Goal: Communication & Community: Answer question/provide support

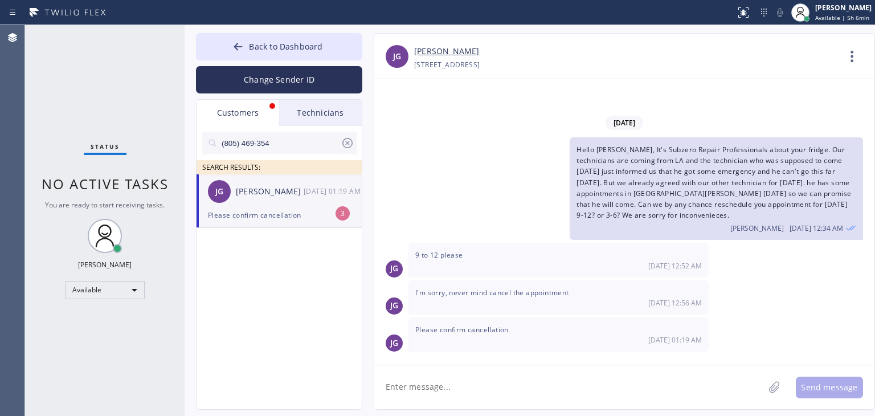
click at [268, 198] on div "[PERSON_NAME] [PERSON_NAME] [DATE] 01:19 AM" at bounding box center [280, 191] width 166 height 34
click at [554, 372] on textarea at bounding box center [569, 387] width 390 height 44
click at [349, 144] on icon at bounding box center [348, 143] width 14 height 14
drag, startPoint x: 344, startPoint y: 132, endPoint x: 346, endPoint y: 120, distance: 12.1
click at [346, 120] on div "Customers Technicians SEARCH RESULTS: [PERSON_NAME] [PERSON_NAME] [DATE] 01:19 …" at bounding box center [279, 254] width 166 height 311
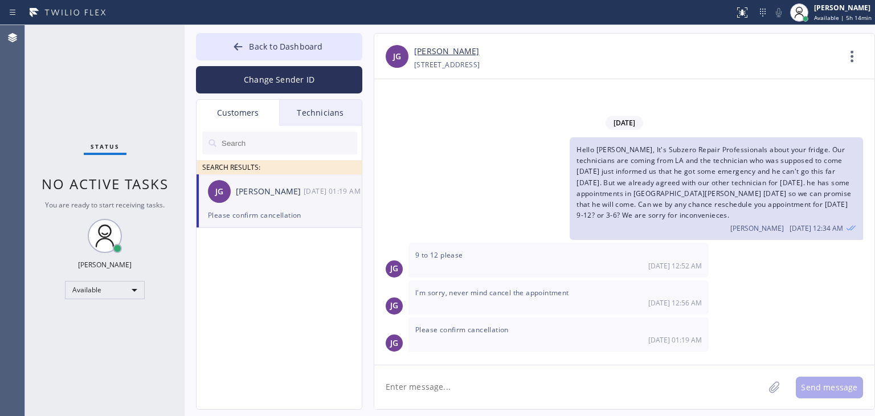
click at [346, 120] on div "Technicians" at bounding box center [320, 113] width 83 height 26
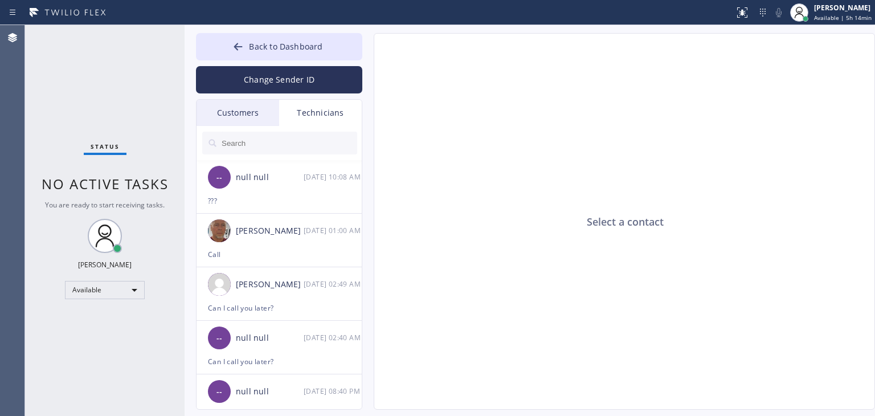
click at [253, 120] on div "Customers" at bounding box center [238, 113] width 83 height 26
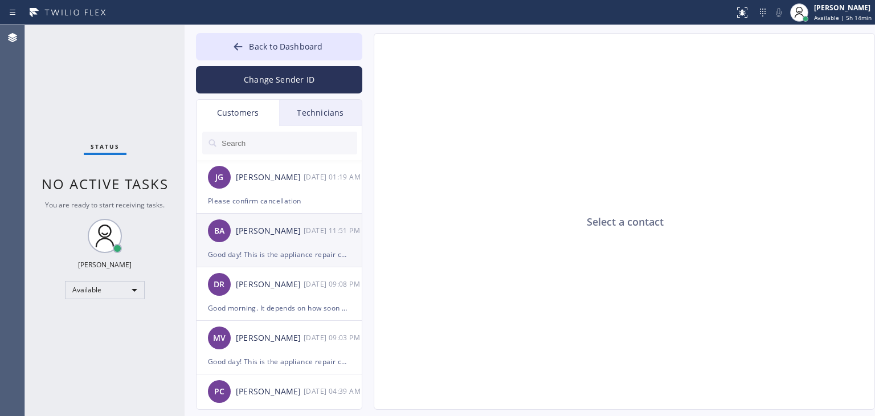
click at [300, 233] on div "[PERSON_NAME]" at bounding box center [270, 231] width 68 height 13
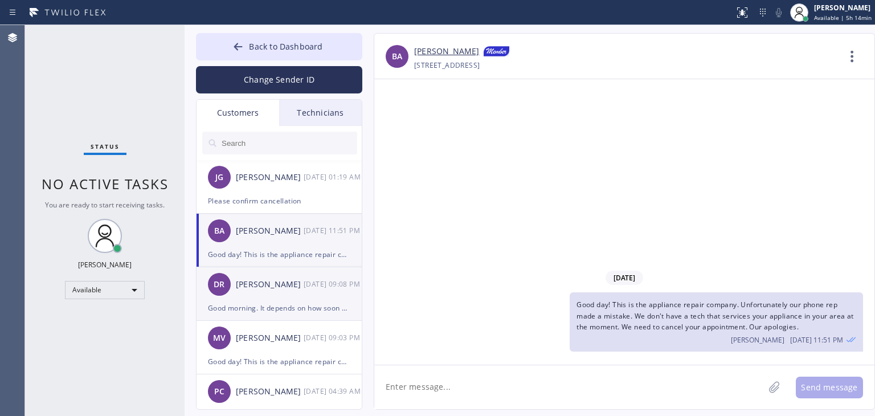
click at [307, 297] on div "[PERSON_NAME] [DATE] 09:08 PM" at bounding box center [280, 284] width 166 height 34
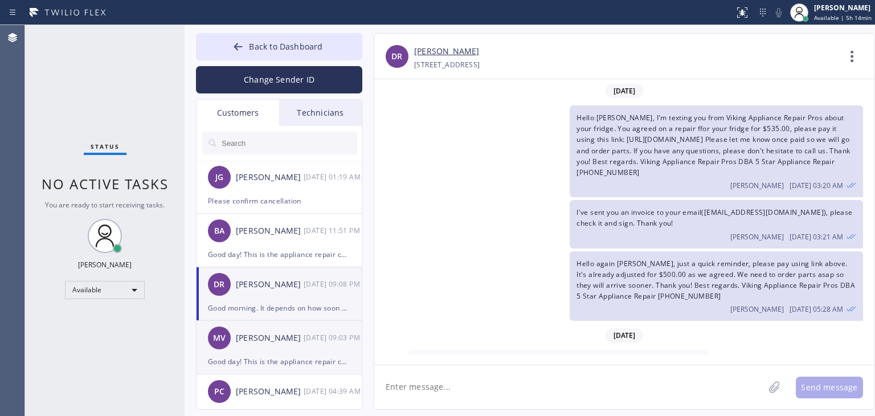
scroll to position [138, 0]
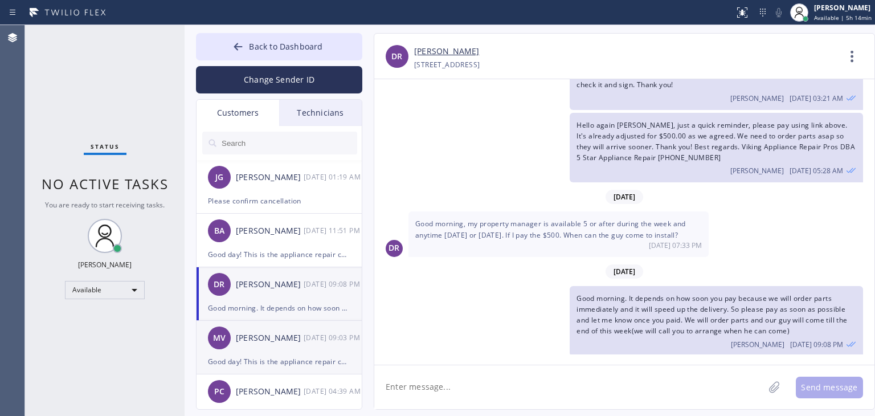
click at [306, 333] on div "[DATE] 09:03 PM" at bounding box center [333, 337] width 59 height 13
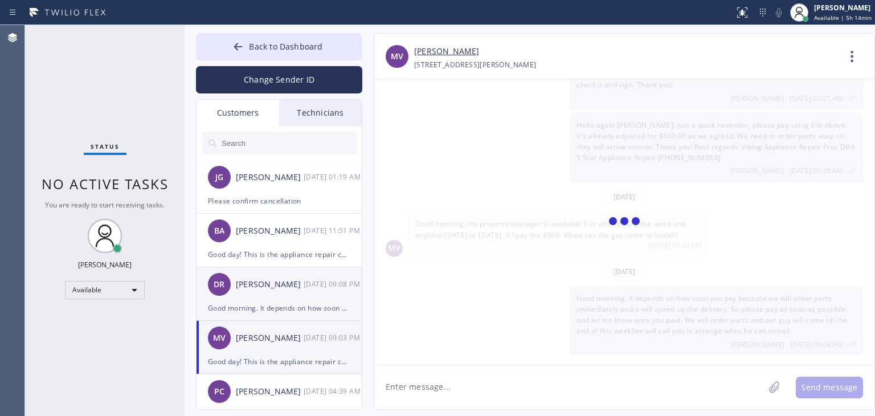
scroll to position [0, 0]
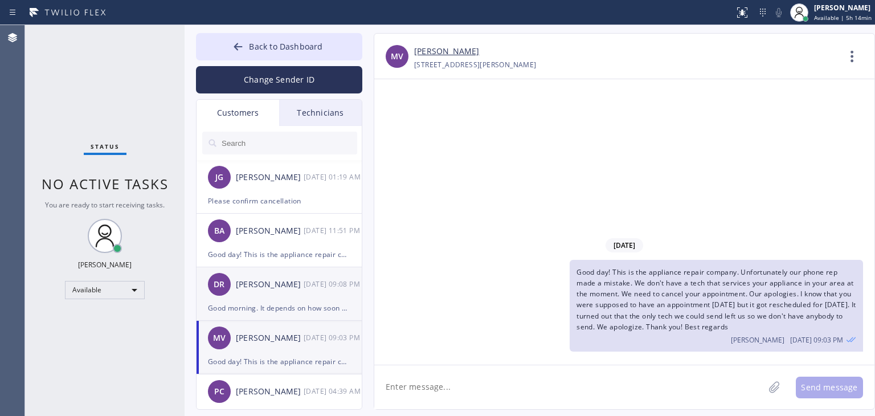
click at [312, 308] on div "Good morning. It depends on how soon you pay because we will order parts immedi…" at bounding box center [279, 307] width 142 height 13
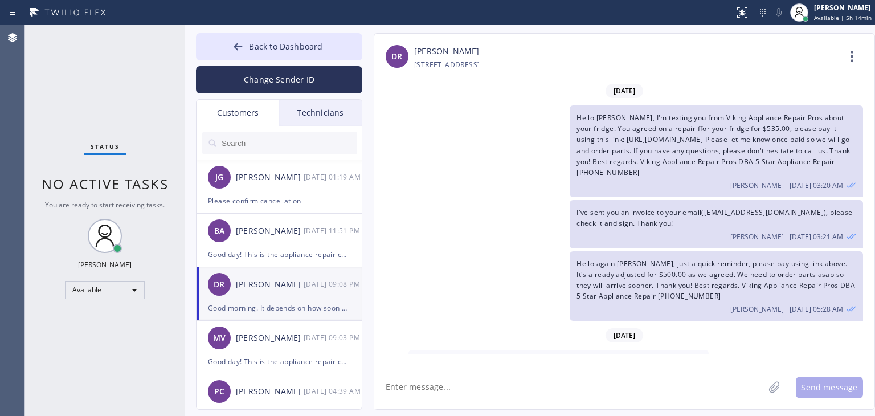
scroll to position [138, 0]
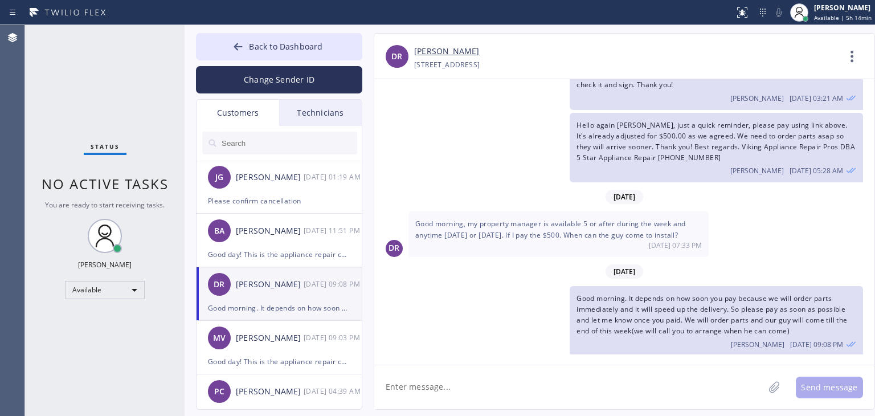
click at [477, 393] on textarea at bounding box center [569, 387] width 390 height 44
type textarea "@"
type textarea "D"
type textarea "Hihi, would you like to proceed?"
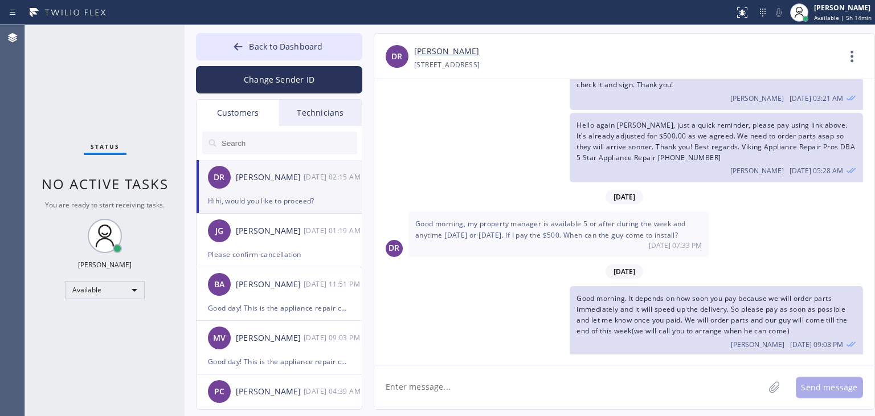
scroll to position [203, 0]
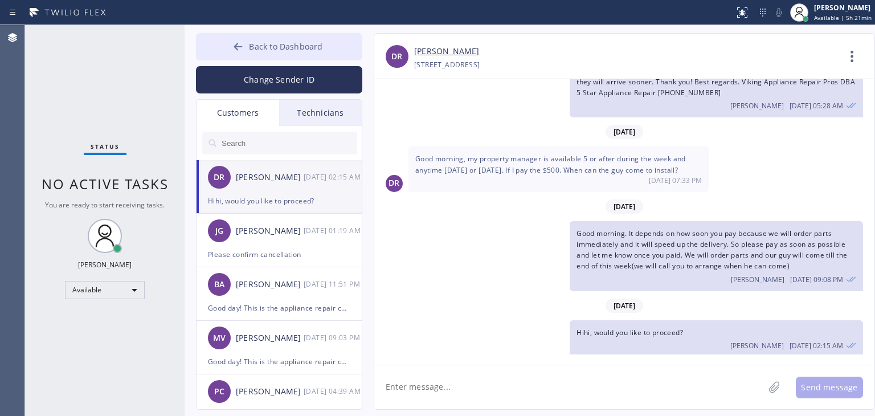
click at [253, 41] on span "Back to Dashboard" at bounding box center [286, 46] width 74 height 11
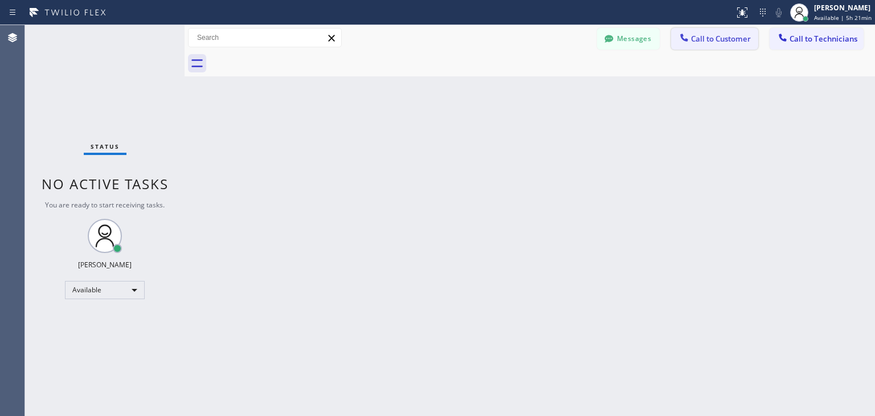
click at [734, 46] on button "Call to Customer" at bounding box center [714, 39] width 87 height 22
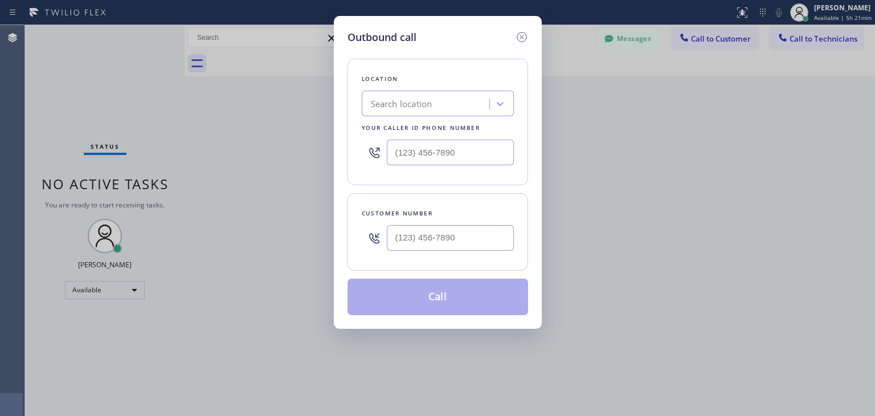
click at [454, 256] on div "Customer number" at bounding box center [438, 232] width 181 height 78
paste input "516) 521-6397"
click at [467, 243] on input "[PHONE_NUMBER]" at bounding box center [450, 238] width 127 height 26
type input "[PHONE_NUMBER]"
paste input "KitchenAid Appliance Professionals [GEOGRAPHIC_DATA]"
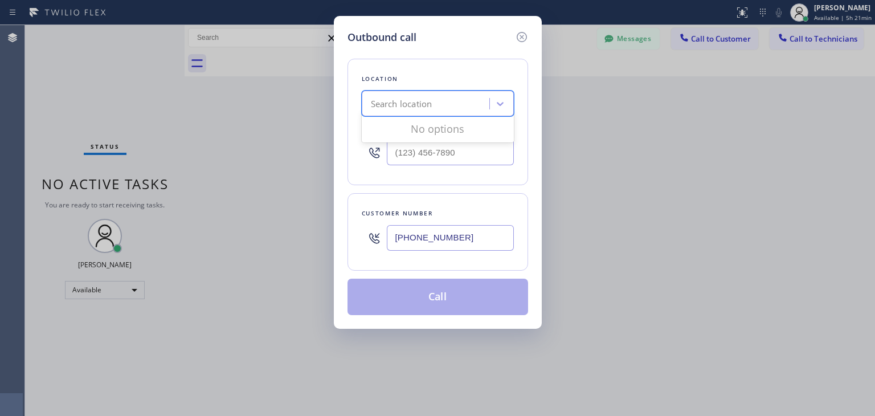
type input "KitchenAid Appliance Professionals [GEOGRAPHIC_DATA]"
click at [468, 100] on div "Search location KitchenAid Appliance Professionals [GEOGRAPHIC_DATA]" at bounding box center [438, 104] width 152 height 26
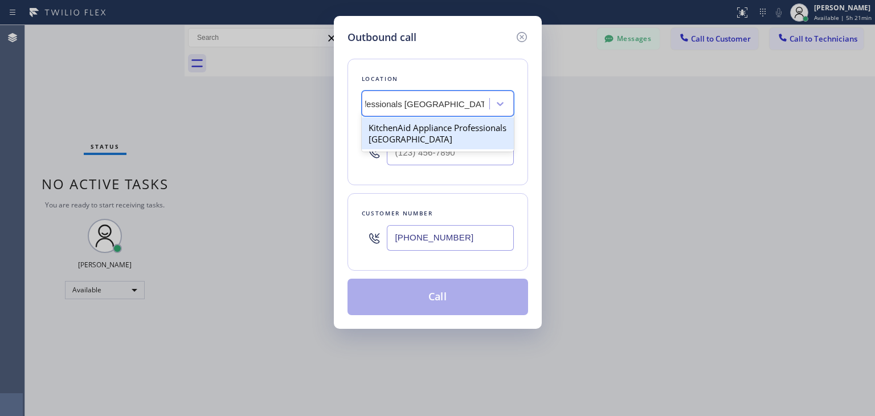
click at [464, 129] on div "KitchenAid Appliance Professionals [GEOGRAPHIC_DATA]" at bounding box center [438, 133] width 152 height 32
type input "[PHONE_NUMBER]"
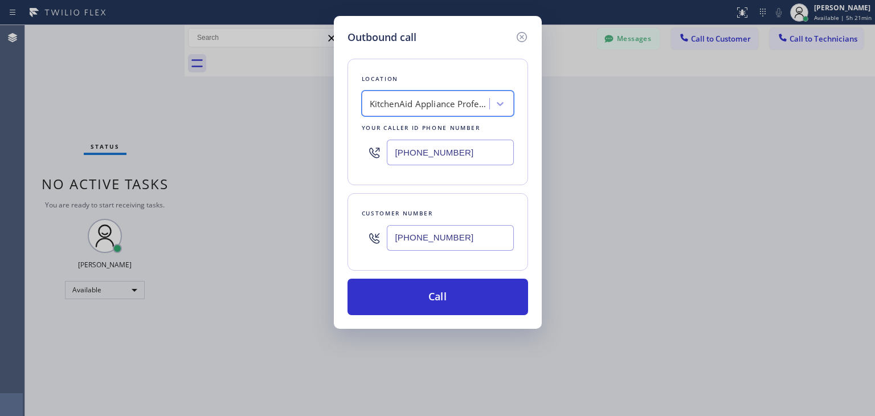
scroll to position [0, 1]
click at [449, 276] on div "Location KitchenAid Appliance Professionals [GEOGRAPHIC_DATA] Your caller id ph…" at bounding box center [438, 180] width 181 height 270
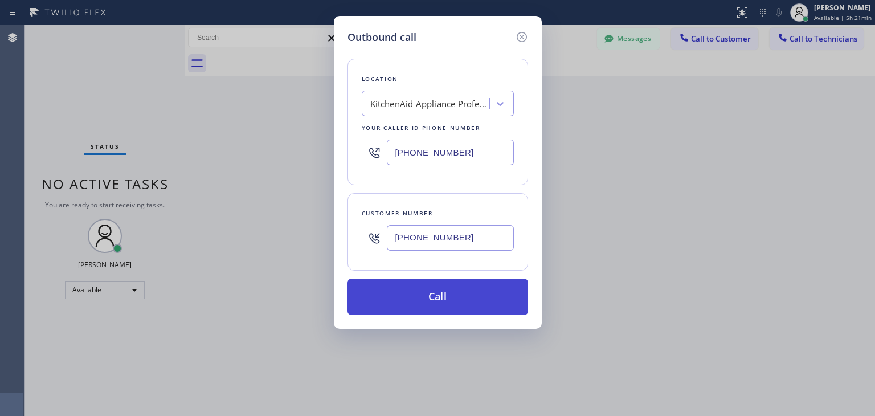
click at [449, 283] on button "Call" at bounding box center [438, 297] width 181 height 36
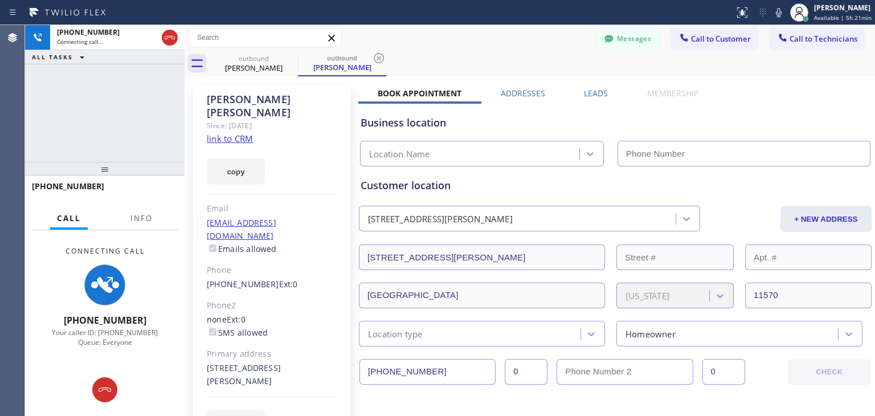
type input "[PHONE_NUMBER]"
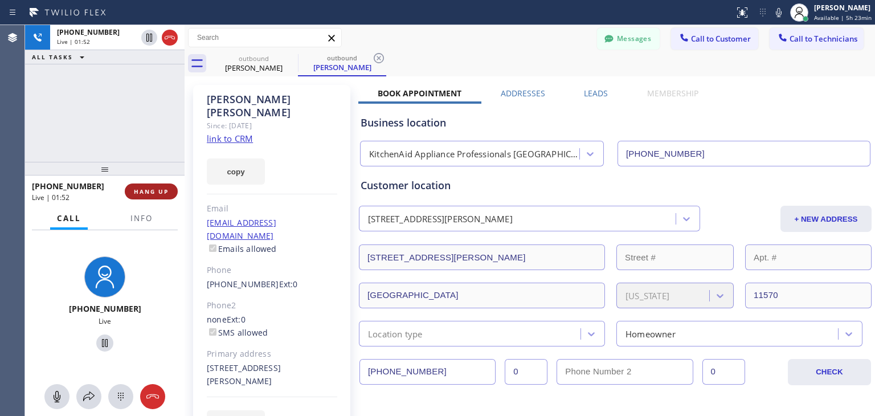
click at [158, 187] on button "HANG UP" at bounding box center [151, 192] width 53 height 16
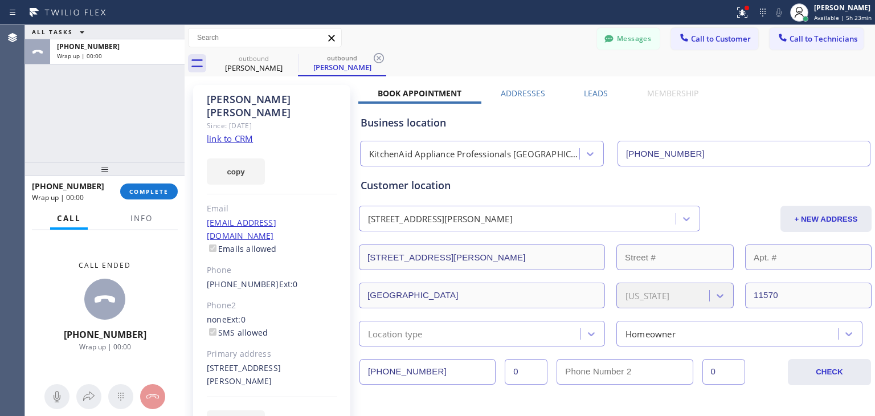
click at [188, 189] on div "ALL TASKS ALL TASKS ACTIVE TASKS TASKS IN WRAP UP [PHONE_NUMBER] Wrap up | 00:0…" at bounding box center [450, 220] width 850 height 391
click at [174, 190] on button "COMPLETE" at bounding box center [149, 192] width 58 height 16
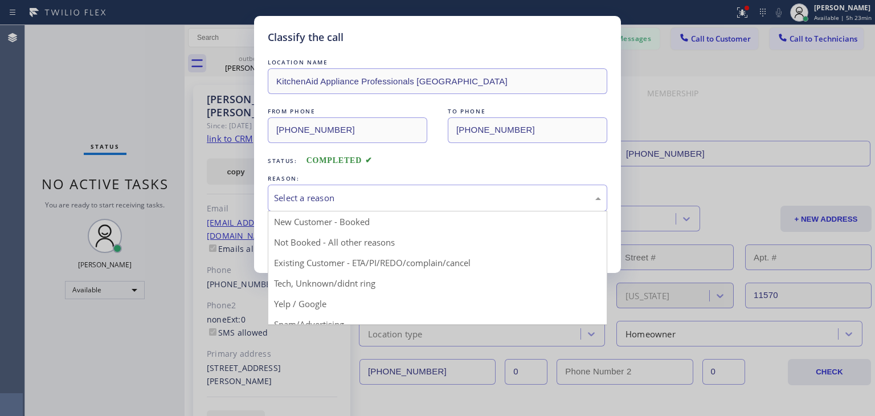
click at [391, 197] on div "Select a reason" at bounding box center [437, 197] width 327 height 13
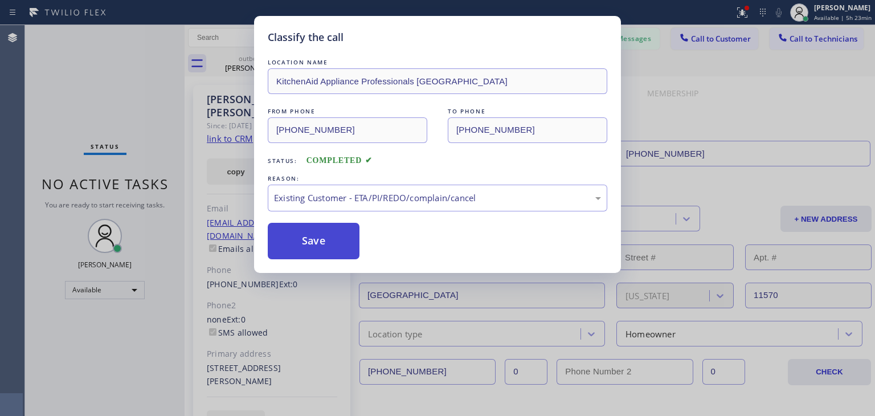
drag, startPoint x: 420, startPoint y: 259, endPoint x: 344, endPoint y: 242, distance: 77.7
click at [344, 242] on button "Save" at bounding box center [314, 241] width 92 height 36
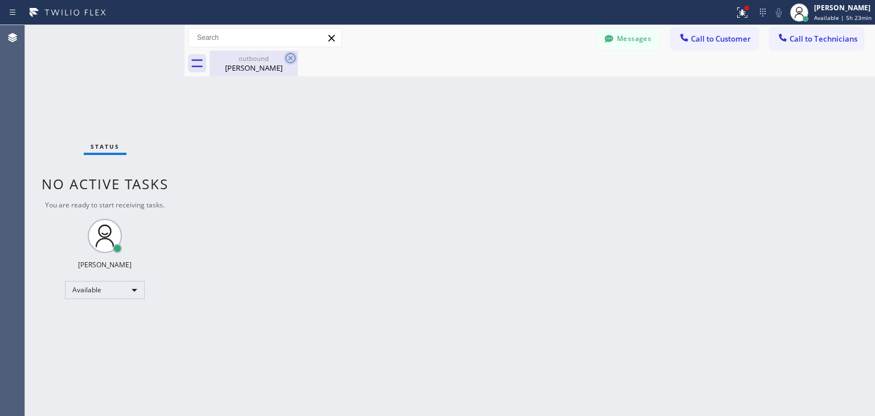
click at [289, 60] on icon at bounding box center [291, 58] width 10 height 10
click at [637, 45] on button "Messages" at bounding box center [628, 39] width 63 height 22
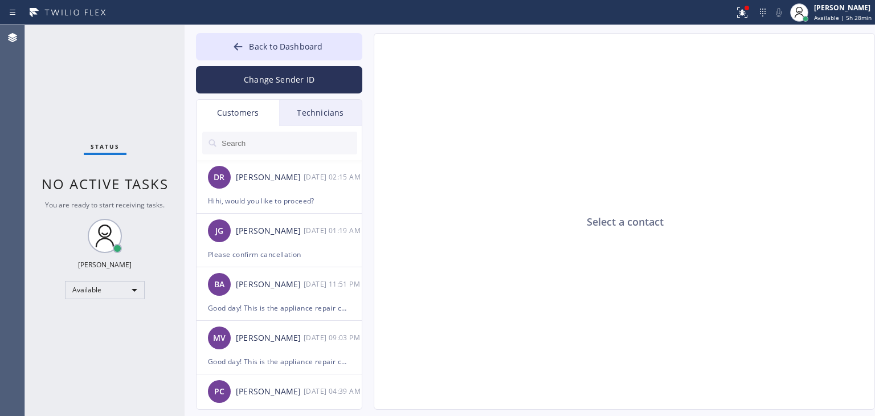
click at [322, 121] on div "Technicians" at bounding box center [320, 113] width 83 height 26
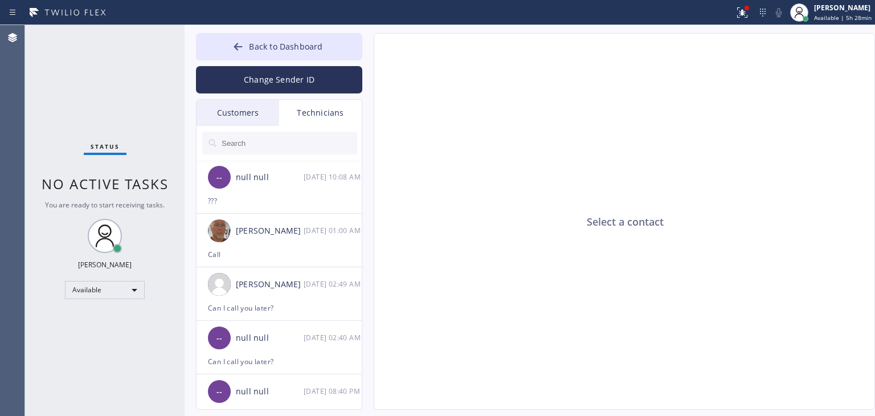
click at [259, 147] on input "text" at bounding box center [289, 143] width 137 height 23
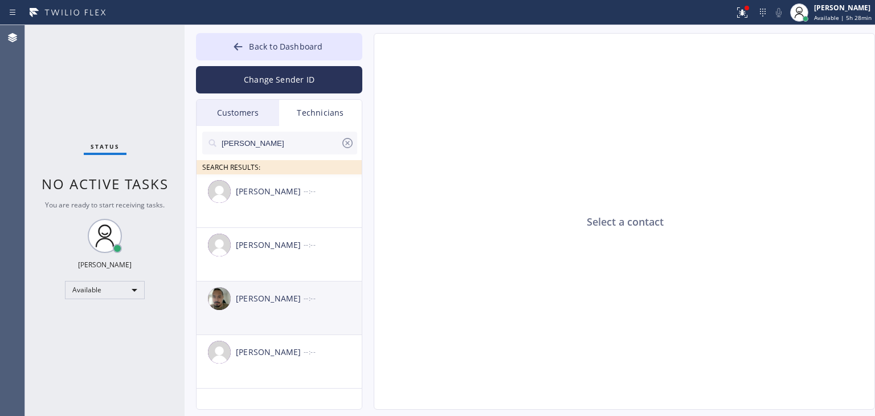
type input "[PERSON_NAME]"
click at [282, 296] on div "[PERSON_NAME]" at bounding box center [270, 298] width 68 height 13
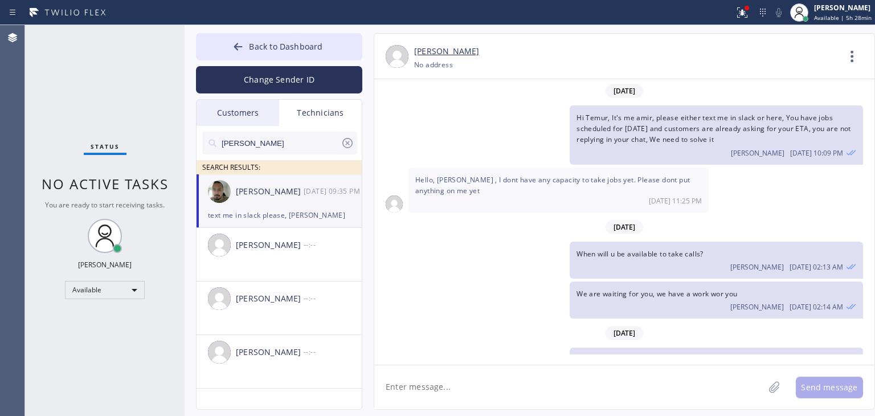
scroll to position [29, 0]
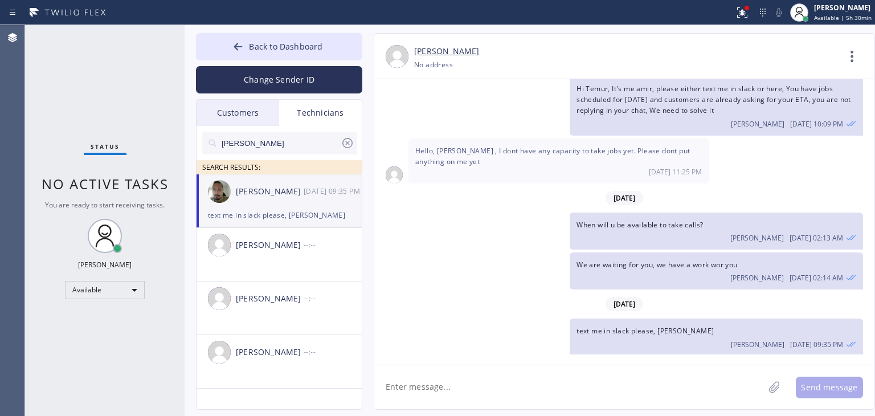
click at [237, 119] on div "Customers" at bounding box center [238, 113] width 83 height 26
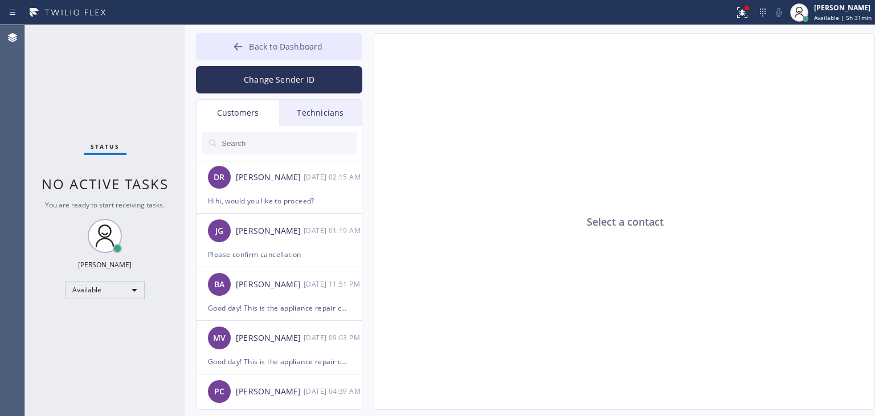
click at [257, 50] on span "Back to Dashboard" at bounding box center [286, 46] width 74 height 11
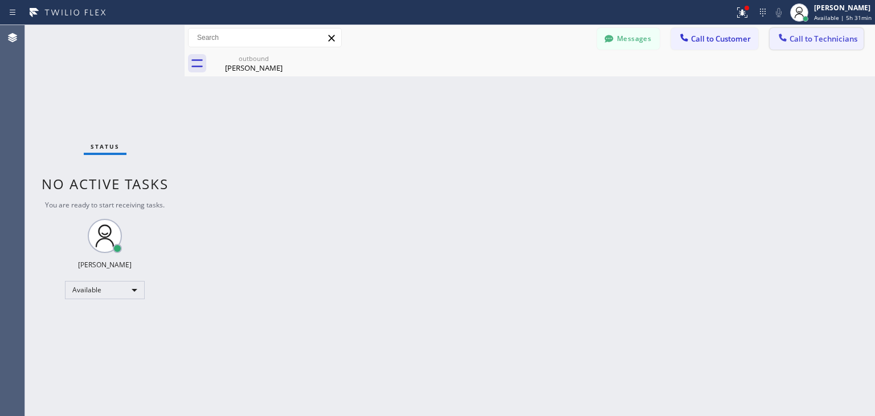
click at [815, 47] on button "Call to Technicians" at bounding box center [817, 39] width 94 height 22
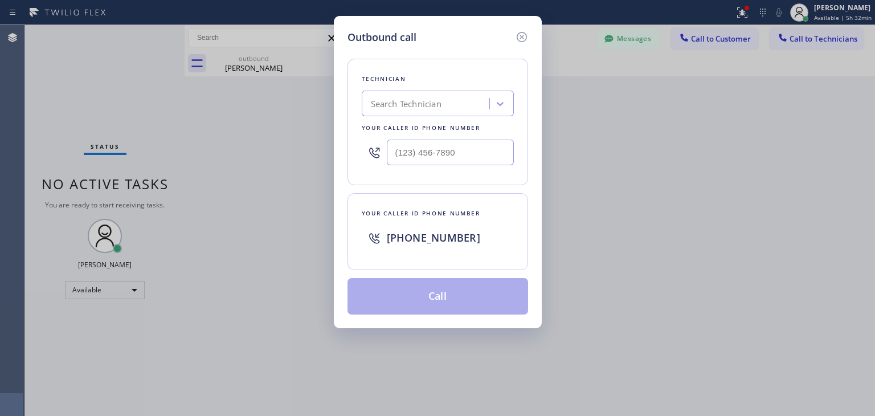
click at [433, 117] on div "Technician Search Technician Your caller id phone number" at bounding box center [438, 122] width 181 height 127
click at [444, 105] on div "Search Technician" at bounding box center [427, 104] width 124 height 20
type input "[PERSON_NAME]"
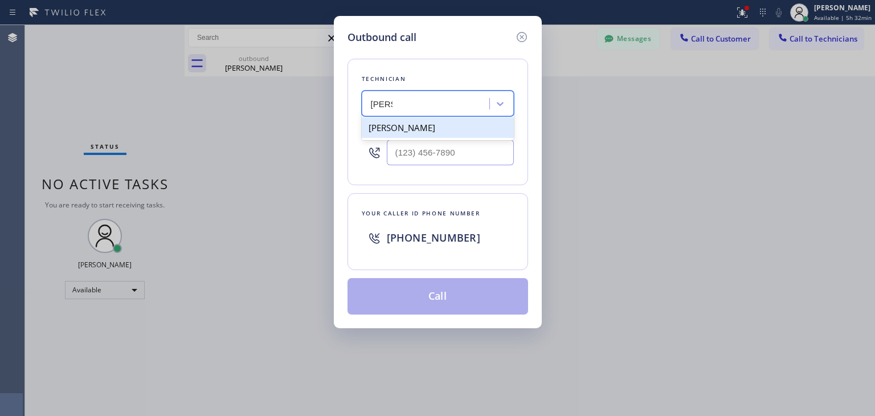
click at [442, 131] on div "[PERSON_NAME]" at bounding box center [438, 127] width 152 height 21
type input "[PHONE_NUMBER]"
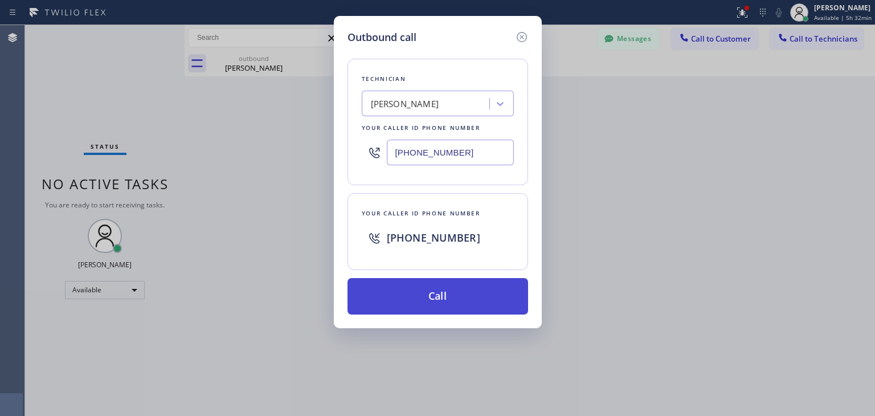
click at [441, 299] on button "Call" at bounding box center [438, 296] width 181 height 36
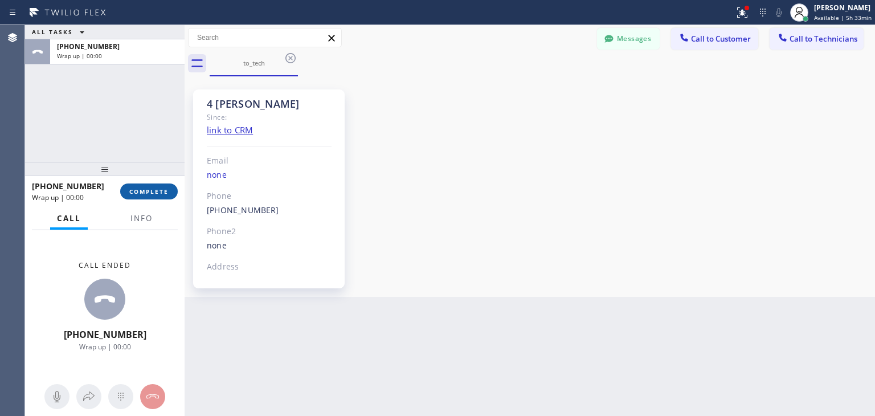
click at [144, 185] on div "[PHONE_NUMBER] Wrap up | 00:00 COMPLETE" at bounding box center [105, 192] width 146 height 30
click at [144, 185] on button "COMPLETE" at bounding box center [149, 192] width 58 height 16
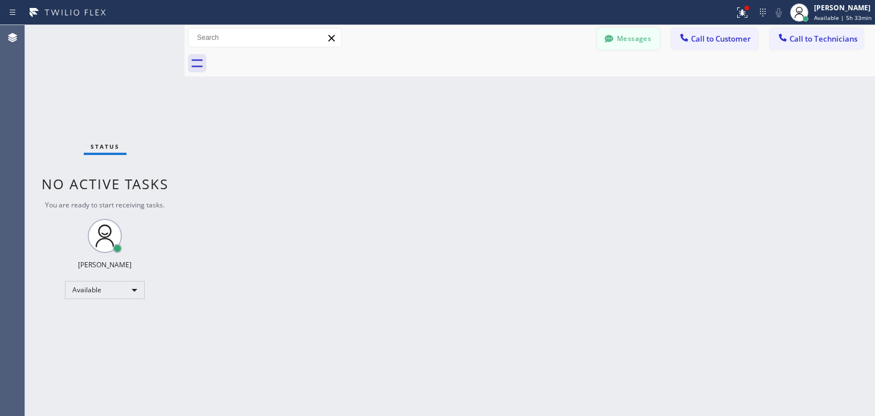
click at [613, 39] on icon at bounding box center [609, 38] width 9 height 7
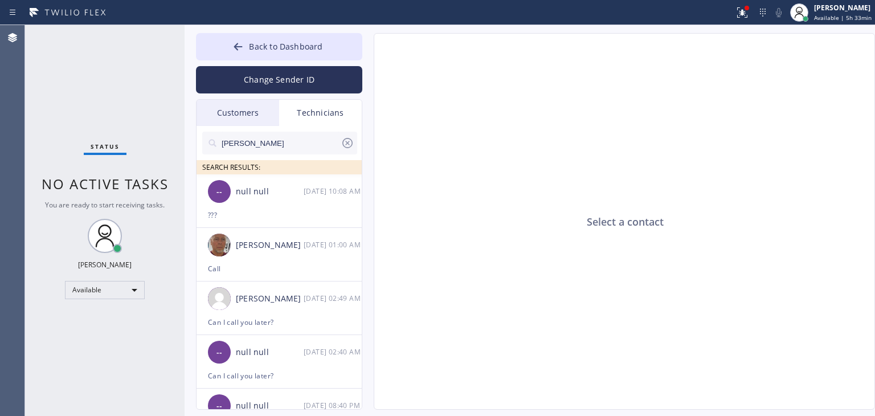
click at [248, 126] on div "[PERSON_NAME] SEARCH RESULTS:" at bounding box center [280, 150] width 166 height 48
click at [243, 124] on div "Customers" at bounding box center [238, 113] width 83 height 26
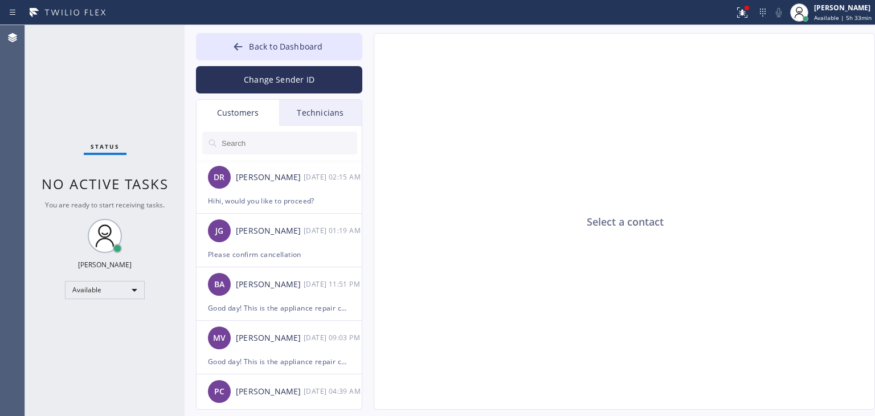
click at [267, 144] on input "text" at bounding box center [289, 143] width 137 height 23
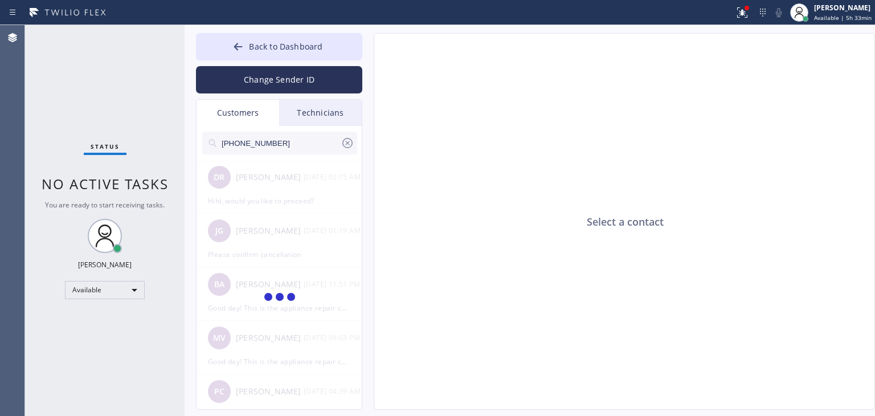
click at [292, 143] on input "[PHONE_NUMBER]" at bounding box center [281, 143] width 120 height 23
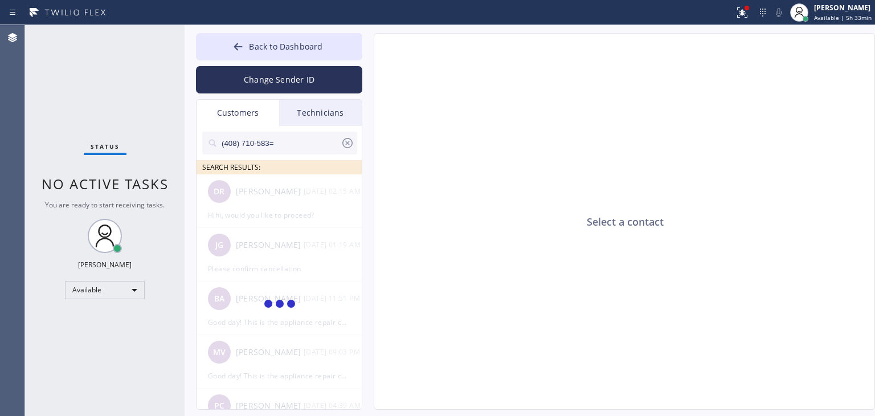
click at [292, 143] on input "(408) 710-583=" at bounding box center [281, 143] width 120 height 23
type input "(408) 710-583"
click at [266, 198] on div at bounding box center [280, 213] width 166 height 79
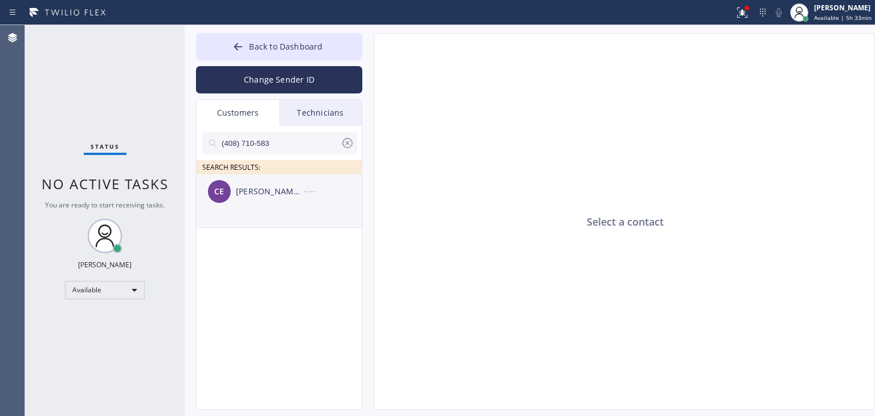
click at [271, 198] on div "CE [PERSON_NAME] Excellence Property Management --:--" at bounding box center [280, 191] width 166 height 34
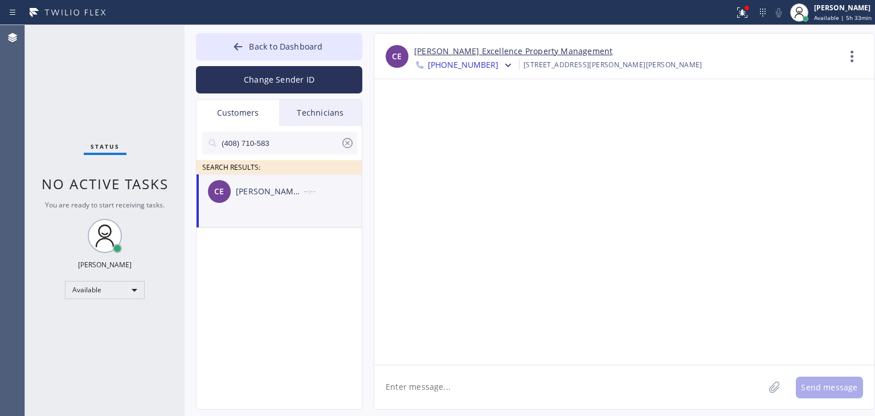
click at [468, 401] on textarea at bounding box center [569, 387] width 390 height 44
paste textarea "Thermador Appliance Repair Zone [GEOGRAPHIC_DATA][PERSON_NAME]"
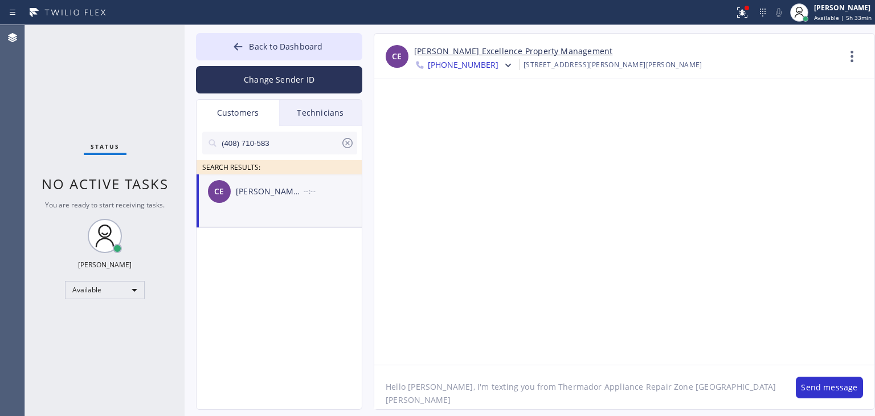
click at [724, 393] on textarea "Hello [PERSON_NAME], I'm texting you from Thermador Appliance Repair Zone [GEOG…" at bounding box center [579, 387] width 410 height 44
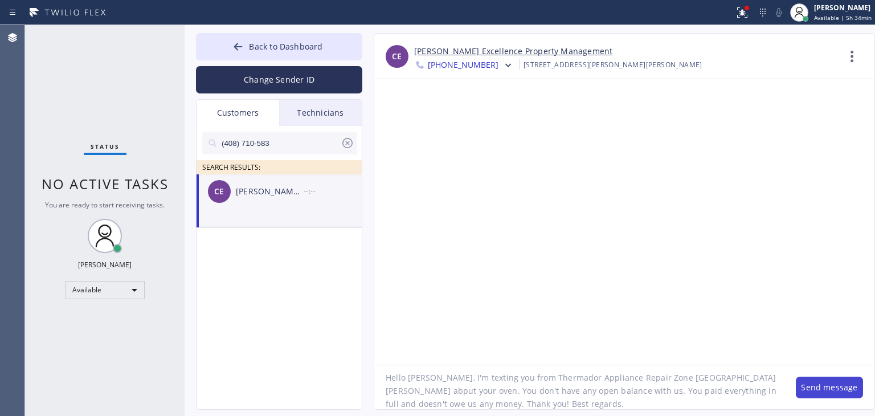
type textarea "Hello [PERSON_NAME], I'm texting you from Thermador Appliance Repair Zone [GEOG…"
click at [830, 379] on button "Send message" at bounding box center [829, 388] width 67 height 22
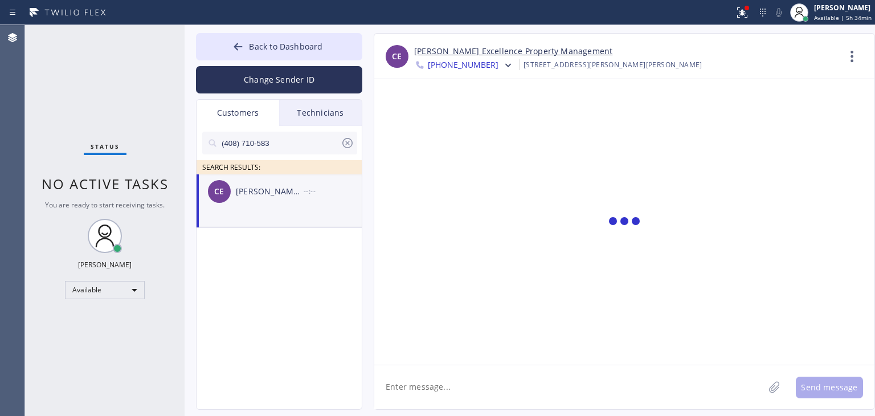
scroll to position [0, 0]
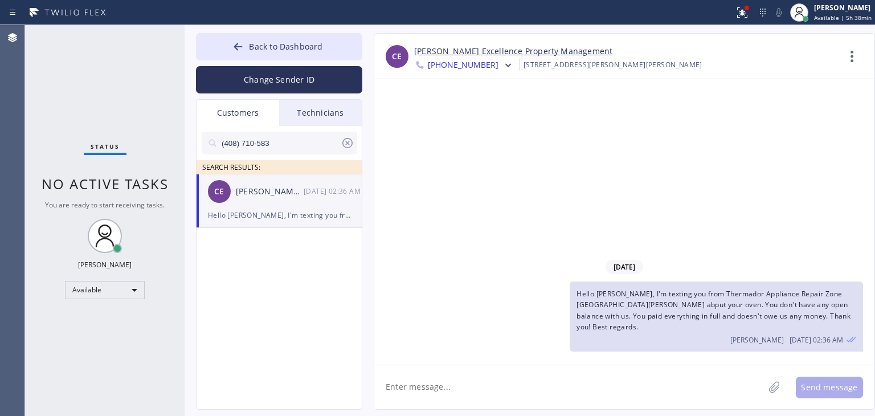
drag, startPoint x: 344, startPoint y: 134, endPoint x: 349, endPoint y: 144, distance: 10.7
click at [349, 144] on div "(408) 710-583" at bounding box center [279, 143] width 155 height 23
click at [349, 144] on icon at bounding box center [348, 143] width 10 height 10
click at [316, 32] on div "Back to Dashboard Change Sender ID Customers Technicians SEARCH RESULTS: CE [PE…" at bounding box center [530, 220] width 691 height 391
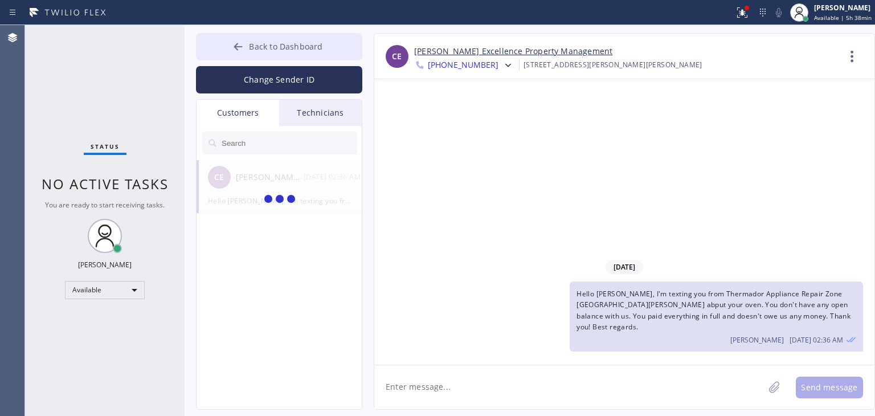
click at [316, 48] on span "Back to Dashboard" at bounding box center [286, 46] width 74 height 11
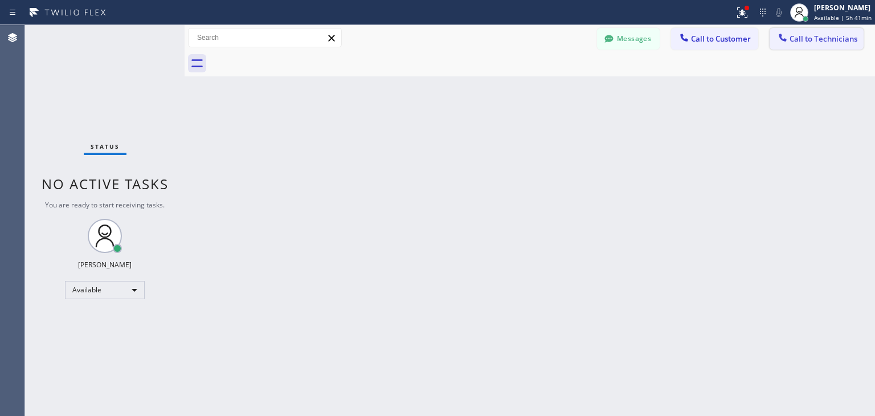
click at [800, 43] on span "Call to Technicians" at bounding box center [824, 39] width 68 height 10
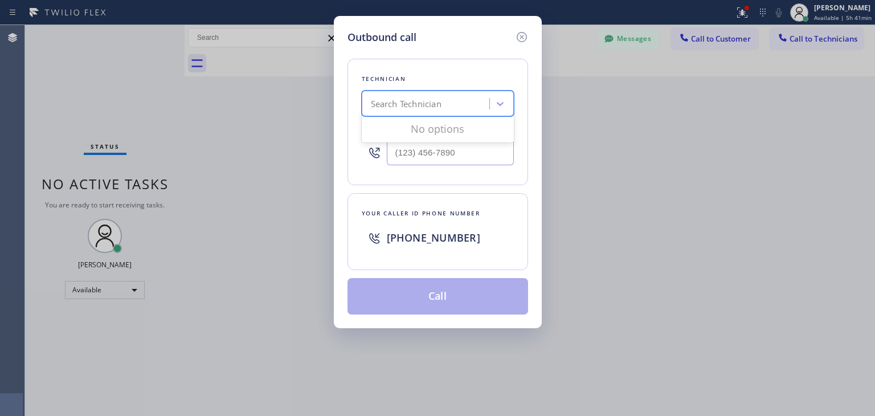
click at [448, 102] on div "Search Technician" at bounding box center [427, 104] width 124 height 20
type input "i"
type input "[PERSON_NAME]"
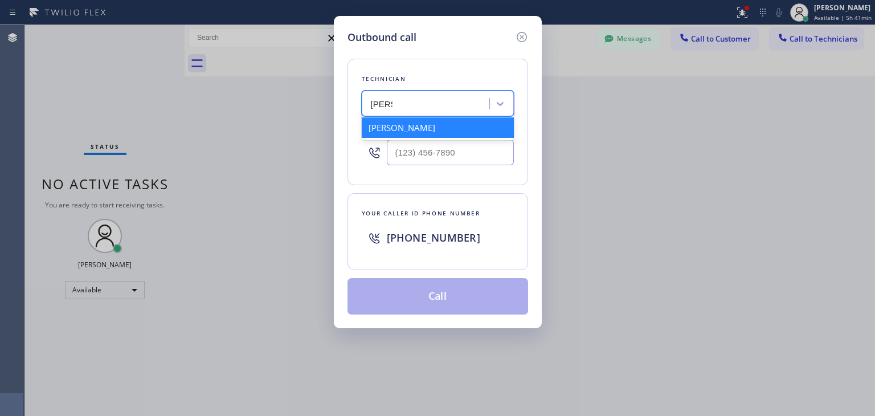
click at [425, 126] on div "[PERSON_NAME]" at bounding box center [438, 127] width 152 height 21
type input "[PHONE_NUMBER]"
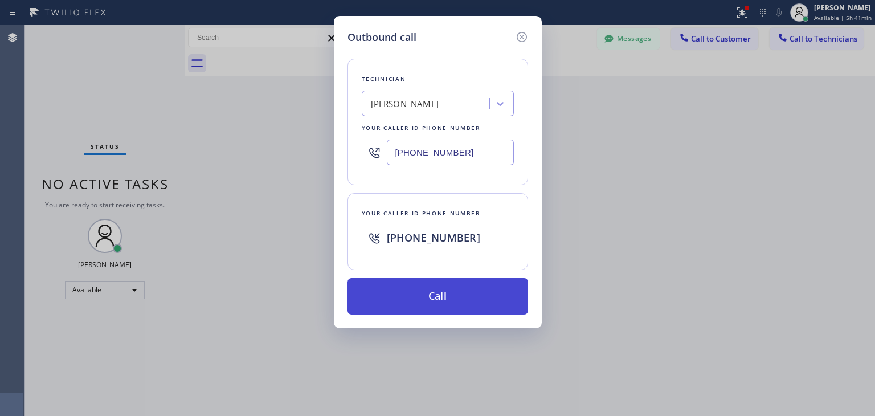
click at [431, 288] on button "Call" at bounding box center [438, 296] width 181 height 36
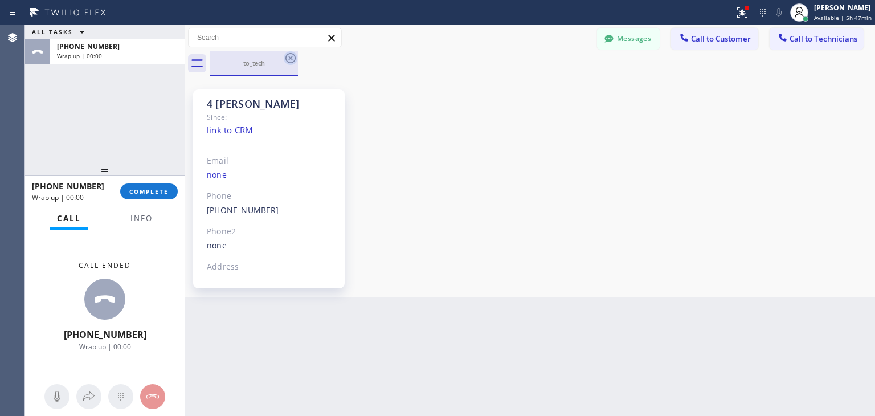
click at [295, 60] on icon at bounding box center [291, 58] width 14 height 14
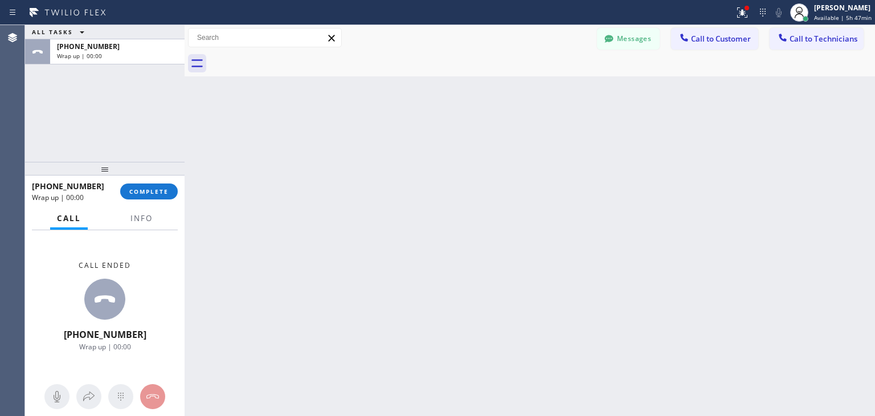
click at [295, 60] on div at bounding box center [543, 64] width 666 height 26
click at [148, 195] on button "COMPLETE" at bounding box center [149, 192] width 58 height 16
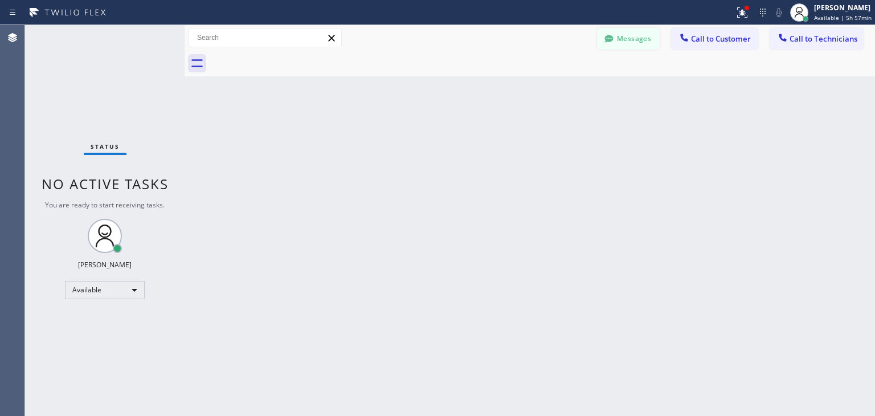
click at [614, 35] on icon at bounding box center [609, 38] width 11 height 11
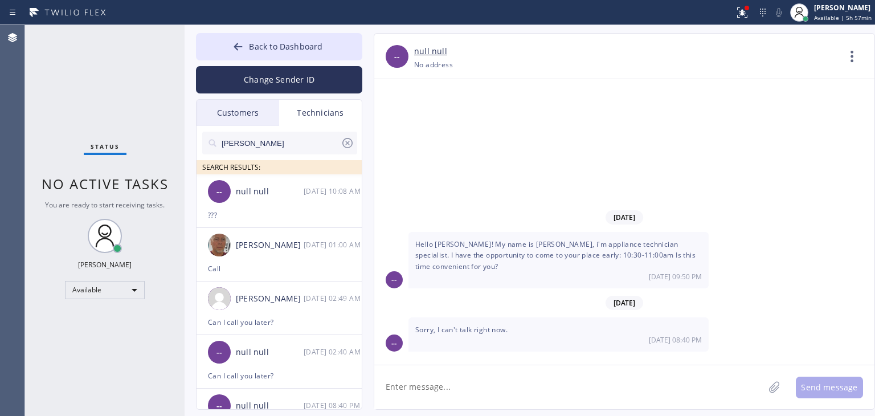
click at [209, 120] on div "Customers" at bounding box center [238, 113] width 83 height 26
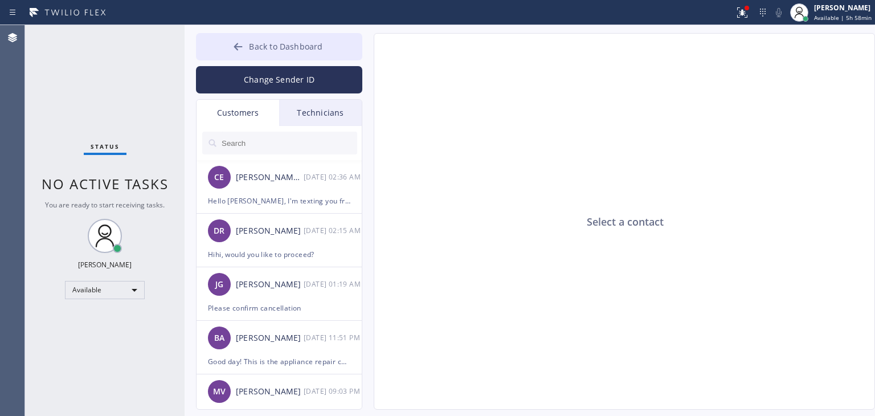
click at [299, 42] on span "Back to Dashboard" at bounding box center [286, 46] width 74 height 11
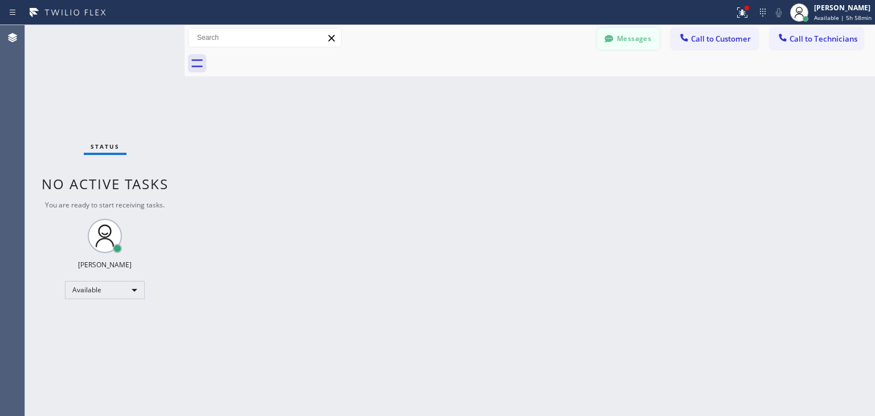
click at [658, 46] on button "Messages" at bounding box center [628, 39] width 63 height 22
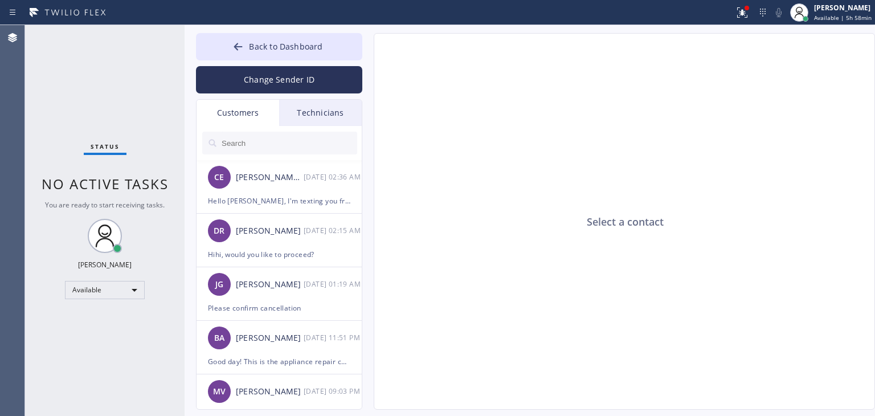
click at [329, 113] on div "Technicians" at bounding box center [320, 113] width 83 height 26
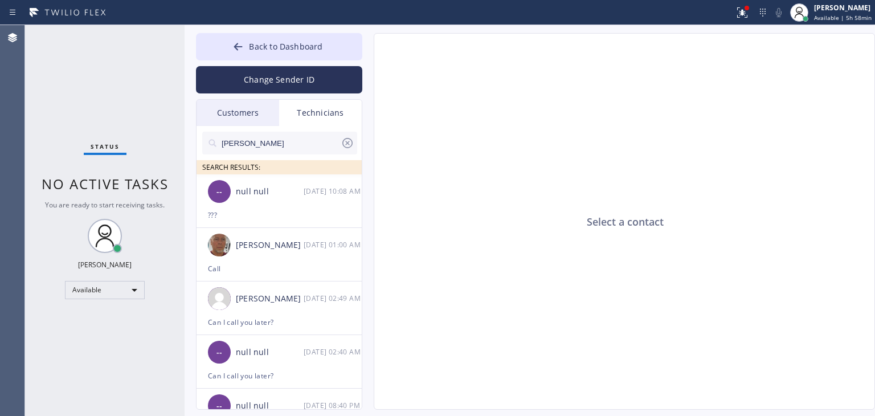
click at [275, 148] on input "[PERSON_NAME]" at bounding box center [281, 143] width 120 height 23
type input "t"
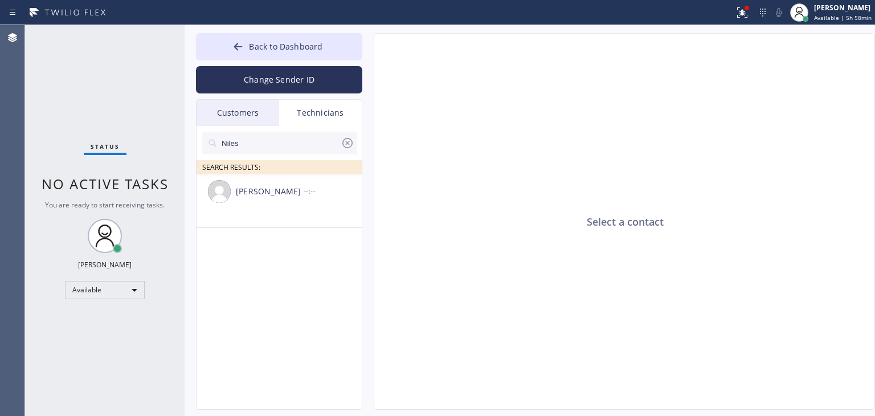
type input "Niles"
click at [287, 199] on div "[PERSON_NAME] --:--" at bounding box center [280, 191] width 166 height 34
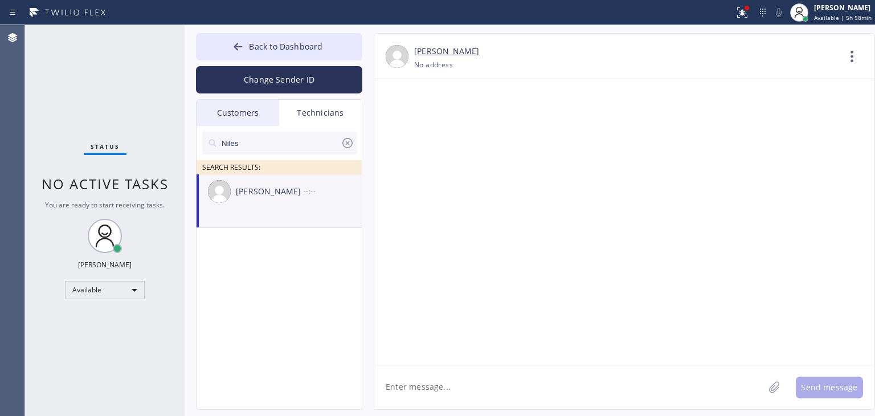
click at [510, 395] on textarea at bounding box center [569, 387] width 390 height 44
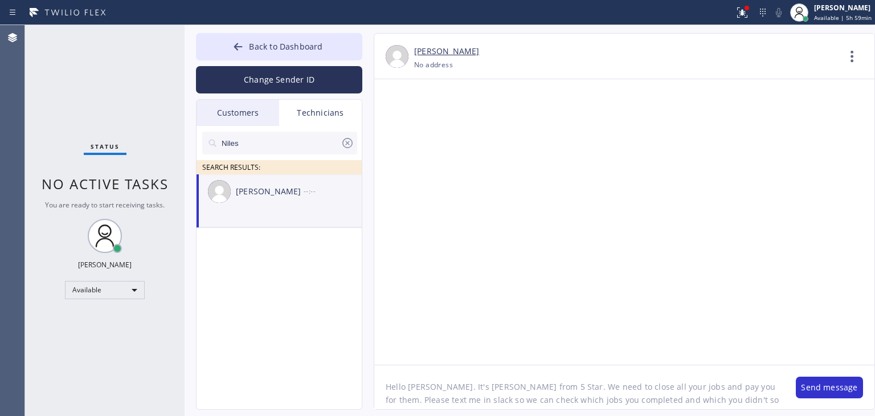
type textarea "Hello [PERSON_NAME]. It's [PERSON_NAME] from 5 Star. We need to close all your …"
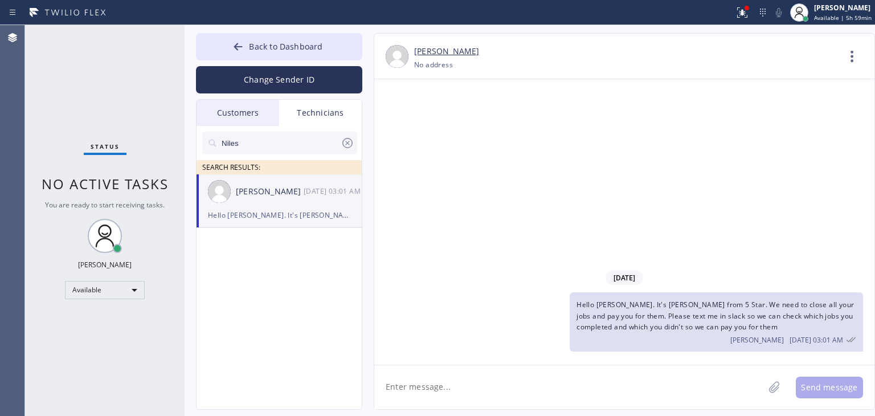
click at [339, 147] on input "Niles" at bounding box center [281, 143] width 120 height 23
click at [341, 145] on icon at bounding box center [348, 143] width 14 height 14
click at [296, 140] on input "text" at bounding box center [289, 143] width 137 height 23
paste input "Hello [PERSON_NAME]. It's [PERSON_NAME] from 5 Star. We need to close all your …"
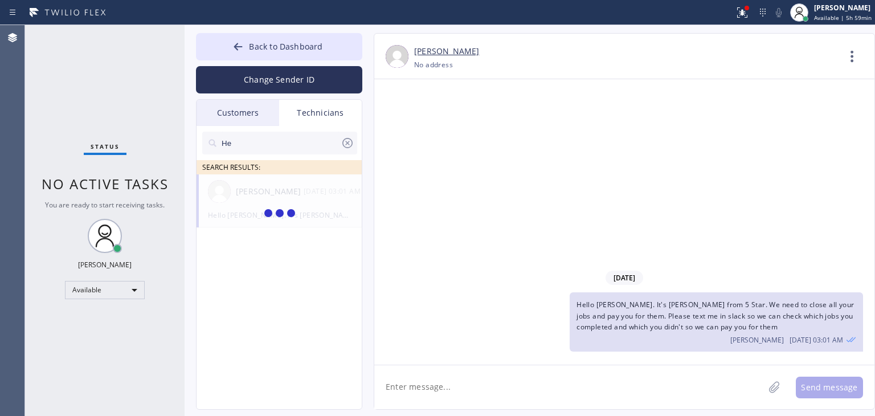
type input "H"
type input "[PERSON_NAME]"
click at [269, 199] on div "[PERSON_NAME] --:--" at bounding box center [280, 191] width 166 height 34
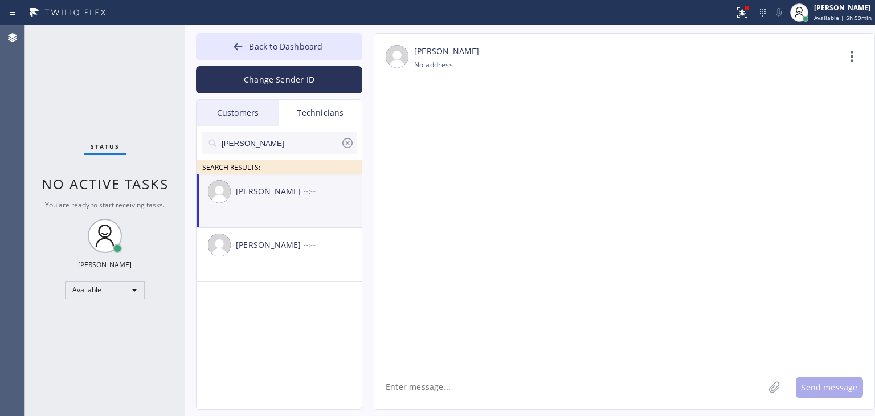
click at [515, 401] on textarea at bounding box center [569, 387] width 390 height 44
paste textarea "Hello [PERSON_NAME]. It's [PERSON_NAME] from 5 Star. We need to close all your …"
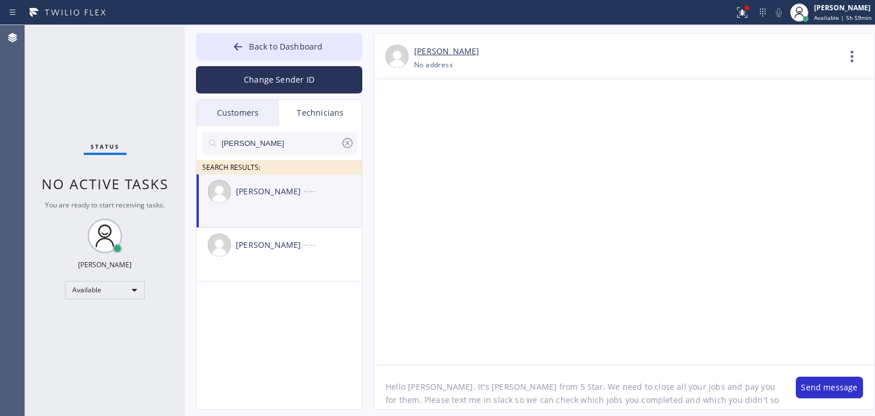
click at [404, 390] on textarea "Hello [PERSON_NAME]. It's [PERSON_NAME] from 5 Star. We need to close all your …" at bounding box center [579, 387] width 410 height 44
click at [418, 388] on textarea "Hello [PERSON_NAME]. It's [PERSON_NAME] from 5 Star. We need to close all your …" at bounding box center [579, 387] width 410 height 44
type textarea "Hello [PERSON_NAME]. It's [PERSON_NAME] from 5 Star. We need to close all your …"
click at [826, 385] on button "Send message" at bounding box center [829, 388] width 67 height 22
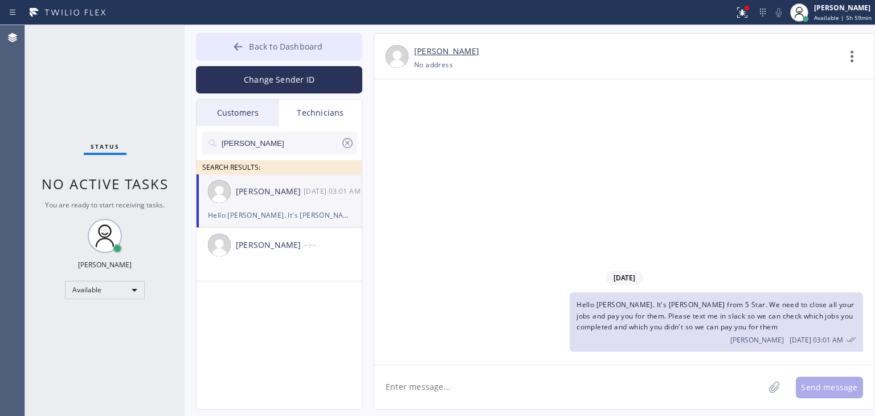
click at [308, 46] on span "Back to Dashboard" at bounding box center [286, 46] width 74 height 11
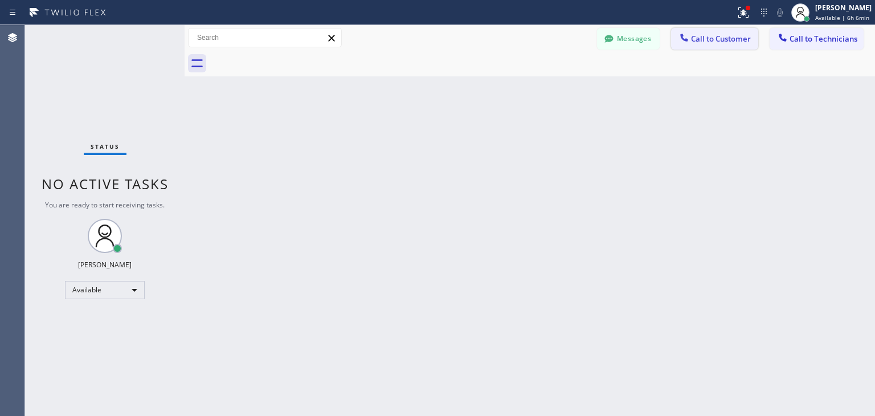
click at [693, 28] on button "Call to Customer" at bounding box center [714, 39] width 87 height 22
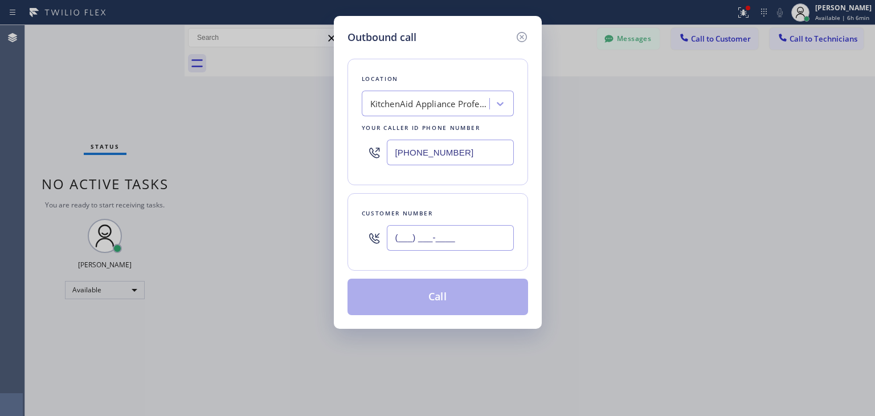
paste input "562) 742-9297"
click at [432, 225] on input "[PHONE_NUMBER]" at bounding box center [450, 238] width 127 height 26
type input "[PHONE_NUMBER]"
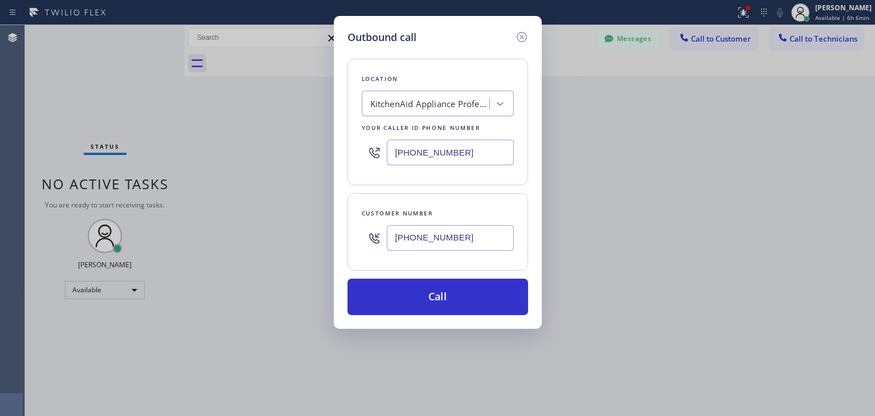
paste input "[PERSON_NAME] Hills Thermador Appliance Repair"
type input "[PERSON_NAME] Hills Thermador Appliance Repair"
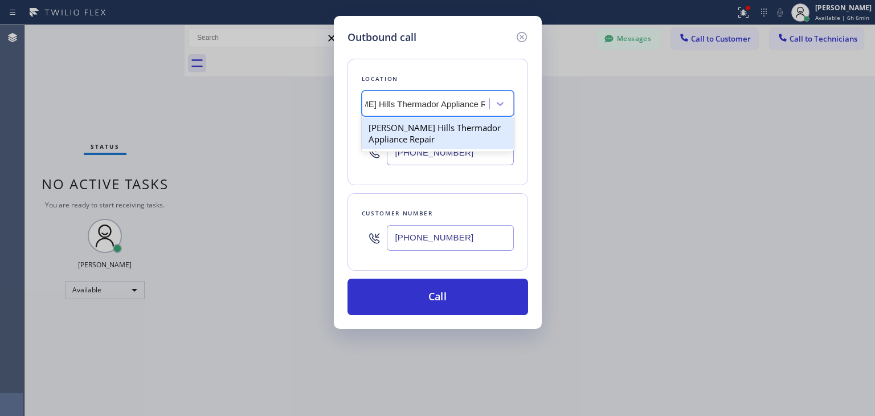
click at [426, 133] on div "[PERSON_NAME] Hills Thermador Appliance Repair" at bounding box center [438, 133] width 152 height 32
type input "[PHONE_NUMBER]"
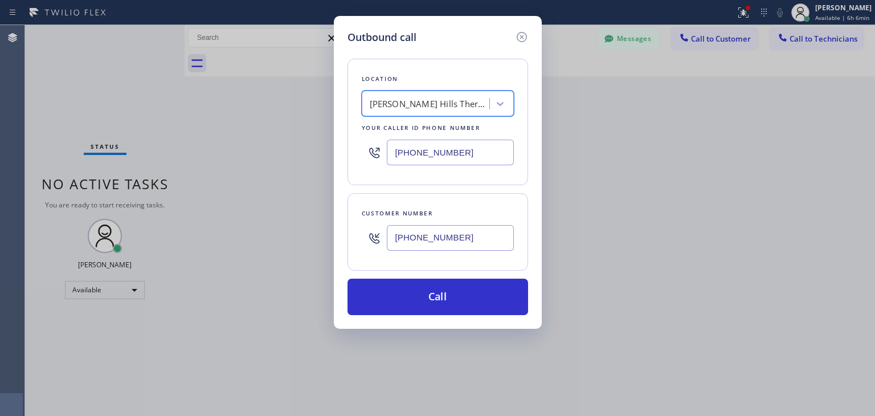
scroll to position [0, 1]
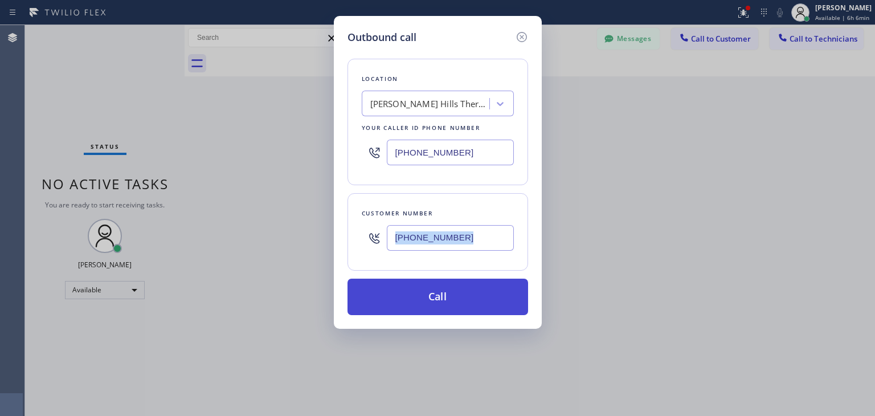
drag, startPoint x: 422, startPoint y: 268, endPoint x: 421, endPoint y: 299, distance: 31.4
click at [421, 299] on div "Location [PERSON_NAME][GEOGRAPHIC_DATA] Thermador Appliance Repair Your caller …" at bounding box center [438, 180] width 181 height 270
click at [421, 299] on button "Call" at bounding box center [438, 297] width 181 height 36
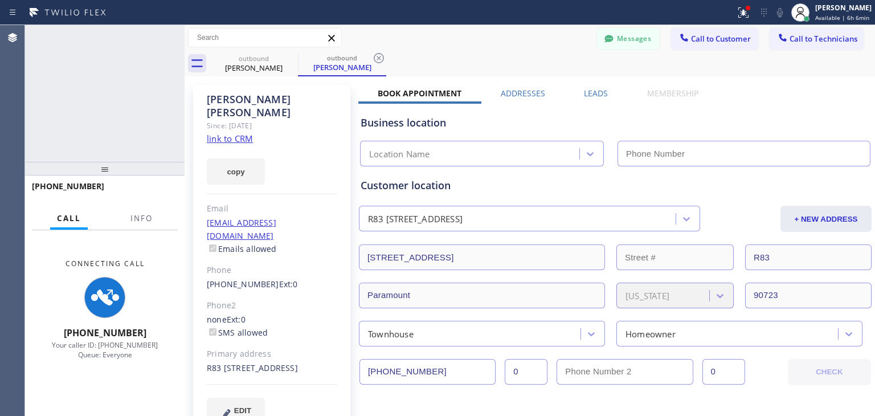
type input "[PHONE_NUMBER]"
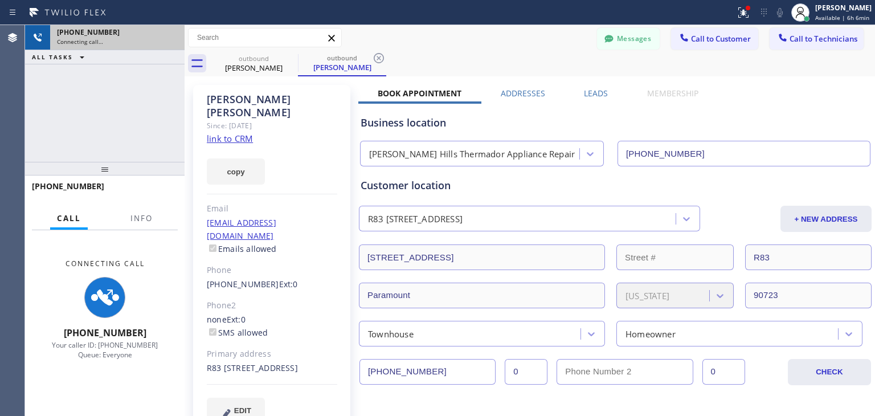
click at [162, 43] on div "Connecting call…" at bounding box center [117, 42] width 121 height 8
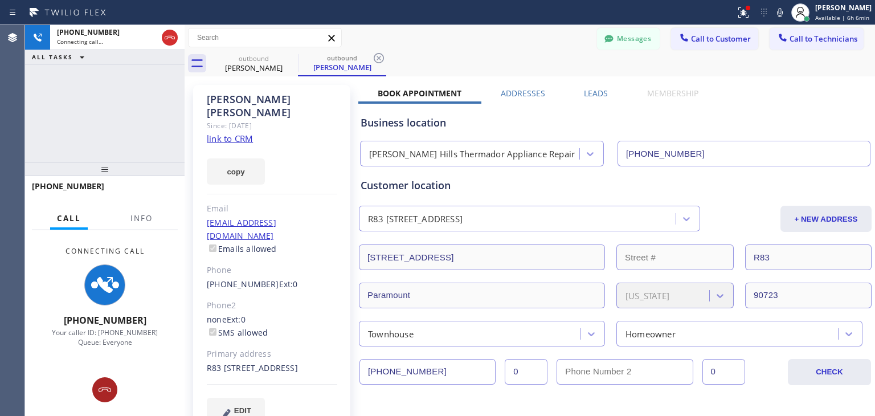
click at [101, 395] on icon at bounding box center [105, 390] width 14 height 14
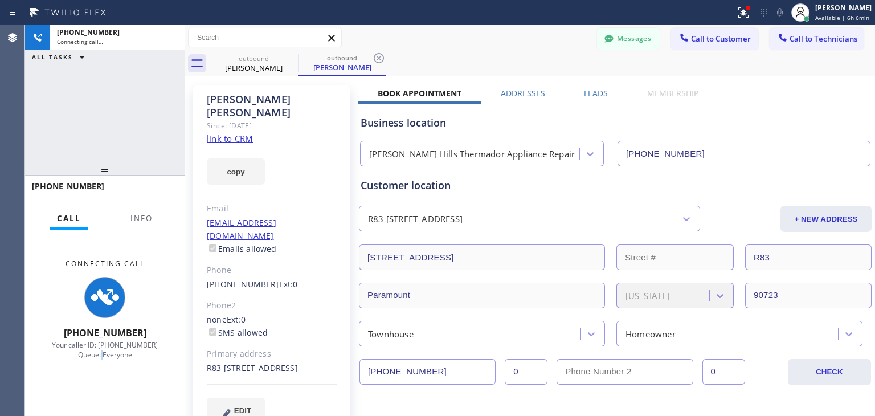
click at [101, 395] on div "Connecting Call [PHONE_NUMBER] Your caller ID: [PHONE_NUMBER] Queue: Everyone" at bounding box center [105, 323] width 160 height 186
drag, startPoint x: 101, startPoint y: 395, endPoint x: 129, endPoint y: -50, distance: 445.4
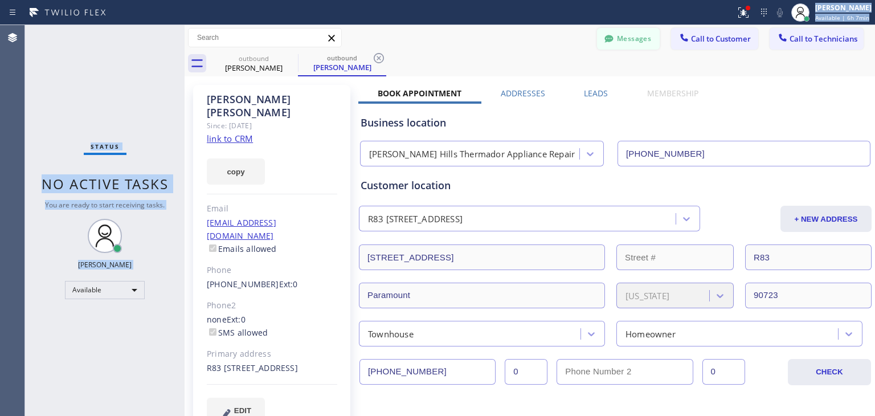
click at [613, 35] on button "Messages" at bounding box center [628, 39] width 63 height 22
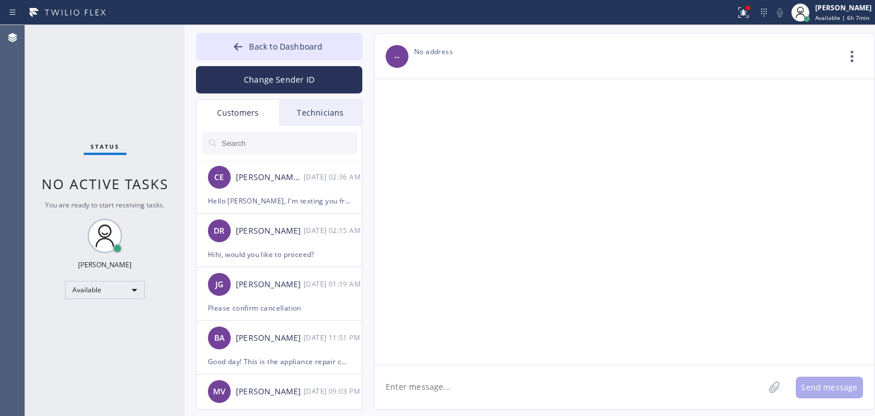
click at [276, 140] on input "text" at bounding box center [289, 143] width 137 height 23
type input "v"
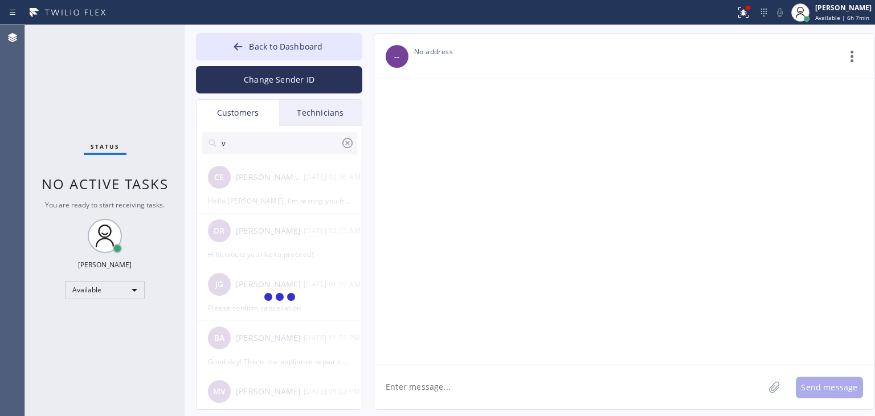
click at [276, 140] on input "v" at bounding box center [281, 143] width 120 height 23
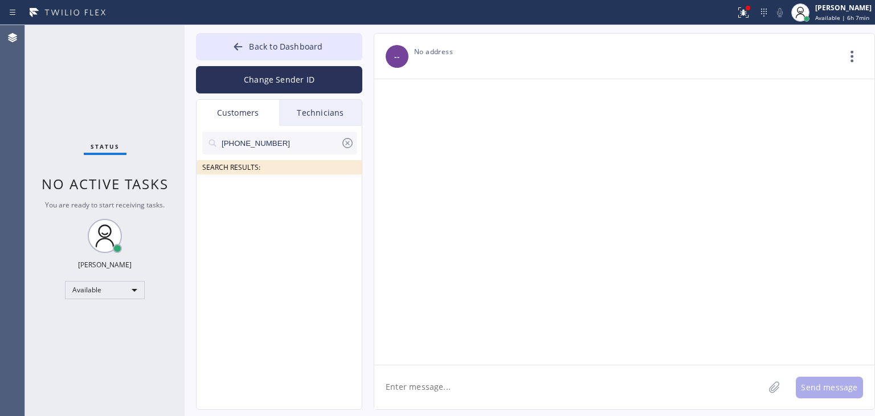
click at [419, 381] on textarea at bounding box center [569, 387] width 390 height 44
click at [587, 399] on textarea "Hello [PERSON_NAME], I'm texting you from" at bounding box center [579, 387] width 410 height 44
paste textarea "[PERSON_NAME] Hills Thermador Appliance Repair"
click at [520, 386] on textarea "Hello [PERSON_NAME], I'm texting you from [PERSON_NAME][GEOGRAPHIC_DATA] Therma…" at bounding box center [579, 387] width 410 height 44
click at [709, 388] on textarea "Hello [PERSON_NAME], I'm texting you from [PERSON_NAME][GEOGRAPHIC_DATA] Therma…" at bounding box center [579, 387] width 410 height 44
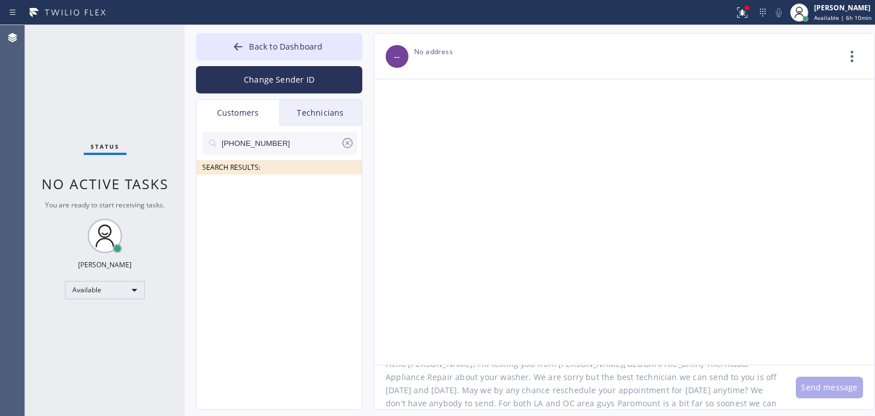
scroll to position [36, 0]
type textarea "Hello [PERSON_NAME], I'm texting you from [PERSON_NAME][GEOGRAPHIC_DATA] Therma…"
click at [325, 142] on input "[PHONE_NUMBER]" at bounding box center [281, 143] width 120 height 23
click at [325, 142] on input "(386) 453-082" at bounding box center [281, 143] width 120 height 23
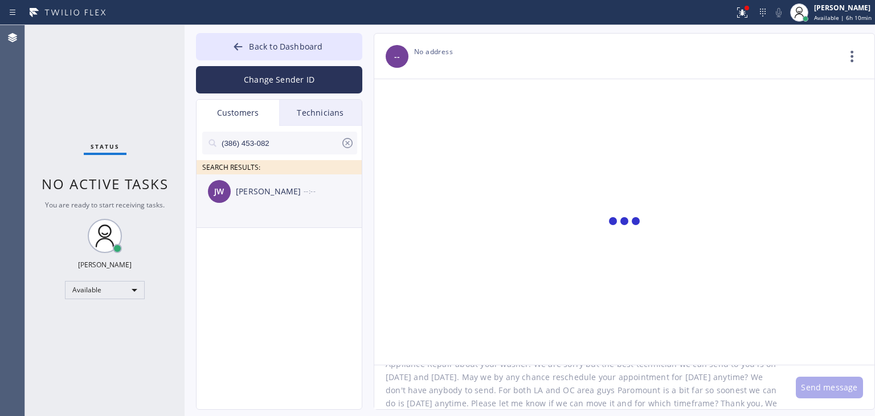
type input "(386) 453-082"
click at [299, 216] on li "[PERSON_NAME] [PERSON_NAME] --:--" at bounding box center [280, 201] width 166 height 54
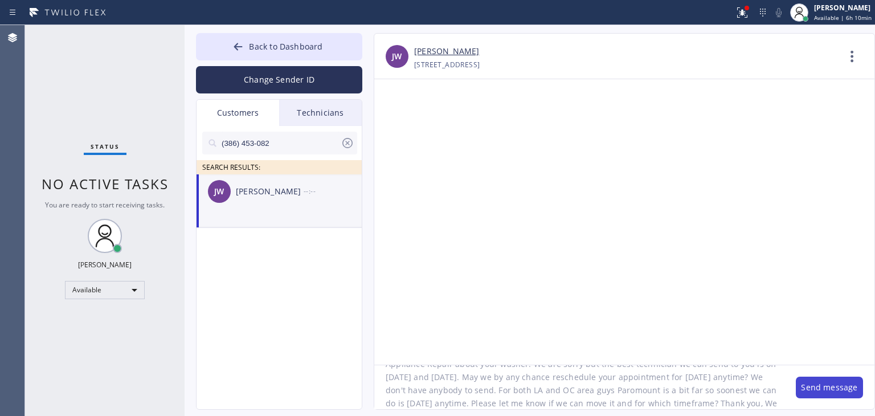
click at [832, 382] on button "Send message" at bounding box center [829, 388] width 67 height 22
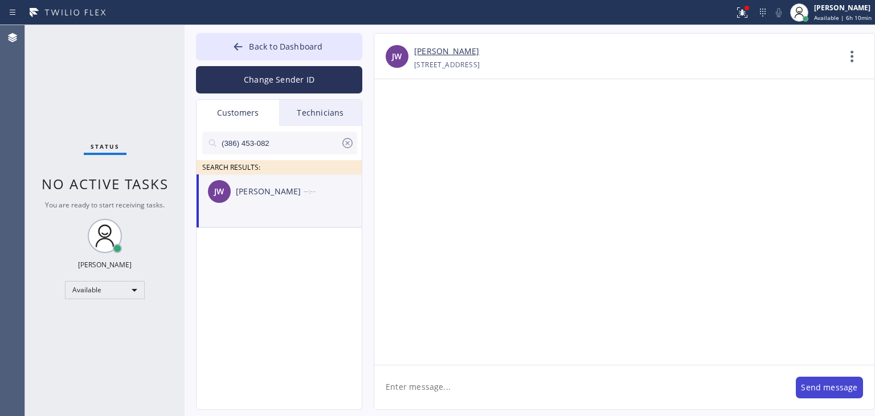
scroll to position [0, 0]
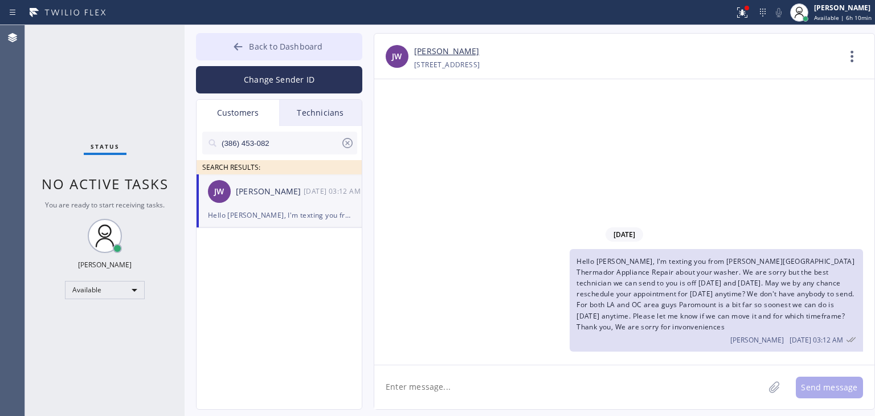
click at [276, 44] on span "Back to Dashboard" at bounding box center [286, 46] width 74 height 11
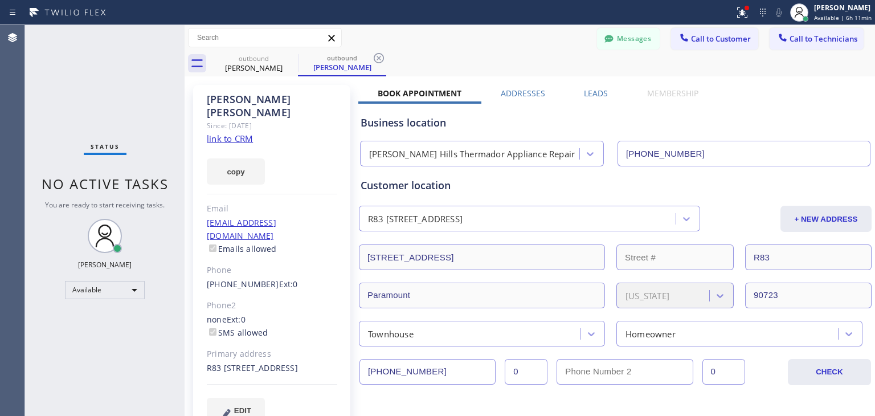
click at [597, 27] on div "Messages Call to Customer Call to Technicians Outbound call Location [PERSON_NA…" at bounding box center [530, 38] width 691 height 26
click at [600, 30] on button "Messages" at bounding box center [628, 39] width 63 height 22
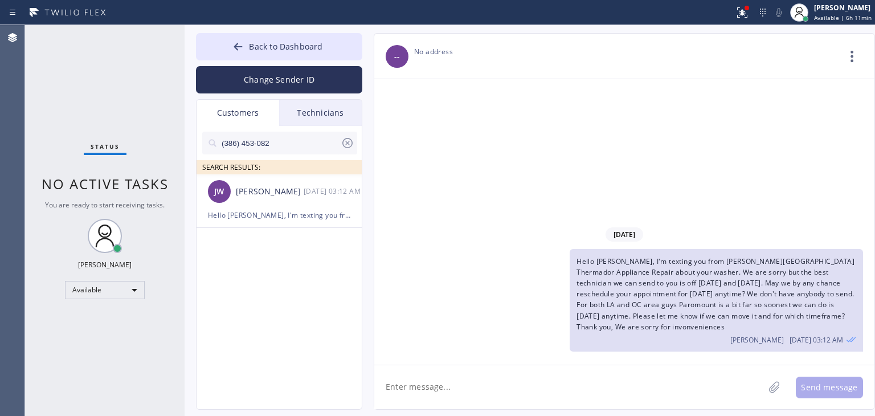
click at [484, 404] on textarea at bounding box center [569, 387] width 390 height 44
type textarea "H"
click at [311, 222] on li "[PERSON_NAME] [PERSON_NAME] [DATE] 03:12 AM Hello [PERSON_NAME], I'm texting yo…" at bounding box center [280, 201] width 166 height 54
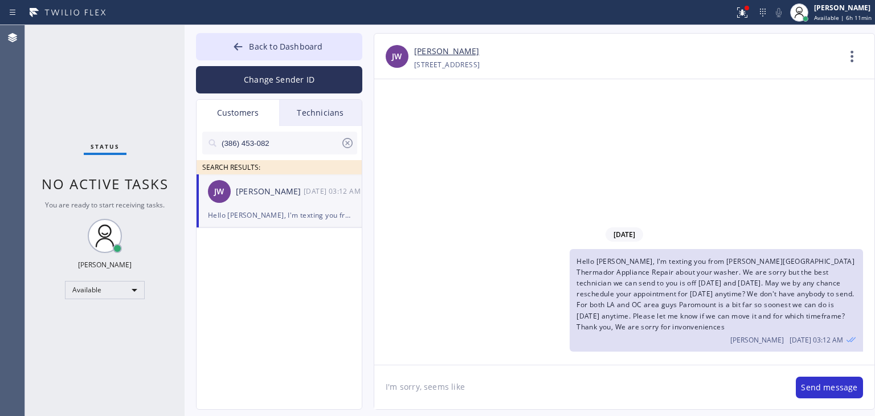
click at [499, 394] on textarea "I'm sorry, seems like" at bounding box center [579, 387] width 410 height 44
type textarea "I'm sorry, seems like I mixed up customers. Please disregard"
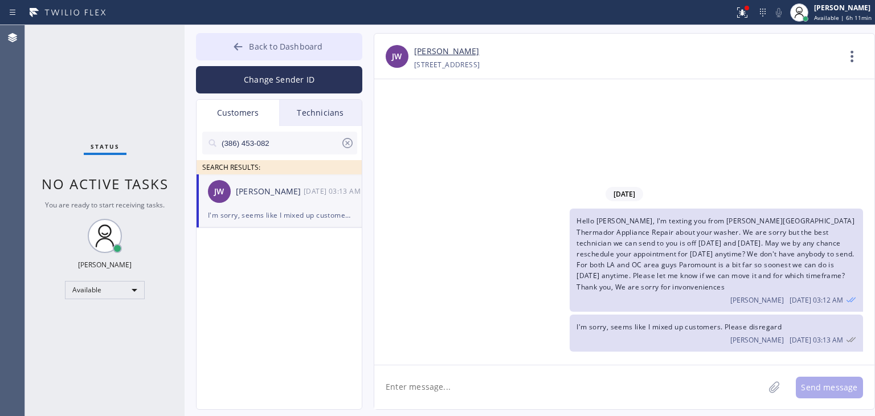
click at [315, 39] on button "Back to Dashboard" at bounding box center [279, 46] width 166 height 27
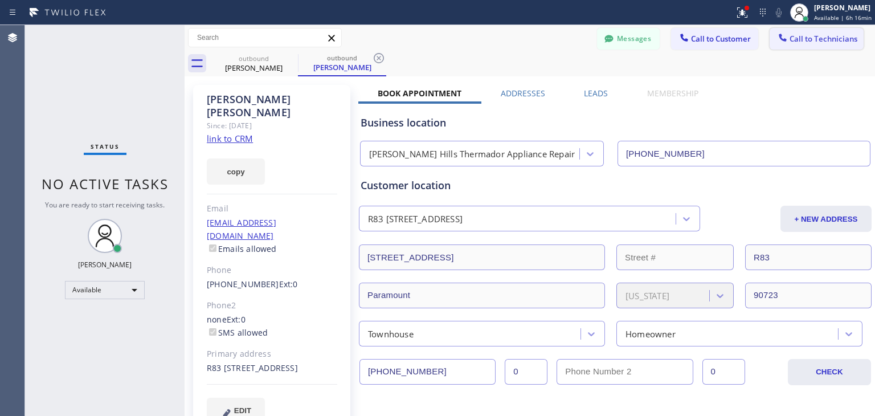
click at [781, 42] on div at bounding box center [783, 39] width 14 height 14
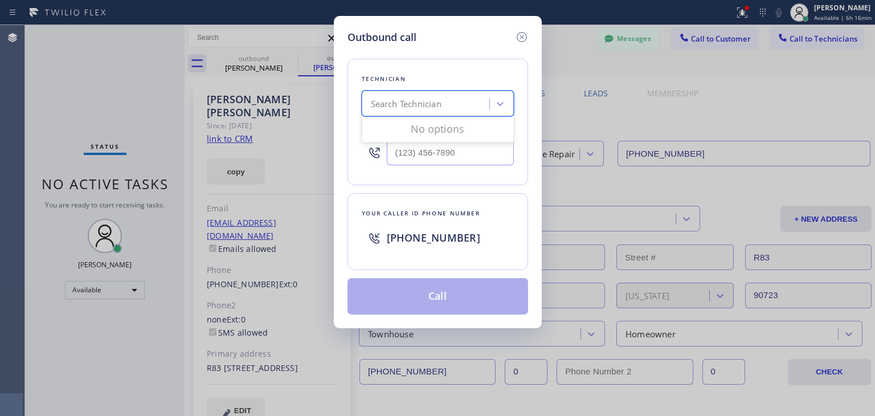
click at [472, 97] on div "Search Technician" at bounding box center [427, 104] width 124 height 20
type input "Niles"
click at [478, 132] on div "[PERSON_NAME]" at bounding box center [438, 127] width 152 height 21
type input "[PHONE_NUMBER]"
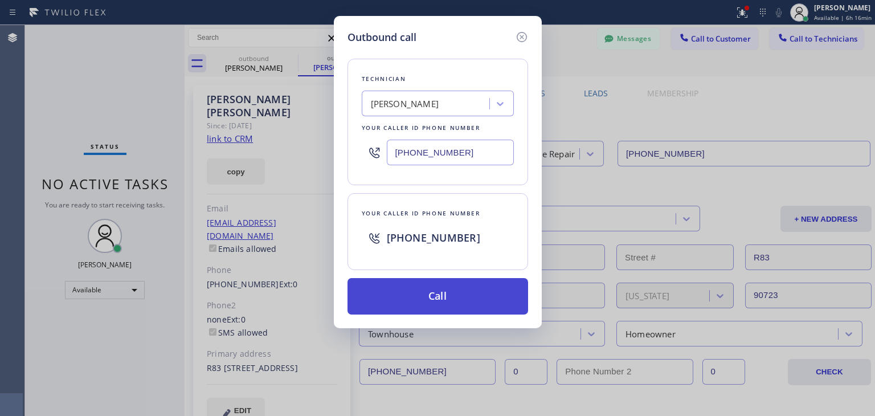
click at [457, 291] on button "Call" at bounding box center [438, 296] width 181 height 36
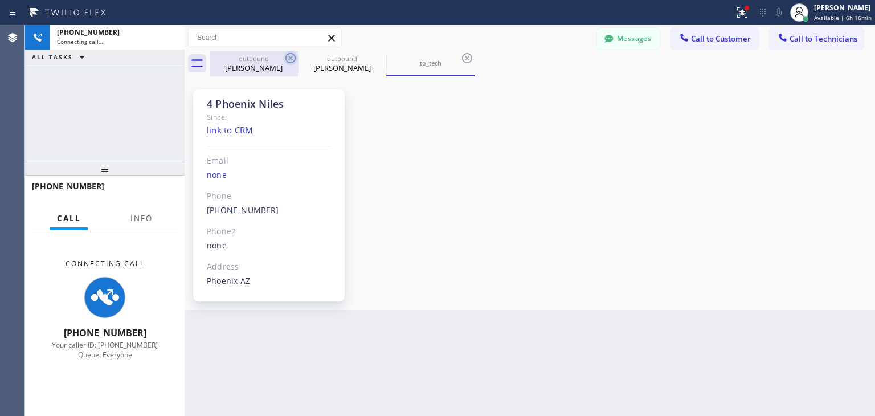
click at [288, 58] on icon at bounding box center [291, 58] width 14 height 14
click at [0, 0] on icon at bounding box center [0, 0] width 0 height 0
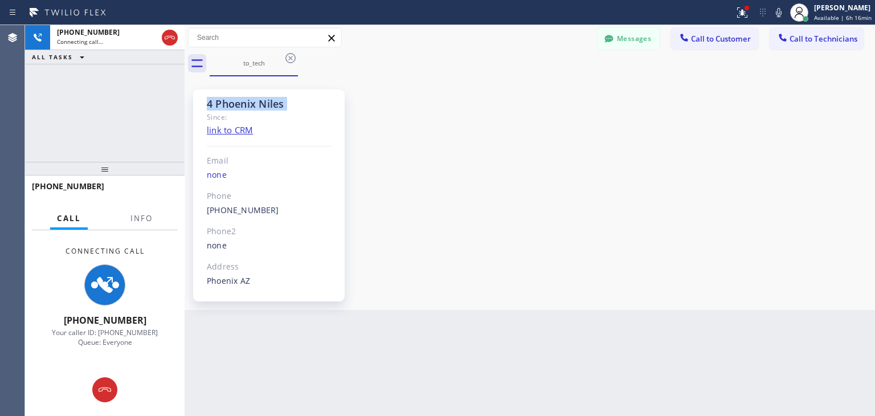
click at [288, 58] on icon at bounding box center [291, 58] width 14 height 14
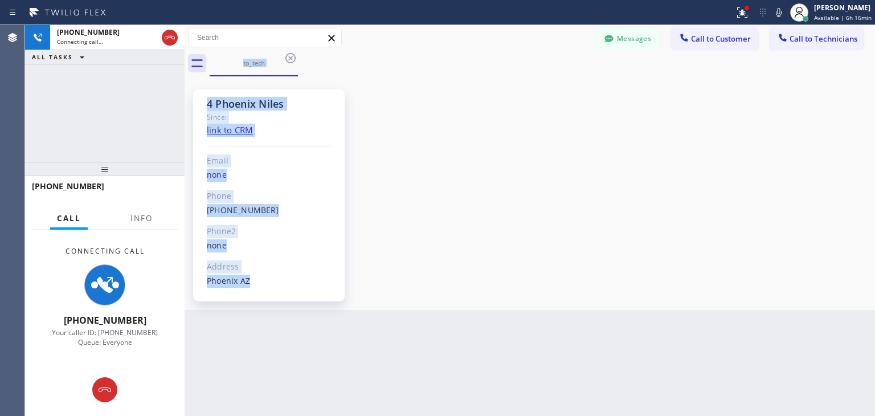
click at [288, 58] on div "to_tech" at bounding box center [543, 64] width 666 height 26
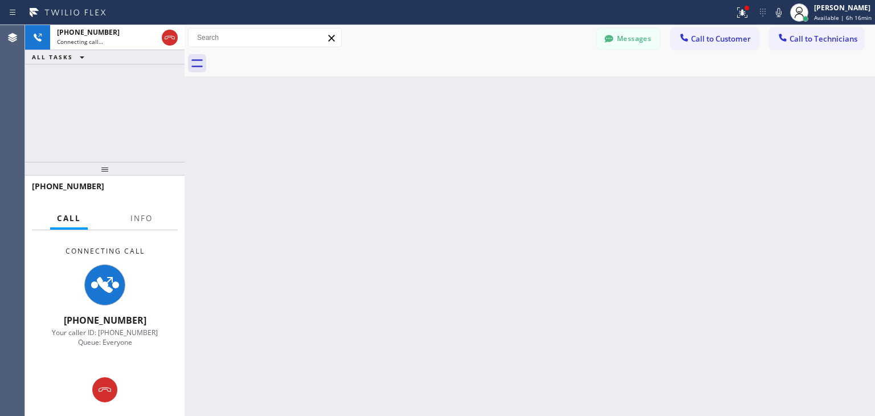
click at [288, 58] on div at bounding box center [543, 64] width 666 height 26
click at [611, 38] on icon at bounding box center [609, 38] width 11 height 11
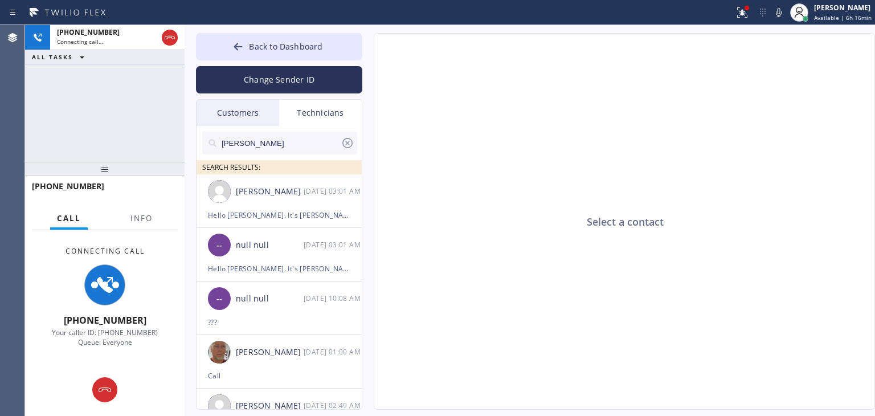
click at [268, 108] on div "Customers" at bounding box center [238, 113] width 83 height 26
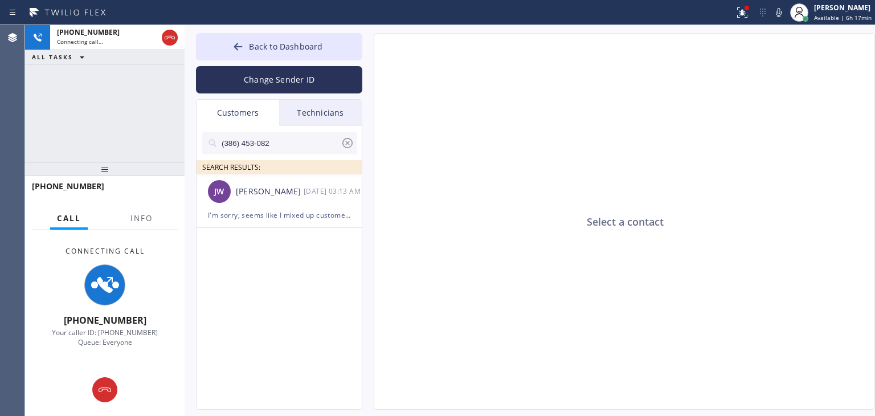
click at [349, 136] on icon at bounding box center [348, 143] width 14 height 14
click at [306, 151] on input "text" at bounding box center [289, 143] width 137 height 23
click at [306, 151] on input "[PHONE_NUMBER]" at bounding box center [281, 143] width 120 height 23
click at [305, 152] on input "(562) 742-929_=" at bounding box center [281, 143] width 120 height 23
type input "(562) 742-929"
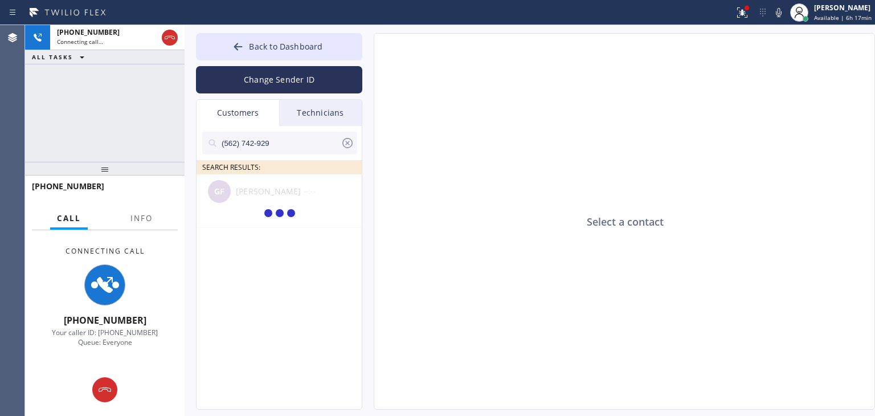
click at [306, 205] on div at bounding box center [280, 213] width 166 height 79
click at [346, 142] on icon at bounding box center [348, 143] width 14 height 14
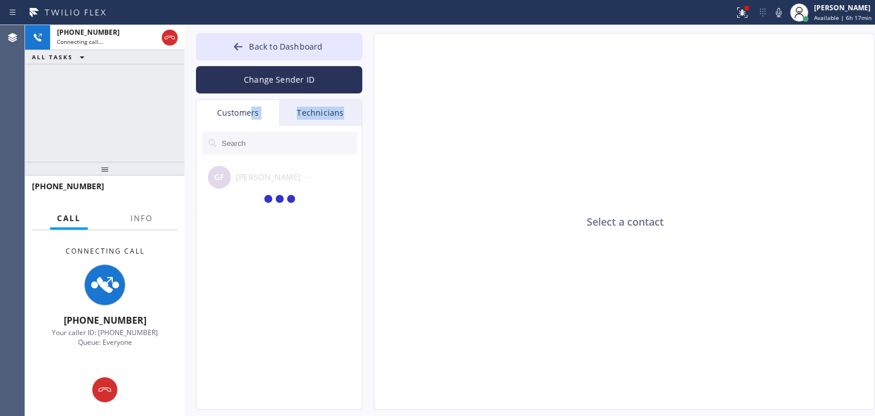
drag, startPoint x: 342, startPoint y: 112, endPoint x: 239, endPoint y: 112, distance: 102.6
click at [239, 112] on div "Customers Technicians" at bounding box center [279, 113] width 165 height 26
click at [239, 112] on div "Customers" at bounding box center [238, 113] width 83 height 26
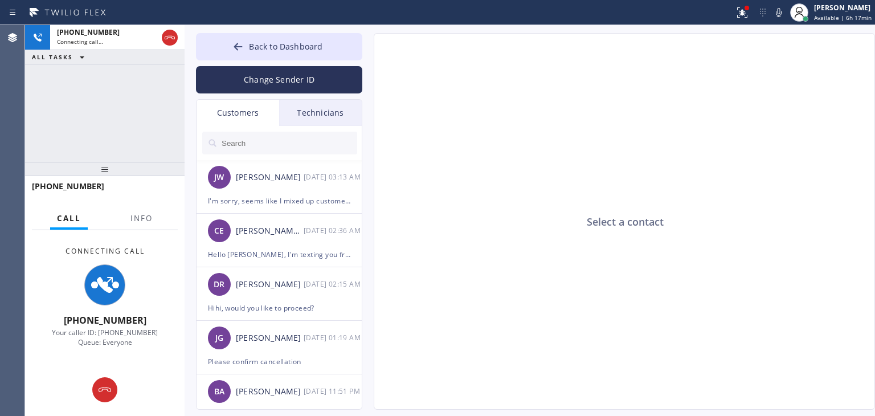
click at [321, 103] on div "Technicians" at bounding box center [320, 113] width 83 height 26
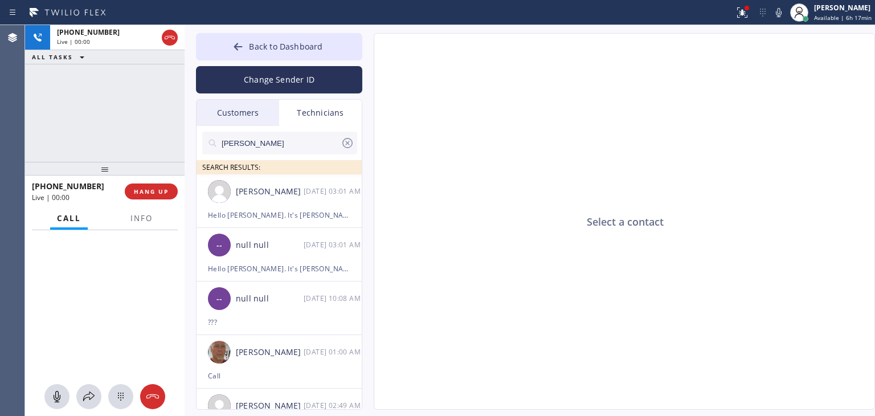
click at [265, 113] on div "Customers" at bounding box center [238, 113] width 83 height 26
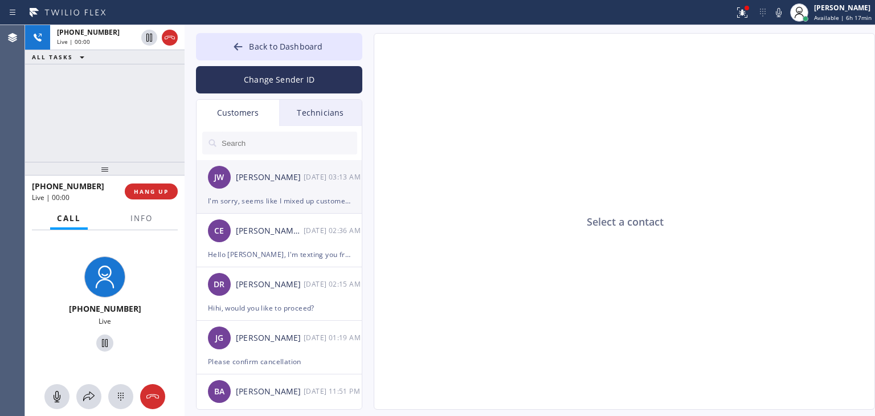
click at [291, 186] on div "[PERSON_NAME] [PERSON_NAME] [DATE] 03:13 AM" at bounding box center [280, 177] width 166 height 34
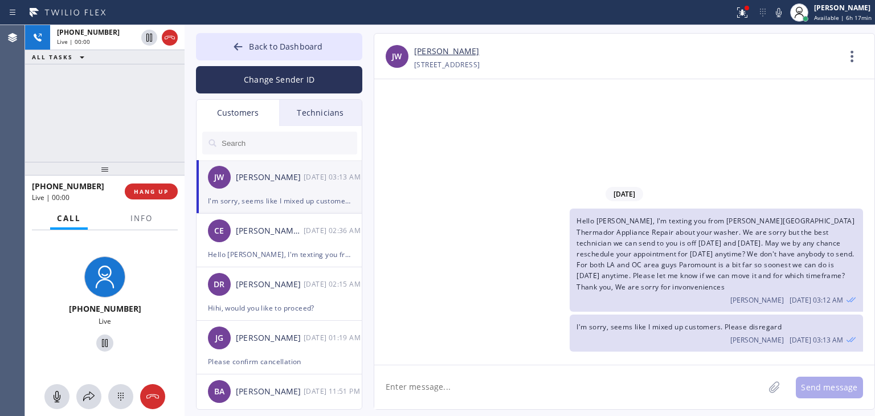
click at [635, 247] on span "Hello [PERSON_NAME], I'm texting you from [PERSON_NAME][GEOGRAPHIC_DATA] Therma…" at bounding box center [716, 253] width 278 height 75
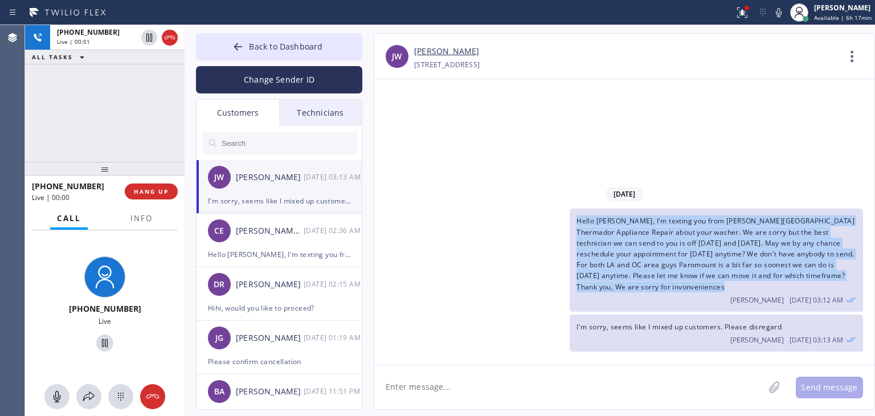
click at [635, 247] on span "Hello [PERSON_NAME], I'm texting you from [PERSON_NAME][GEOGRAPHIC_DATA] Therma…" at bounding box center [716, 253] width 278 height 75
copy span "Hello [PERSON_NAME], I'm texting you from [PERSON_NAME][GEOGRAPHIC_DATA] Therma…"
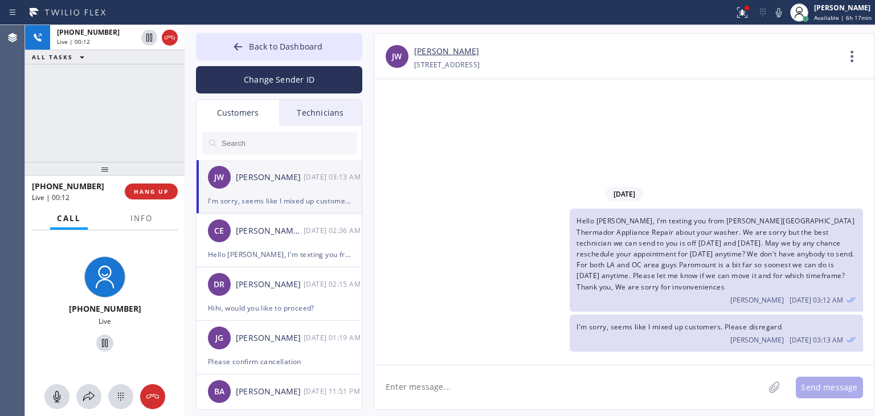
click at [307, 148] on input "text" at bounding box center [289, 143] width 137 height 23
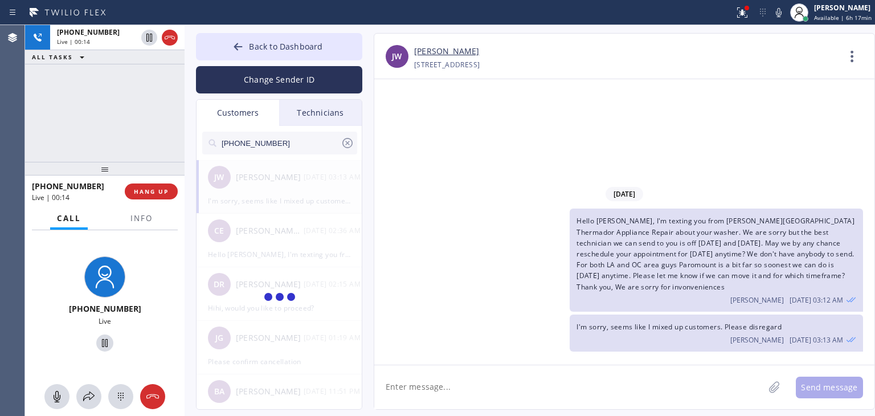
click at [316, 148] on input "[PHONE_NUMBER]" at bounding box center [281, 143] width 120 height 23
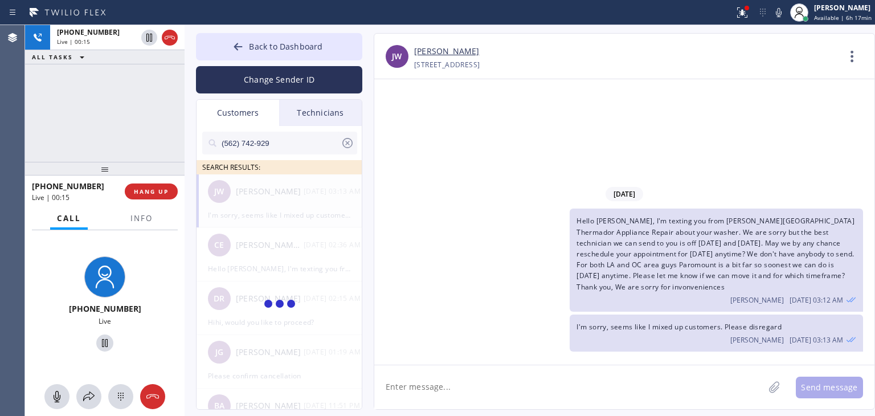
click at [316, 148] on input "(562) 742-929" at bounding box center [281, 143] width 120 height 23
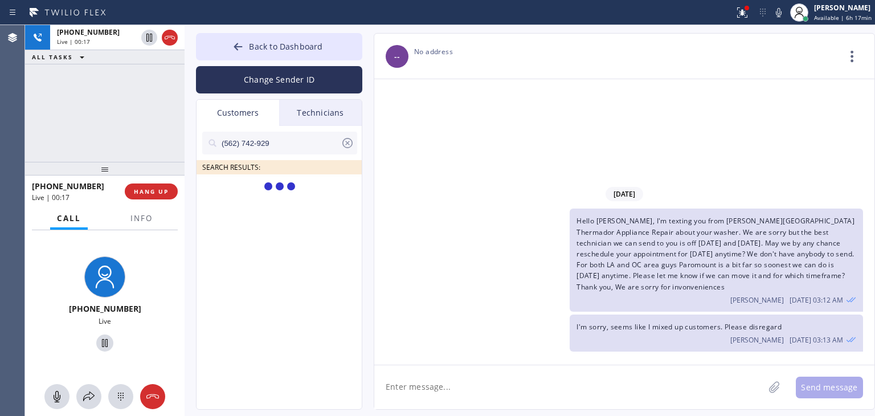
type input "(562) 742-929"
click at [317, 202] on div "GF [PERSON_NAME] --:--" at bounding box center [280, 191] width 166 height 34
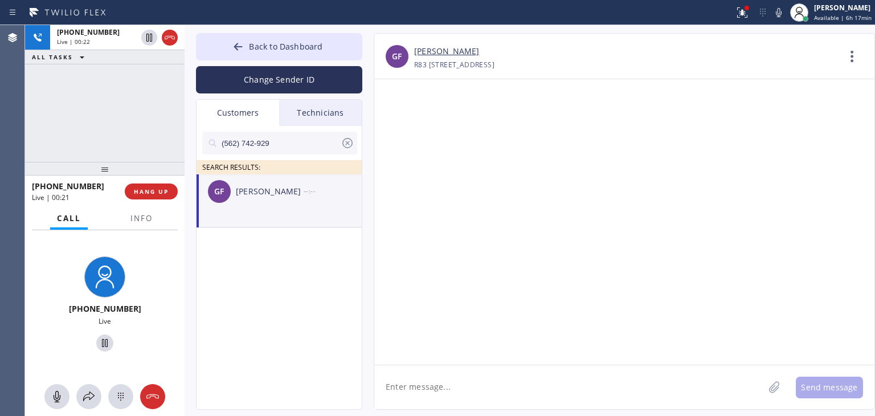
click at [481, 357] on div at bounding box center [624, 222] width 500 height 286
click at [427, 369] on textarea at bounding box center [569, 387] width 390 height 44
click at [160, 191] on span "HANG UP" at bounding box center [151, 192] width 35 height 8
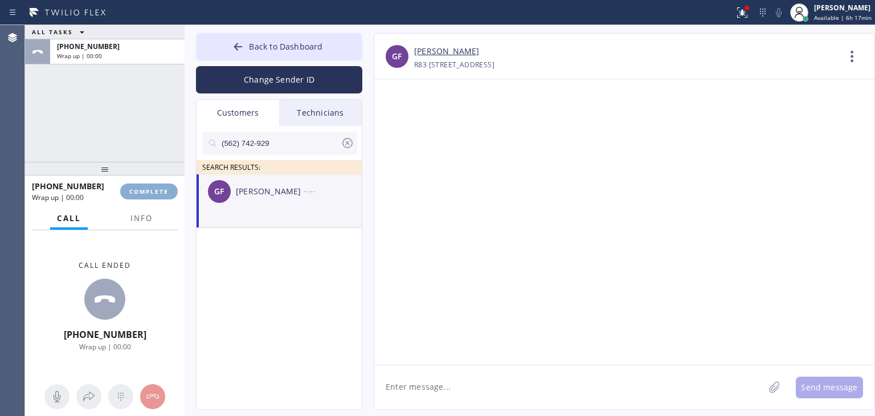
click at [160, 191] on span "COMPLETE" at bounding box center [148, 192] width 39 height 8
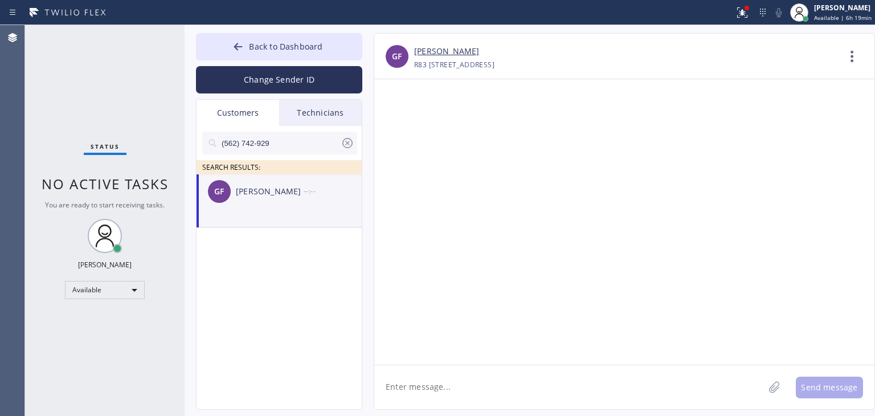
paste textarea "Hello [PERSON_NAME], I'm texting you from [PERSON_NAME][GEOGRAPHIC_DATA] Therma…"
type textarea "Hello [PERSON_NAME], I'm texting you from [PERSON_NAME][GEOGRAPHIC_DATA] Therma…"
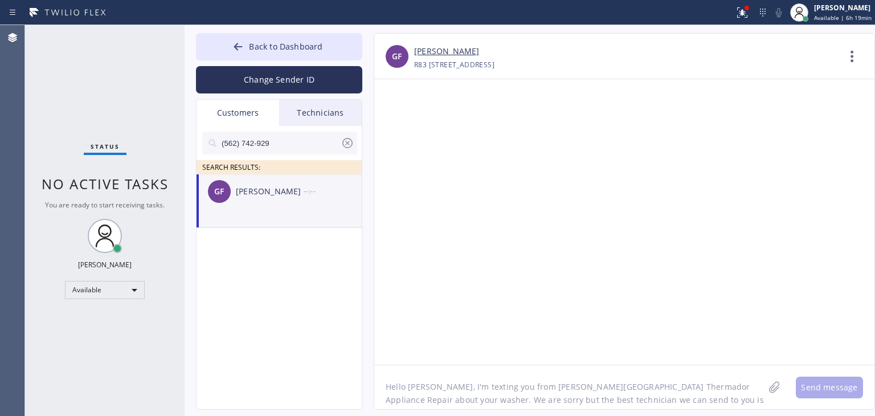
click at [478, 381] on textarea "Hello [PERSON_NAME], I'm texting you from [PERSON_NAME][GEOGRAPHIC_DATA] Therma…" at bounding box center [569, 387] width 390 height 44
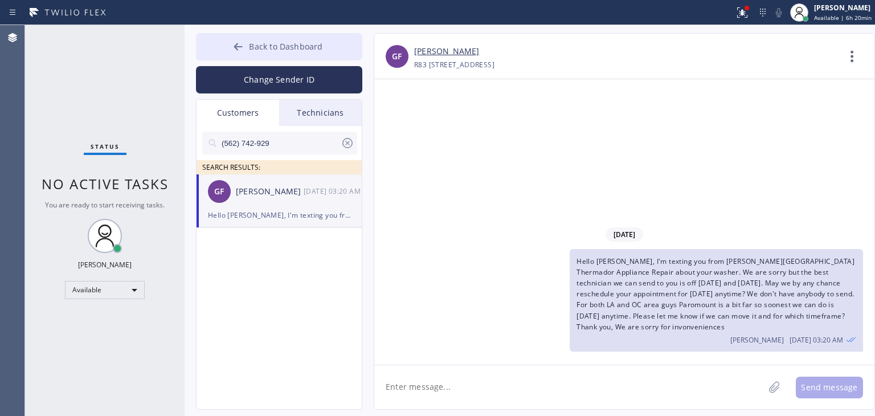
click at [274, 51] on span "Back to Dashboard" at bounding box center [286, 46] width 74 height 11
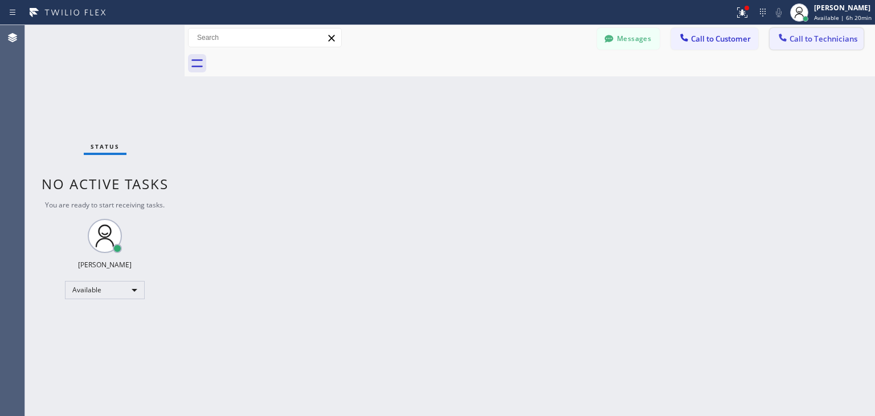
click at [821, 31] on button "Call to Technicians" at bounding box center [817, 39] width 94 height 22
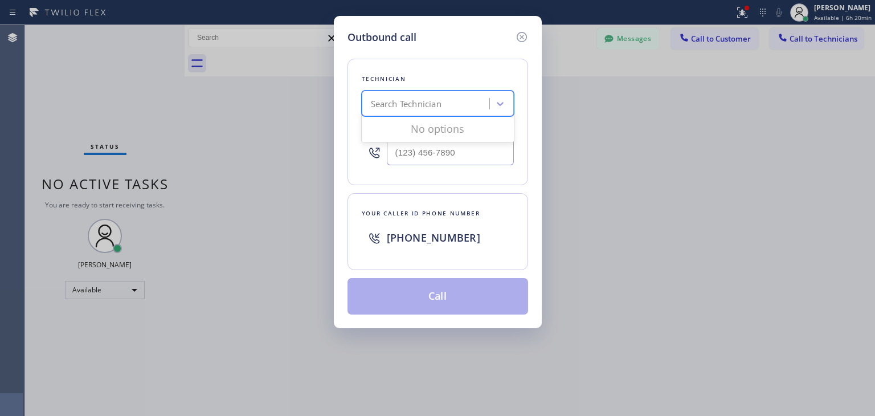
click at [450, 100] on div "Search Technician" at bounding box center [427, 104] width 124 height 20
type input "[PERSON_NAME]"
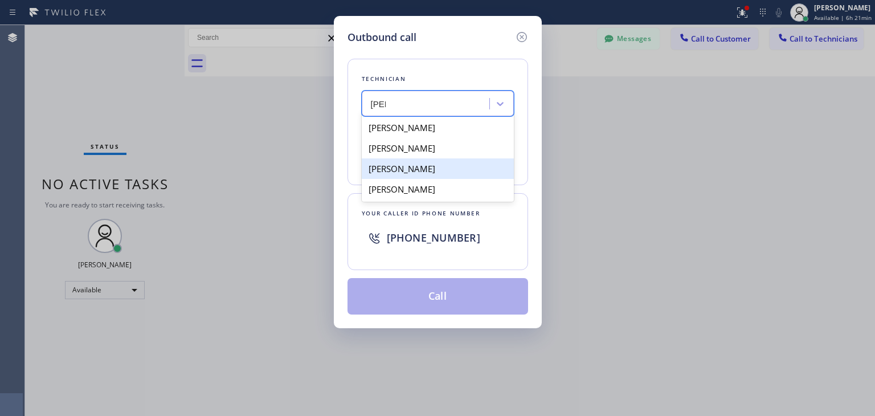
click at [471, 163] on div "[PERSON_NAME]" at bounding box center [438, 168] width 152 height 21
type input "[PHONE_NUMBER]"
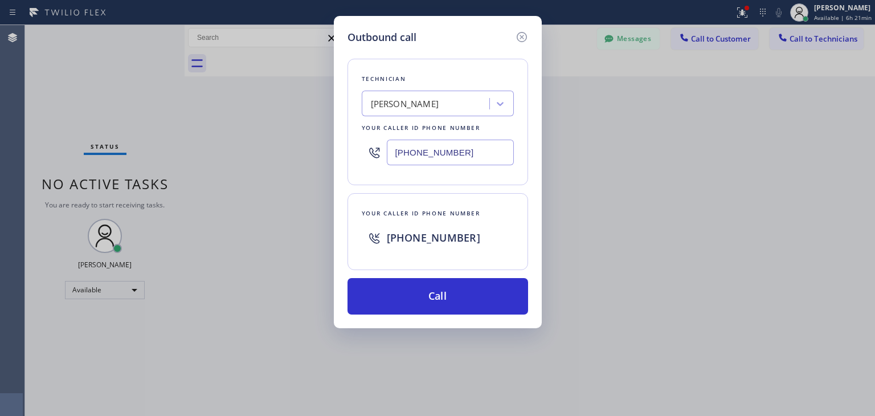
click at [471, 163] on input "[PHONE_NUMBER]" at bounding box center [450, 153] width 127 height 26
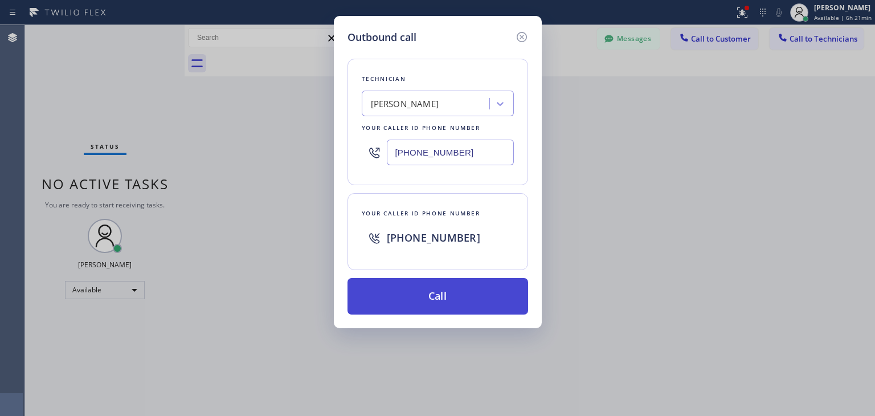
click at [469, 287] on button "Call" at bounding box center [438, 296] width 181 height 36
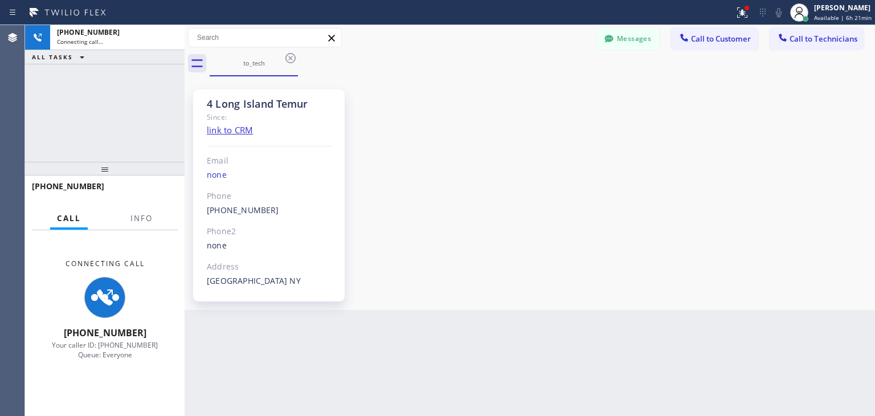
scroll to position [29, 0]
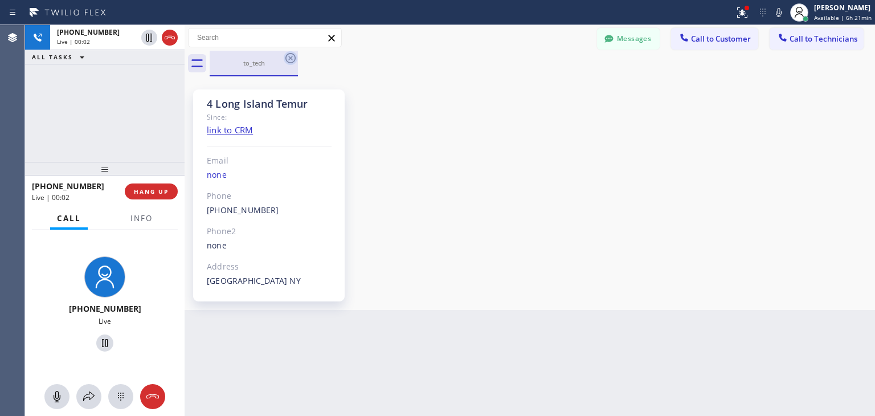
click at [293, 56] on icon at bounding box center [291, 58] width 14 height 14
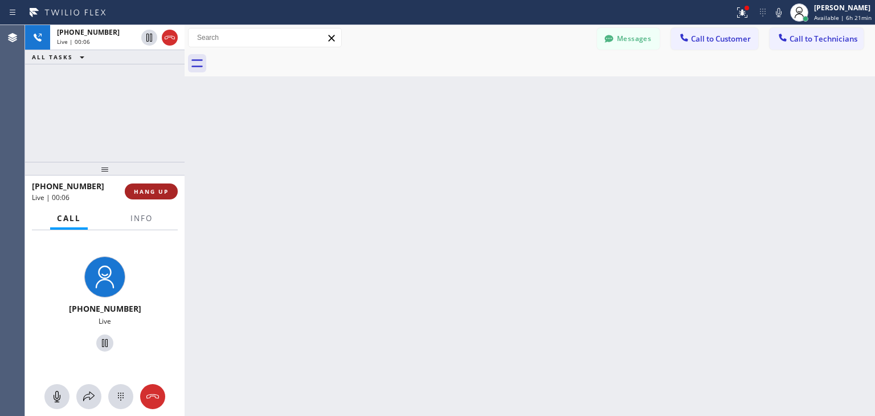
click at [169, 185] on button "HANG UP" at bounding box center [151, 192] width 53 height 16
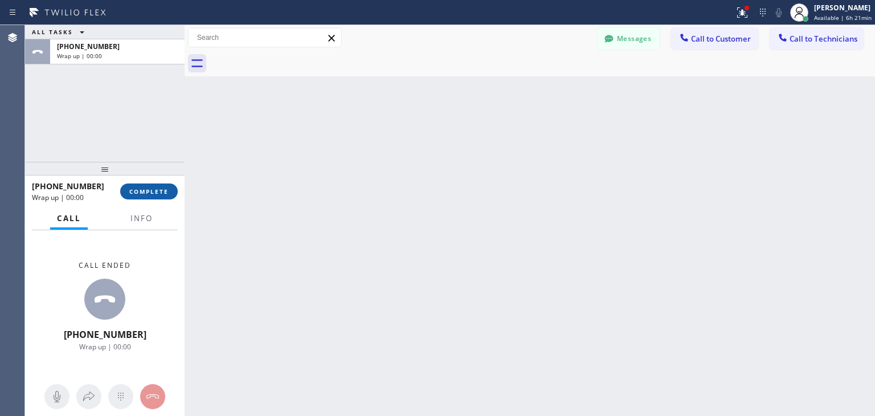
click at [169, 185] on button "COMPLETE" at bounding box center [149, 192] width 58 height 16
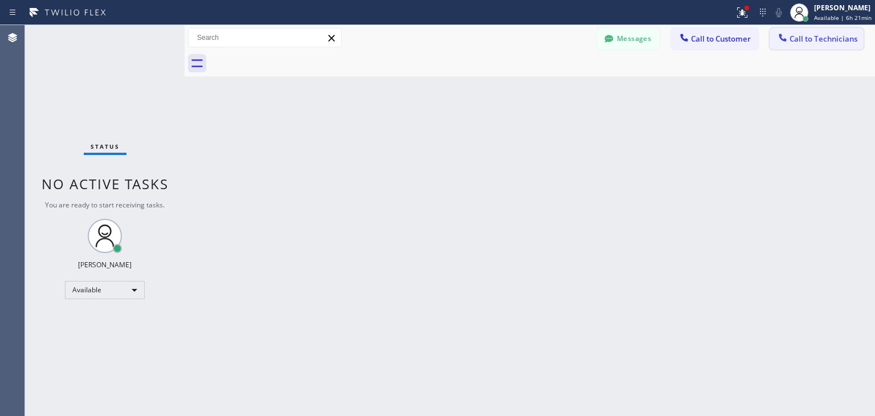
click at [823, 41] on span "Call to Technicians" at bounding box center [824, 39] width 68 height 10
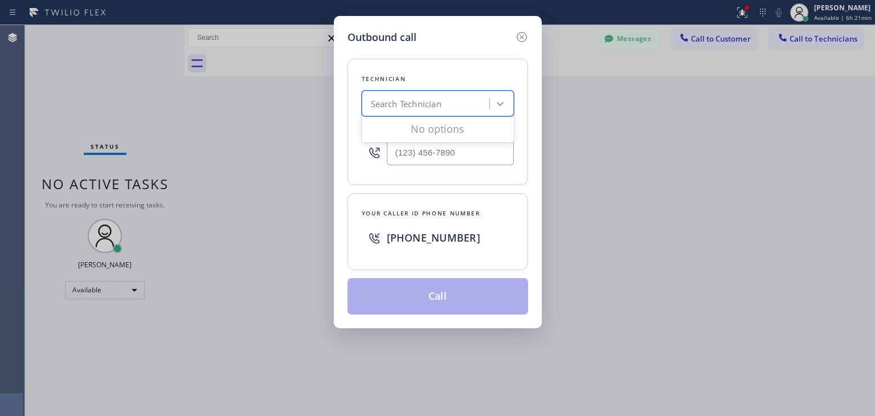
click at [420, 104] on div "Search Technician" at bounding box center [406, 103] width 71 height 13
type input "[PERSON_NAME]"
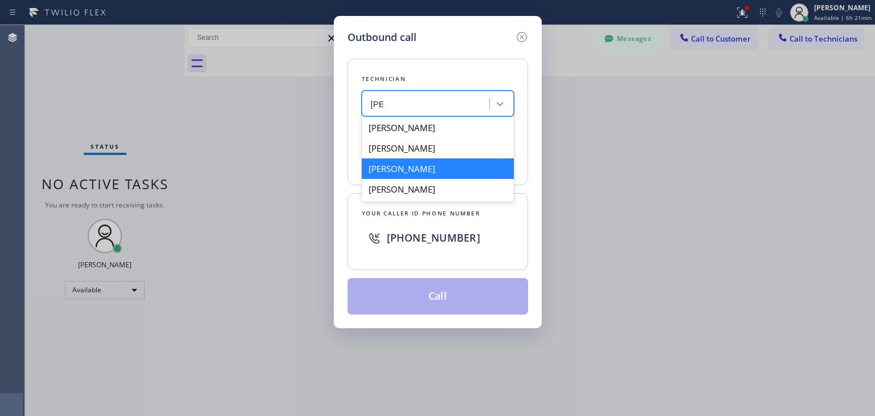
click at [424, 167] on div "[PERSON_NAME]" at bounding box center [438, 168] width 152 height 21
type input "[PHONE_NUMBER]"
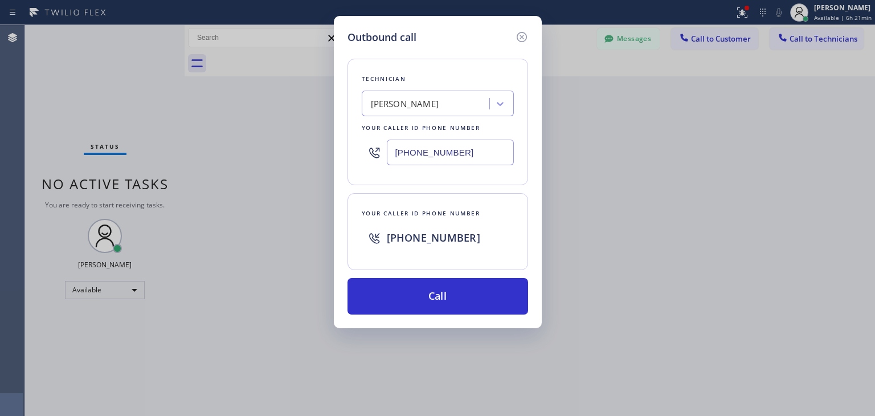
click at [477, 144] on input "[PHONE_NUMBER]" at bounding box center [450, 153] width 127 height 26
click at [524, 42] on icon at bounding box center [522, 37] width 14 height 14
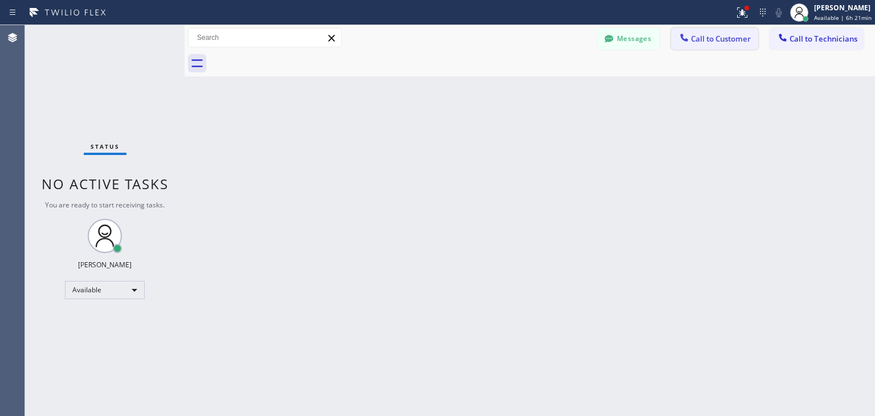
click at [698, 42] on span "Call to Customer" at bounding box center [721, 39] width 60 height 10
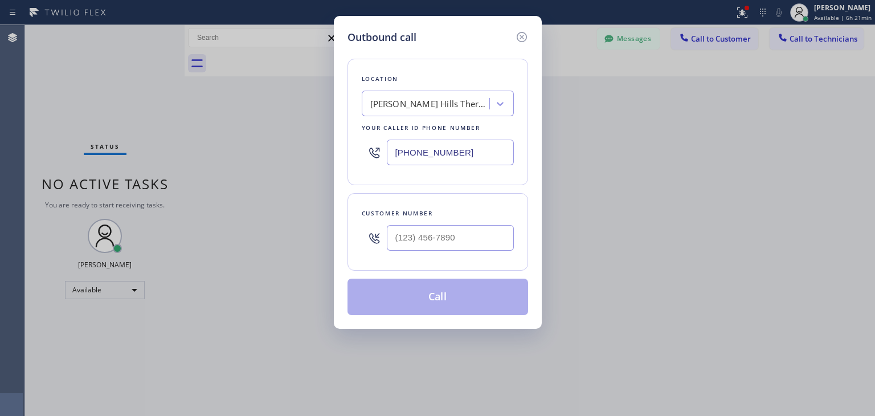
click at [436, 221] on div at bounding box center [450, 237] width 127 height 37
paste input "929) 444-0044"
click at [445, 246] on input "[PHONE_NUMBER]" at bounding box center [450, 238] width 127 height 26
type input "[PHONE_NUMBER]"
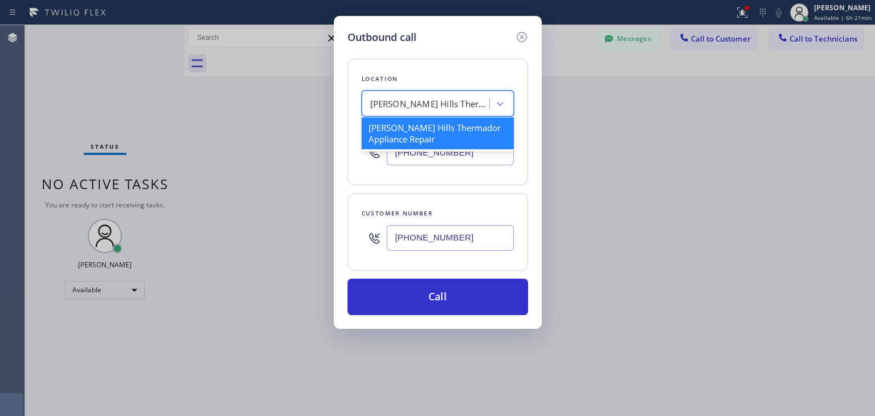
click at [460, 92] on div "[PERSON_NAME] Hills Thermador Appliance Repair" at bounding box center [438, 104] width 152 height 26
click at [458, 127] on div "[PERSON_NAME] Hills Thermador Appliance Repair" at bounding box center [438, 133] width 152 height 32
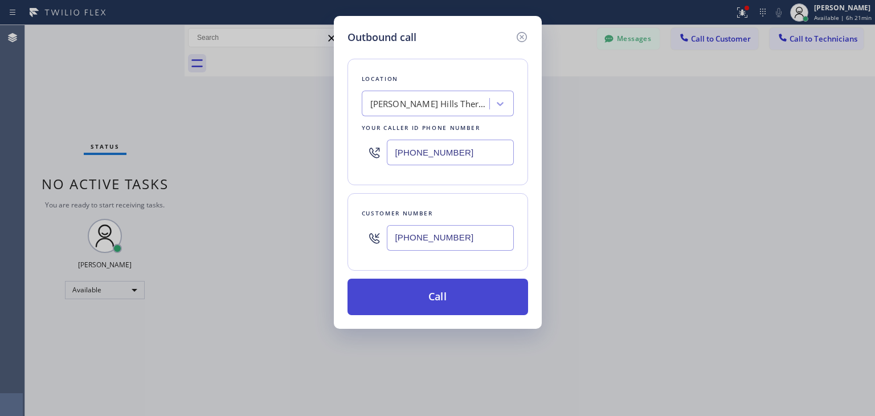
drag, startPoint x: 457, startPoint y: 278, endPoint x: 457, endPoint y: 304, distance: 25.7
click at [457, 304] on button "Call" at bounding box center [438, 297] width 181 height 36
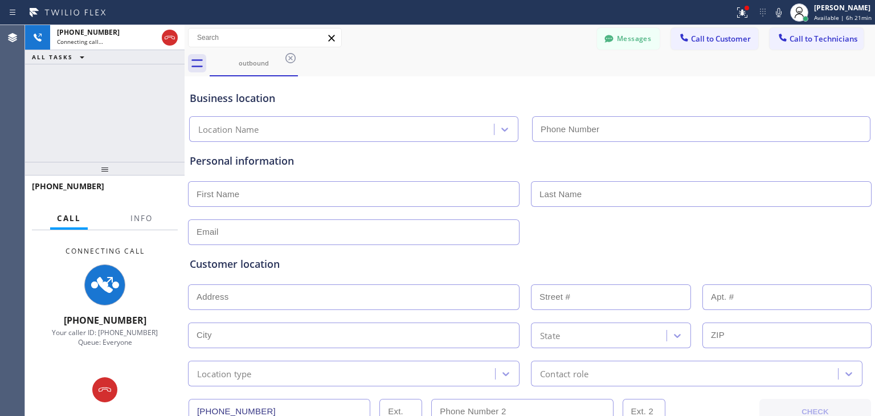
type input "[PHONE_NUMBER]"
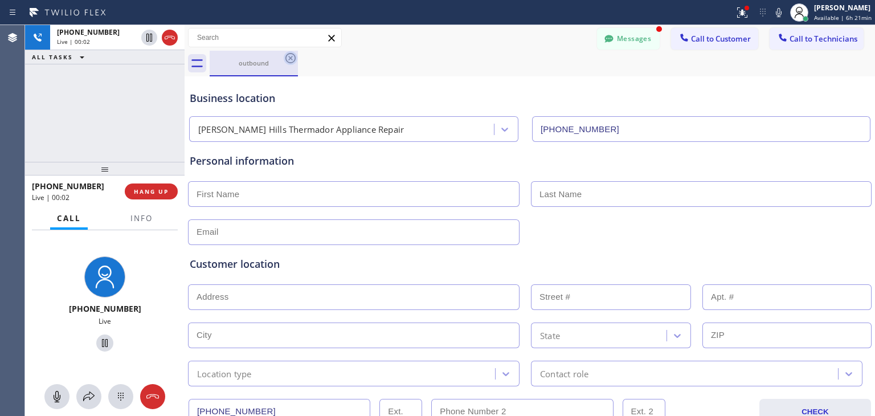
click at [290, 60] on icon at bounding box center [291, 58] width 14 height 14
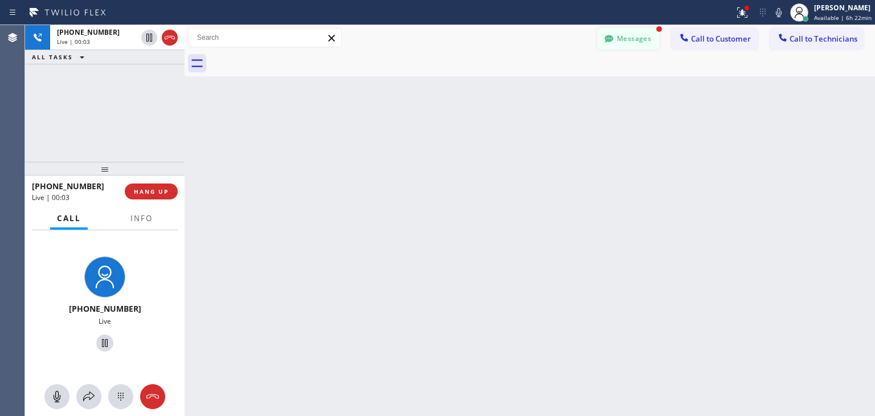
click at [622, 38] on button "Messages" at bounding box center [628, 39] width 63 height 22
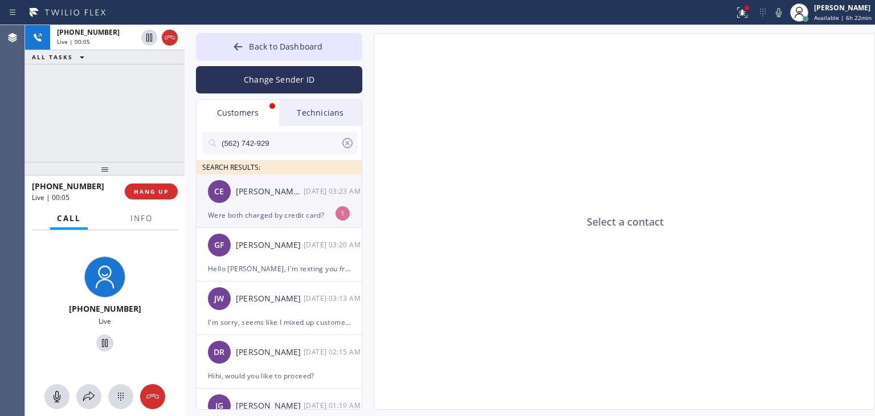
click at [280, 201] on div "CE [PERSON_NAME] Excellence Property Management [DATE] 03:23 AM" at bounding box center [280, 191] width 166 height 34
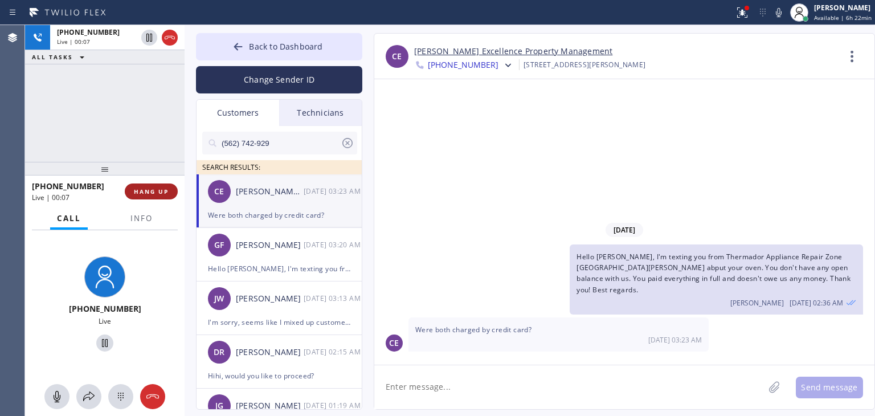
click at [149, 185] on button "HANG UP" at bounding box center [151, 192] width 53 height 16
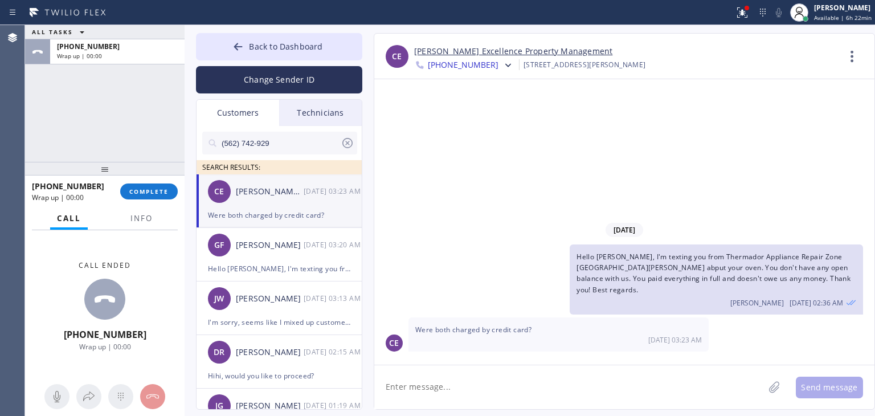
click at [532, 51] on link "[PERSON_NAME] Excellence Property Management" at bounding box center [513, 51] width 198 height 13
click at [509, 397] on textarea at bounding box center [569, 387] width 390 height 44
type textarea "yes,"
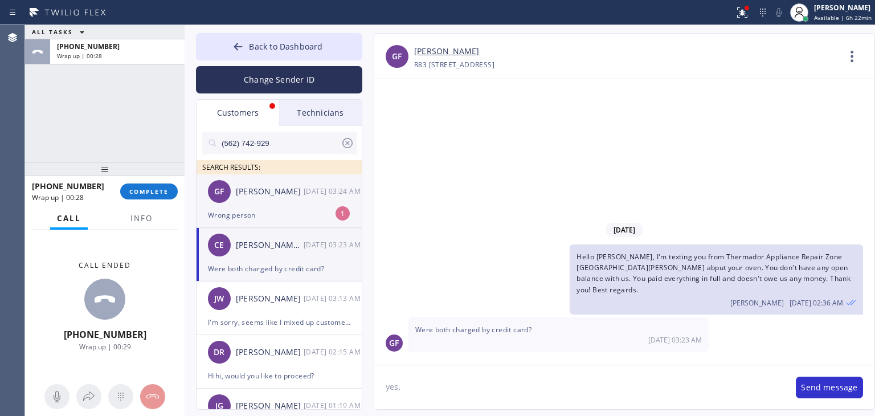
click at [278, 194] on div "[PERSON_NAME]" at bounding box center [270, 191] width 68 height 13
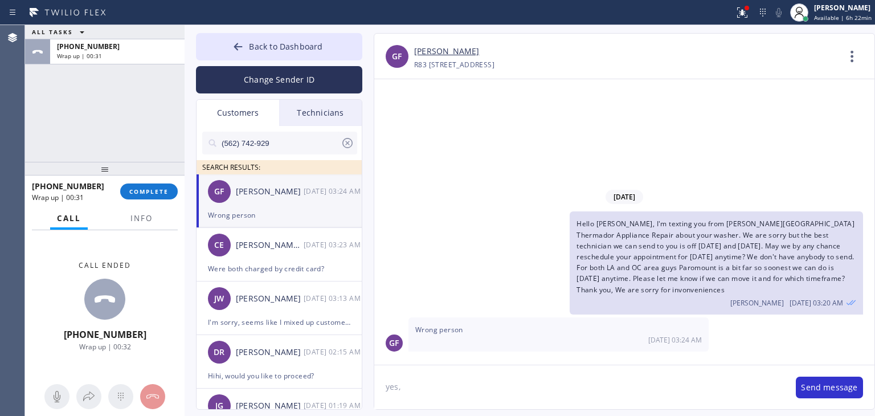
click at [594, 385] on textarea "yes," at bounding box center [579, 387] width 410 height 44
click at [486, 377] on textarea at bounding box center [569, 387] width 390 height 44
type textarea "I mixed up the names, sorry, I meant [PERSON_NAME]. I apologize"
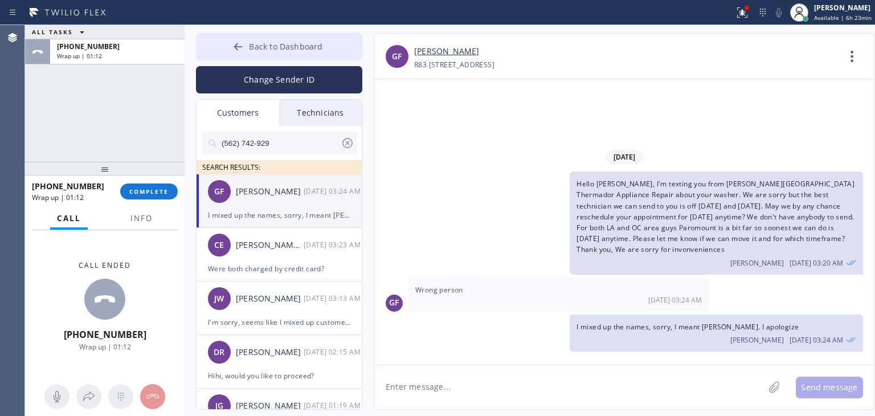
click at [330, 46] on button "Back to Dashboard" at bounding box center [279, 46] width 166 height 27
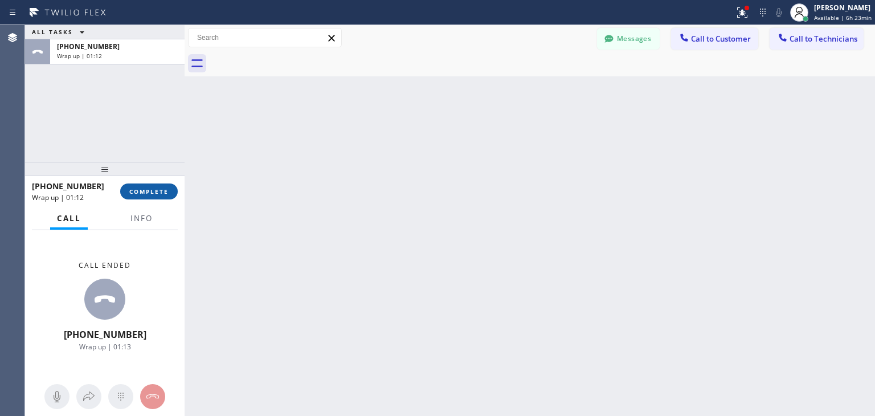
click at [139, 184] on button "COMPLETE" at bounding box center [149, 192] width 58 height 16
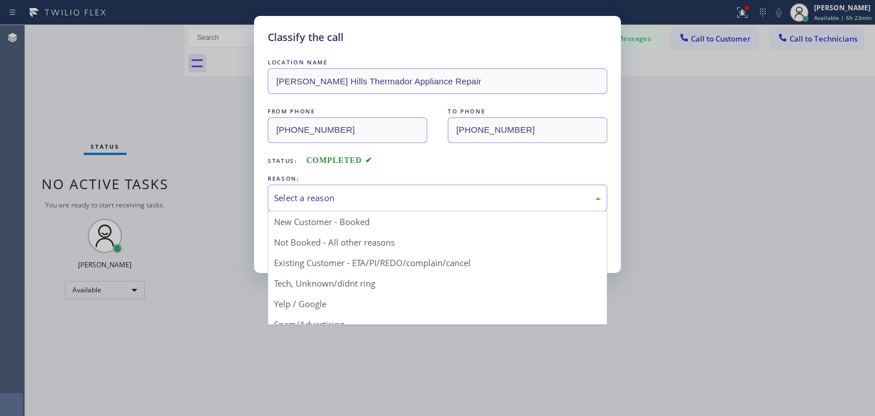
click at [513, 199] on div "Select a reason" at bounding box center [437, 197] width 327 height 13
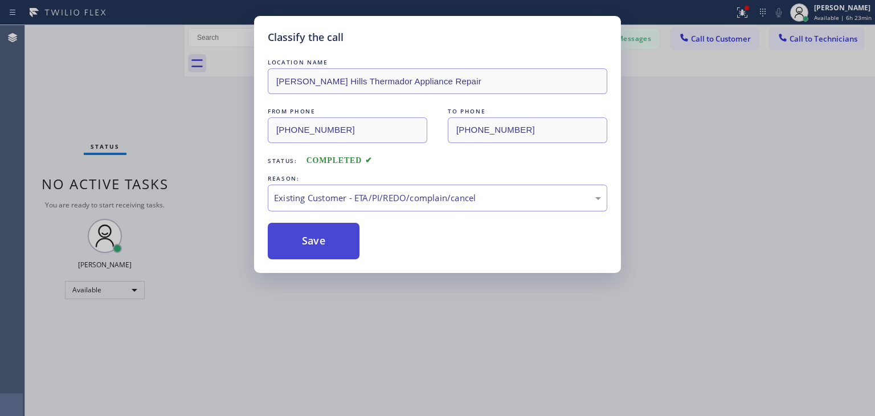
click at [341, 255] on button "Save" at bounding box center [314, 241] width 92 height 36
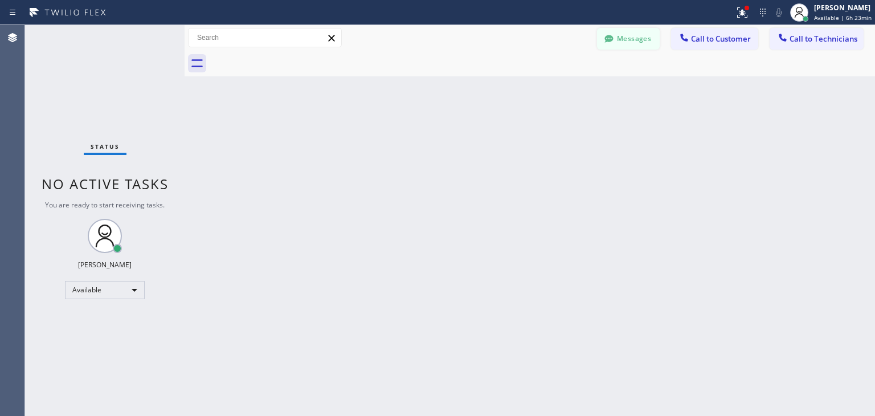
click at [638, 38] on button "Messages" at bounding box center [628, 39] width 63 height 22
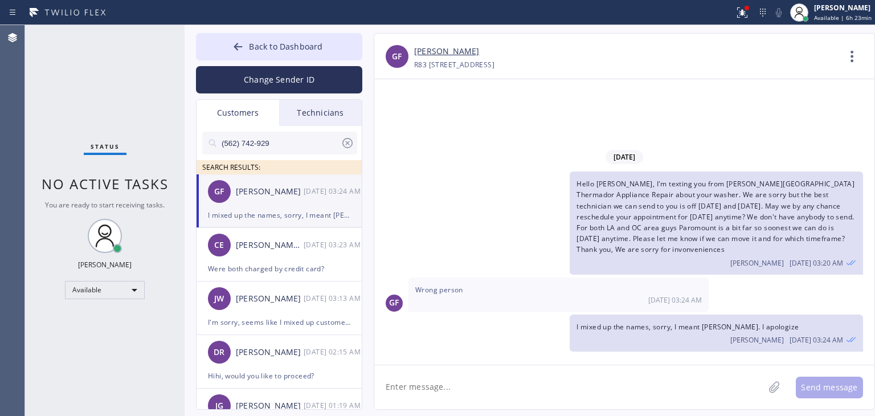
click at [300, 195] on div "[PERSON_NAME]" at bounding box center [270, 191] width 68 height 13
click at [287, 251] on div "[PERSON_NAME] Excellence Property Management" at bounding box center [270, 245] width 68 height 13
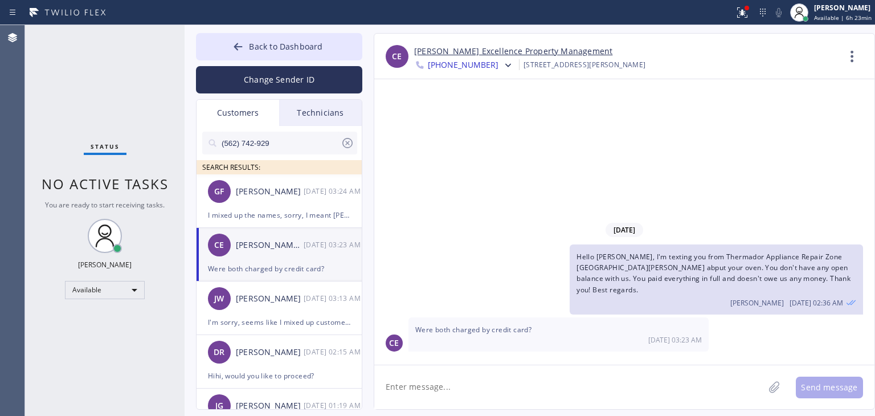
click at [487, 400] on textarea at bounding box center [569, 387] width 390 height 44
type textarea "Yes, please see more info below"
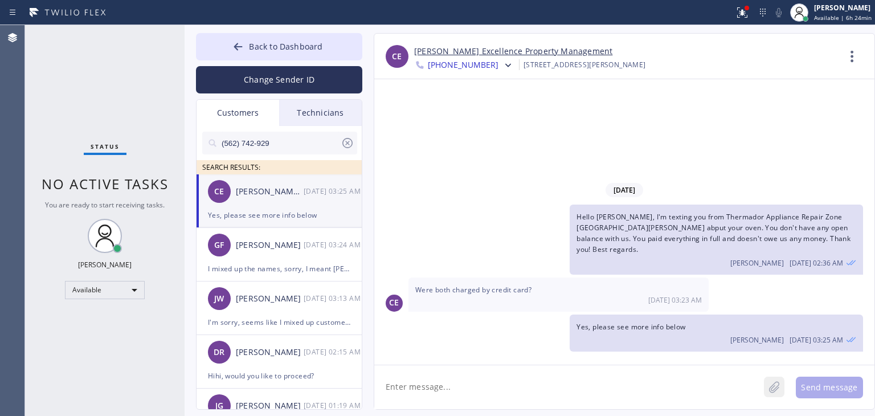
click at [777, 385] on icon at bounding box center [774, 387] width 11 height 14
click at [818, 389] on button "Send message" at bounding box center [829, 388] width 67 height 22
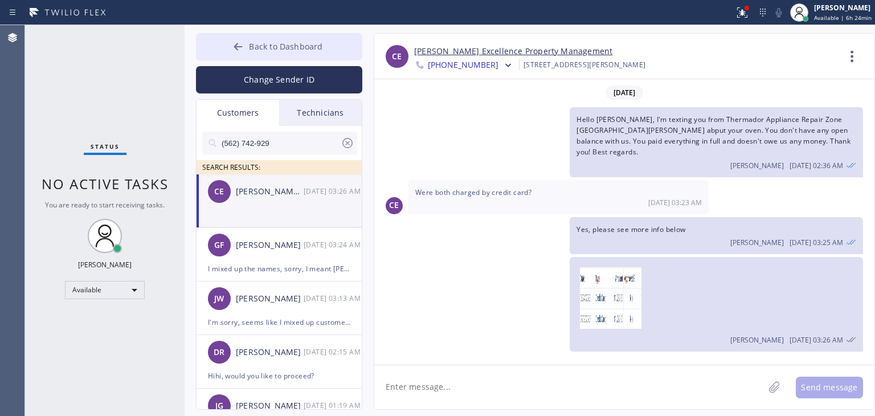
click at [268, 52] on button "Back to Dashboard" at bounding box center [279, 46] width 166 height 27
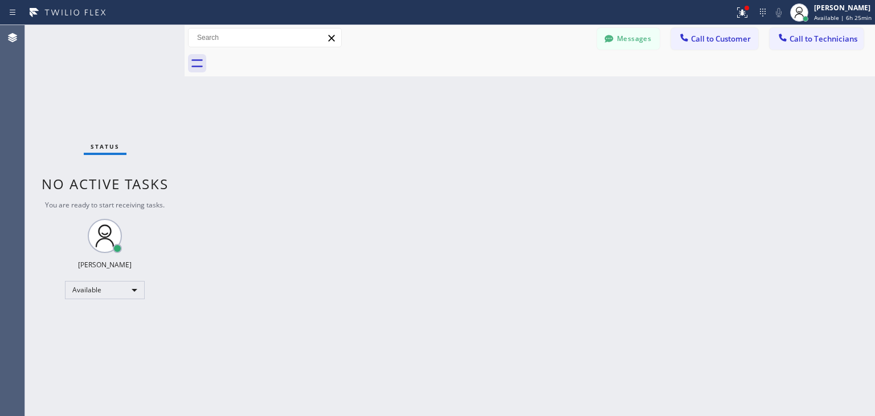
click at [741, 54] on div at bounding box center [543, 64] width 666 height 26
click at [730, 46] on button "Call to Customer" at bounding box center [714, 39] width 87 height 22
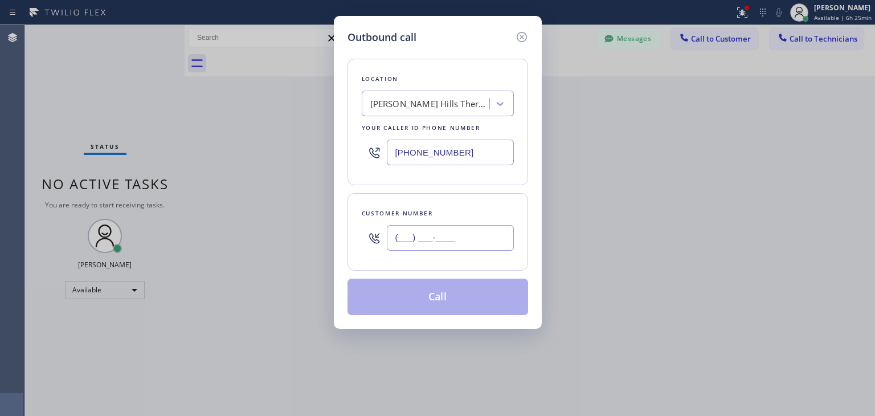
click at [476, 238] on input "(___) ___-____" at bounding box center [450, 238] width 127 height 26
paste input "516) 521-6397"
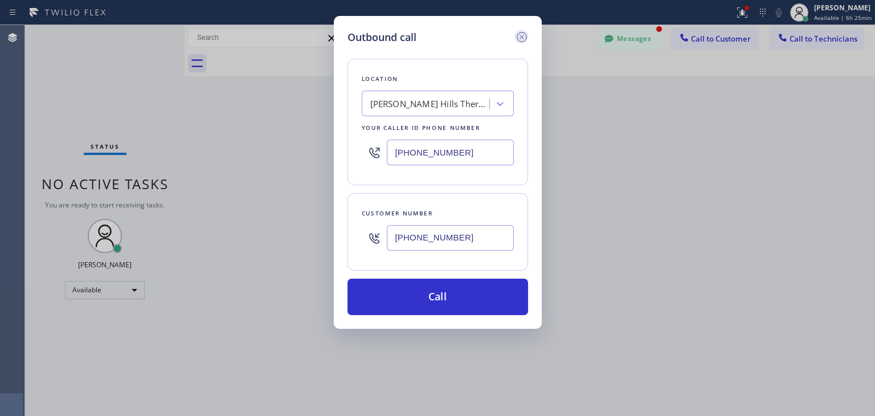
click at [518, 32] on icon at bounding box center [522, 37] width 14 height 14
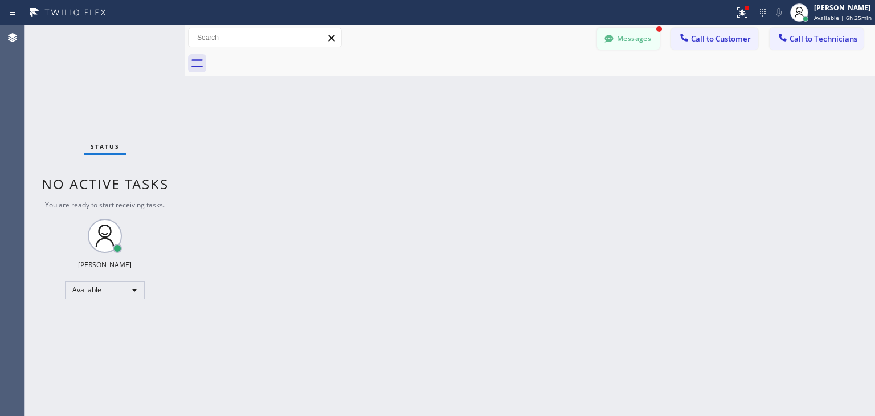
click at [633, 44] on button "Messages" at bounding box center [628, 39] width 63 height 22
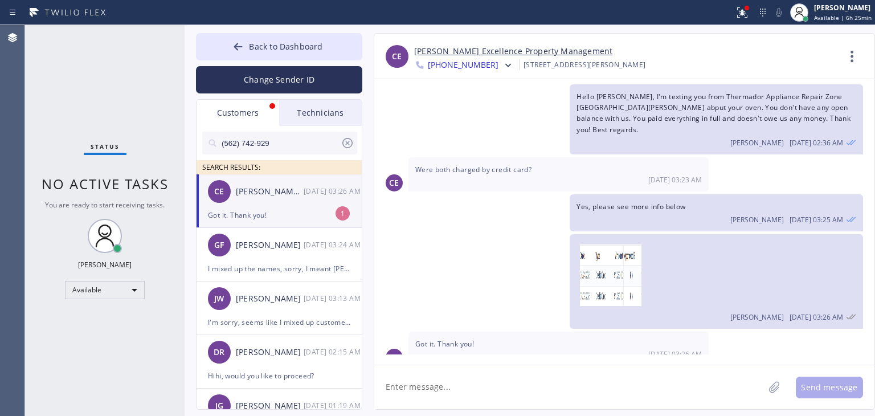
click at [274, 198] on div "CE [PERSON_NAME] Excellence Property Management [DATE] 03:26 AM" at bounding box center [280, 191] width 166 height 34
click at [605, 282] on img at bounding box center [614, 275] width 68 height 62
click at [324, 30] on div "Back to Dashboard Change Sender ID Customers Technicians (562) 742-929 SEARCH R…" at bounding box center [530, 220] width 691 height 391
click at [327, 39] on button "Back to Dashboard" at bounding box center [279, 46] width 166 height 27
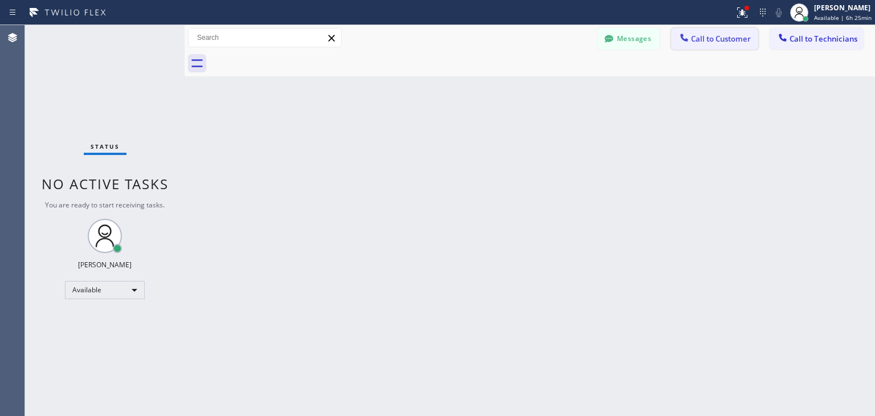
click at [736, 31] on button "Call to Customer" at bounding box center [714, 39] width 87 height 22
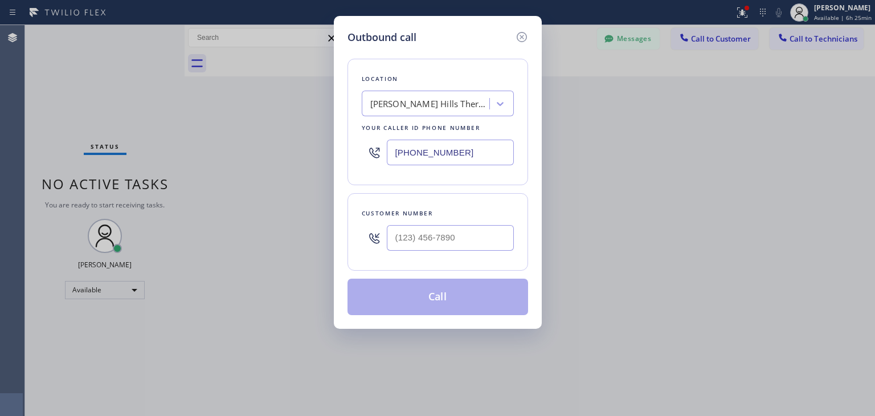
click at [437, 251] on div at bounding box center [450, 237] width 127 height 37
click at [455, 236] on input "(___) ___-____" at bounding box center [450, 238] width 127 height 26
paste input "516) 521-6397"
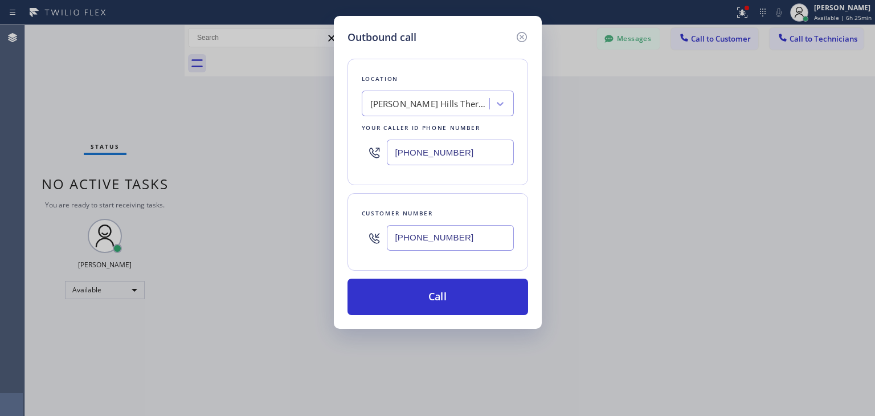
type input "[PHONE_NUMBER]"
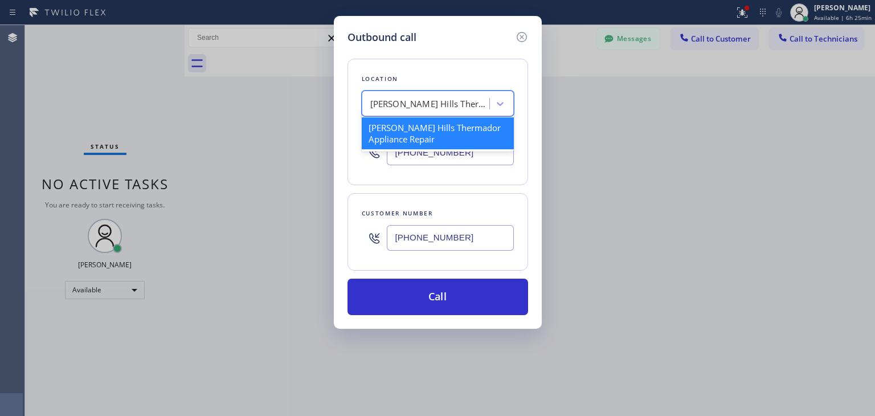
click at [437, 104] on div "[PERSON_NAME] Hills Thermador Appliance Repair" at bounding box center [430, 103] width 120 height 13
paste input "KitchenAid Appliance Professionals [GEOGRAPHIC_DATA]"
type input "KitchenAid Appliance Professionals [GEOGRAPHIC_DATA]"
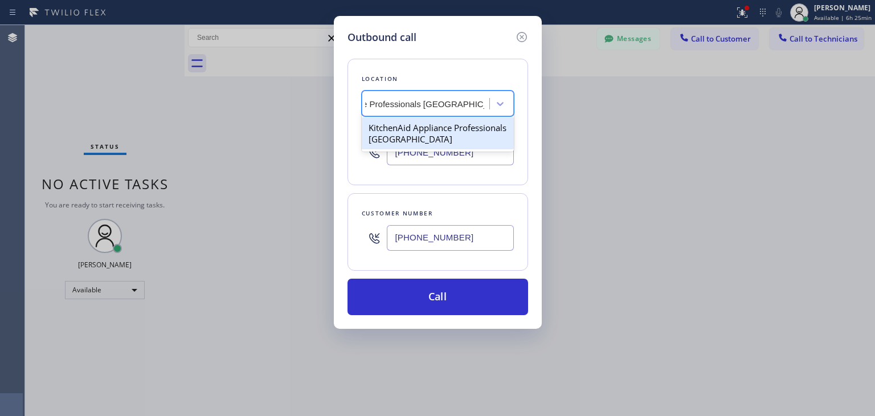
click at [468, 135] on div "KitchenAid Appliance Professionals [GEOGRAPHIC_DATA]" at bounding box center [438, 133] width 152 height 32
type input "[PHONE_NUMBER]"
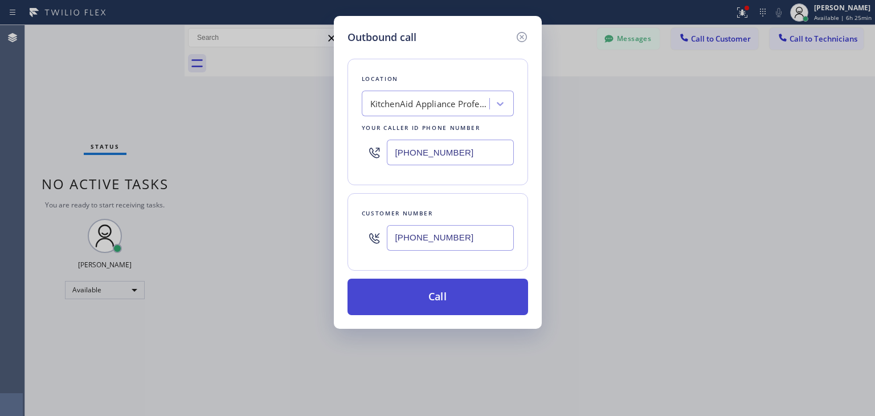
click at [459, 279] on button "Call" at bounding box center [438, 297] width 181 height 36
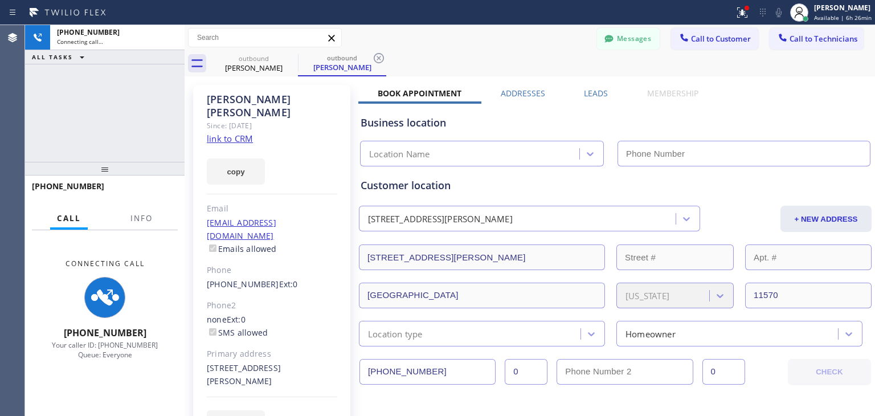
type input "[PHONE_NUMBER]"
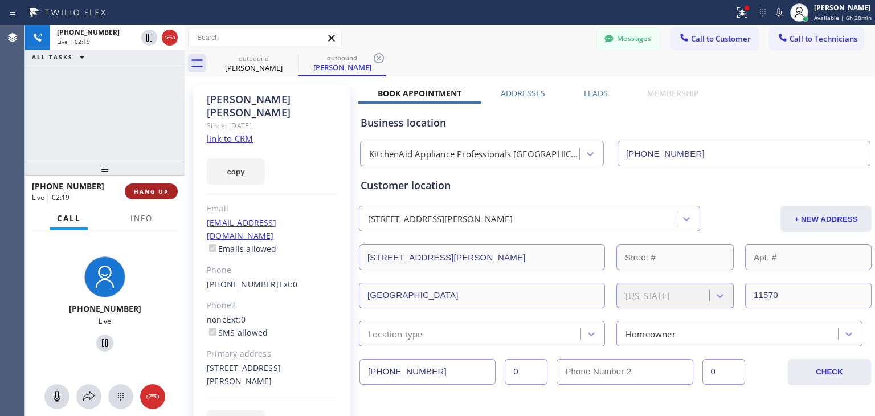
click at [152, 188] on span "HANG UP" at bounding box center [151, 192] width 35 height 8
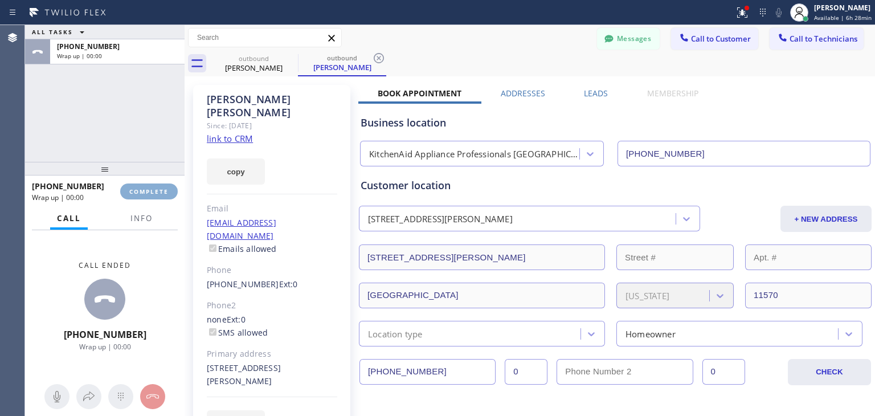
click at [152, 188] on span "COMPLETE" at bounding box center [148, 192] width 39 height 8
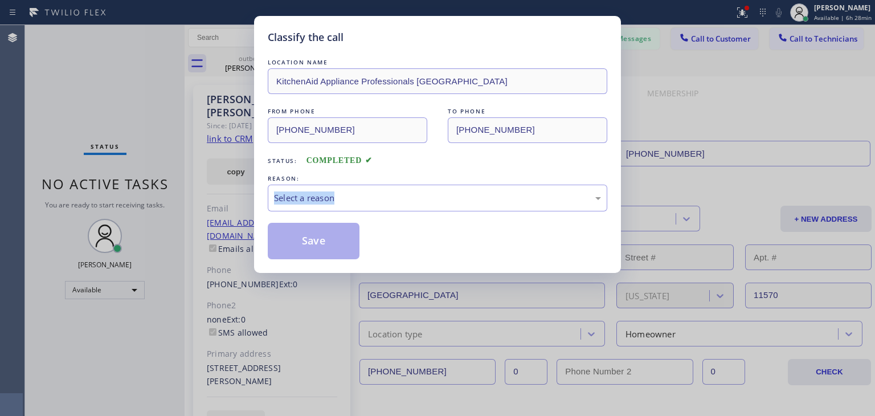
click at [152, 188] on div "Classify the call LOCATION NAME KitchenAid Appliance Professionals [GEOGRAPHIC_…" at bounding box center [437, 208] width 875 height 416
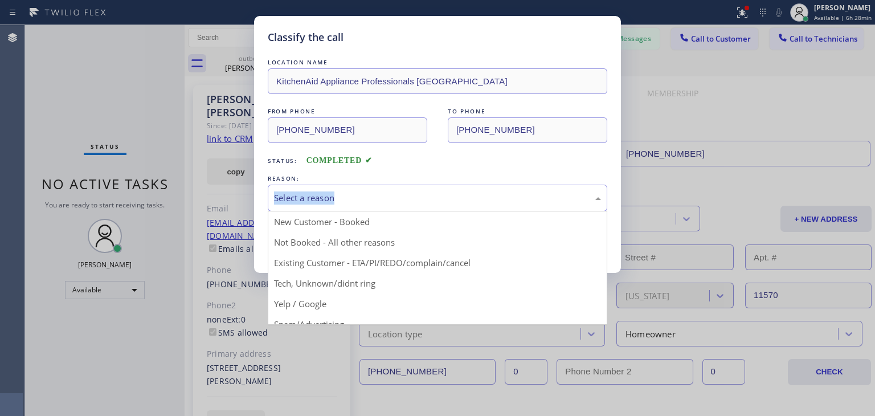
click at [296, 197] on div "Select a reason" at bounding box center [437, 197] width 327 height 13
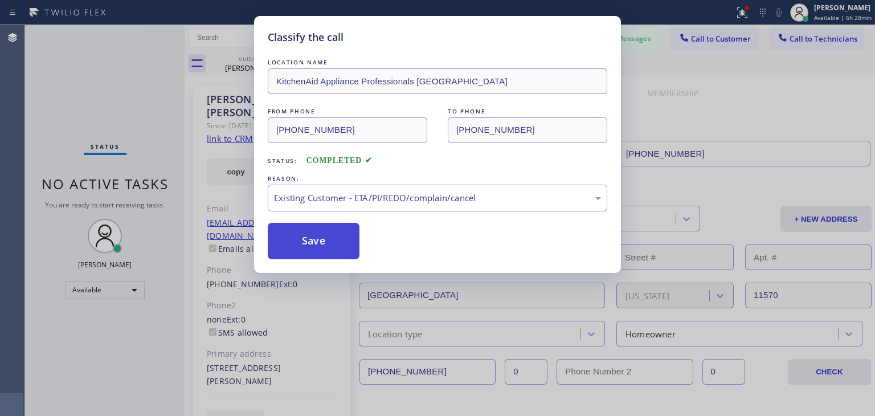
drag, startPoint x: 401, startPoint y: 260, endPoint x: 335, endPoint y: 258, distance: 66.1
click at [335, 258] on button "Save" at bounding box center [314, 241] width 92 height 36
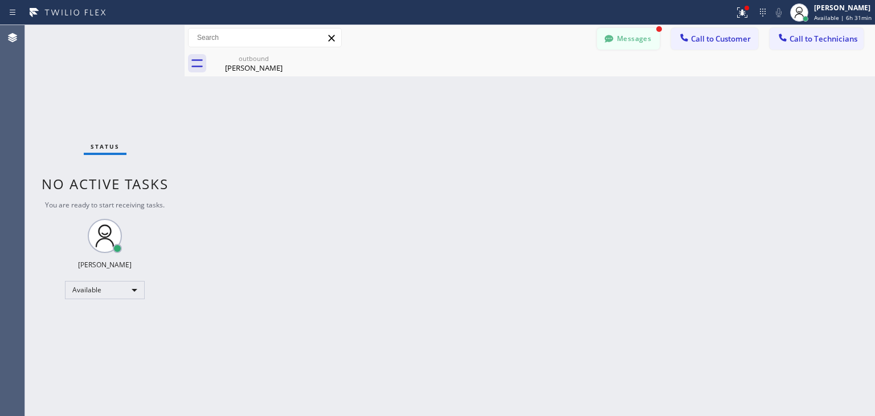
click at [647, 38] on button "Messages" at bounding box center [628, 39] width 63 height 22
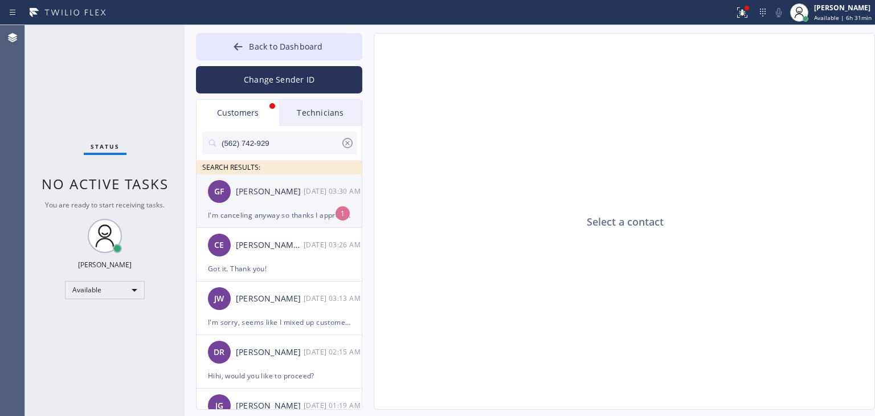
click at [286, 182] on div "GF [PERSON_NAME] [DATE] 03:30 AM" at bounding box center [280, 191] width 166 height 34
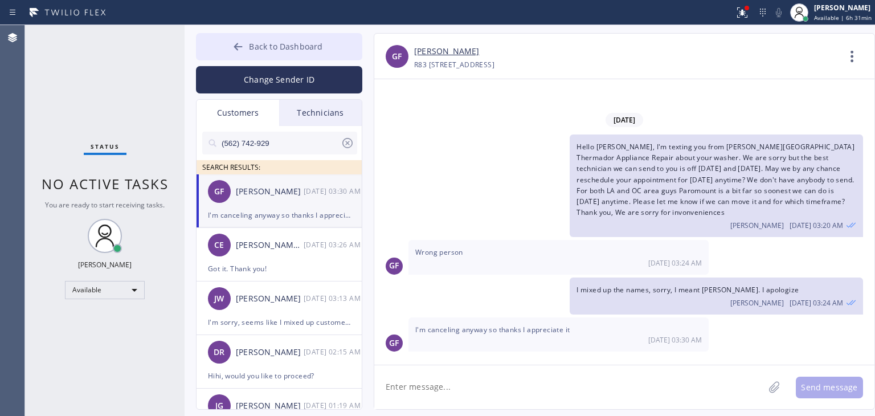
click at [333, 55] on button "Back to Dashboard" at bounding box center [279, 46] width 166 height 27
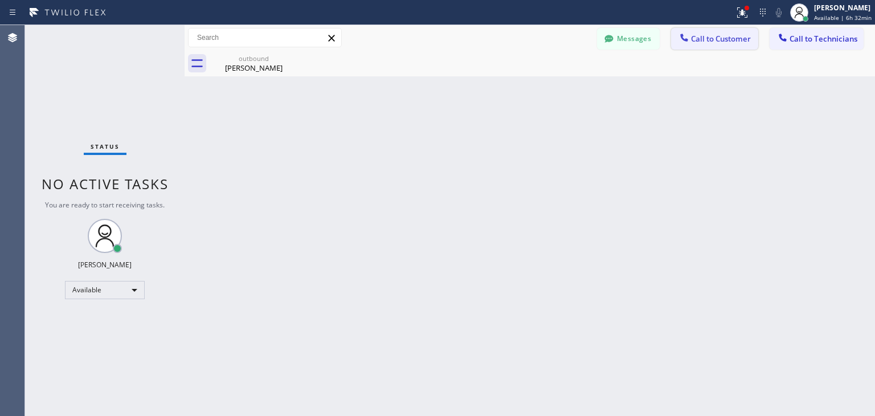
click at [704, 36] on span "Call to Customer" at bounding box center [721, 39] width 60 height 10
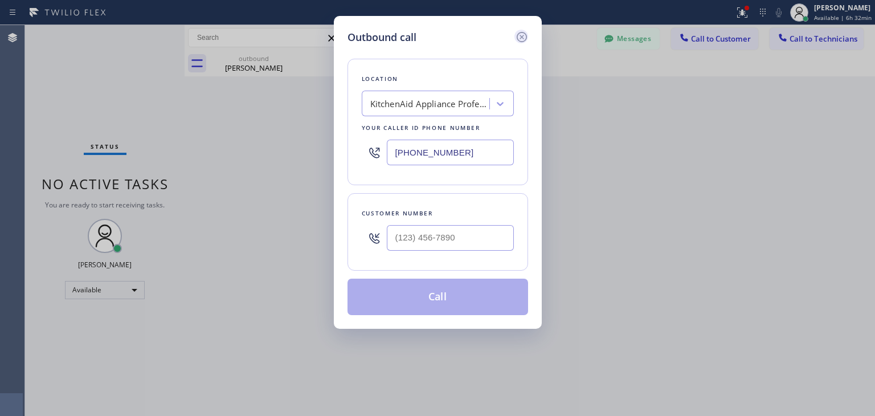
click at [517, 38] on icon at bounding box center [521, 37] width 10 height 10
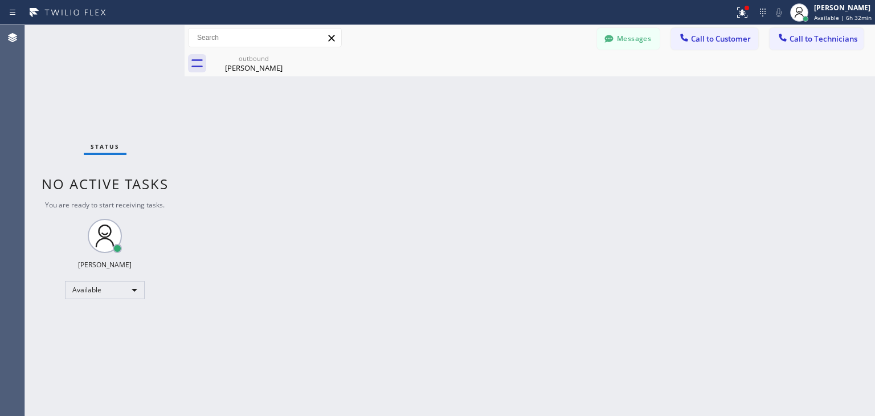
click at [798, 26] on div "Messages Call to Customer Call to Technicians Outbound call Location KitchenAid…" at bounding box center [530, 38] width 691 height 26
click at [797, 32] on button "Call to Technicians" at bounding box center [817, 39] width 94 height 22
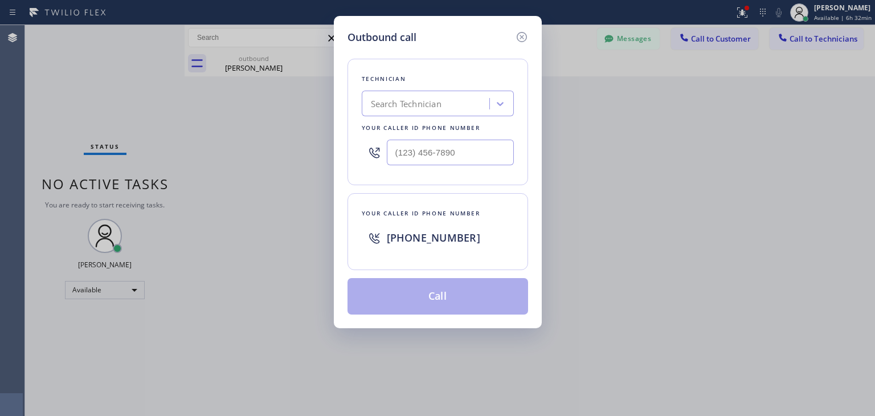
click at [408, 117] on div "Technician Search Technician Your caller id phone number" at bounding box center [438, 122] width 181 height 127
click at [417, 111] on div "Search Technician" at bounding box center [427, 104] width 124 height 20
type input "art"
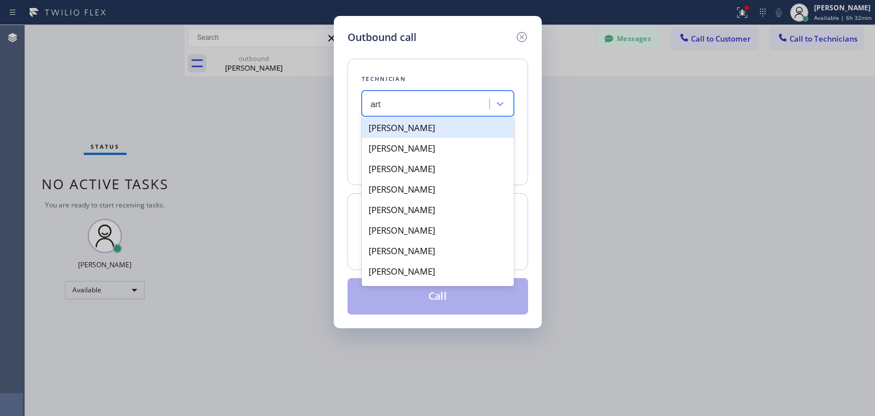
click at [419, 126] on div "[PERSON_NAME]" at bounding box center [438, 127] width 152 height 21
type input "[PHONE_NUMBER]"
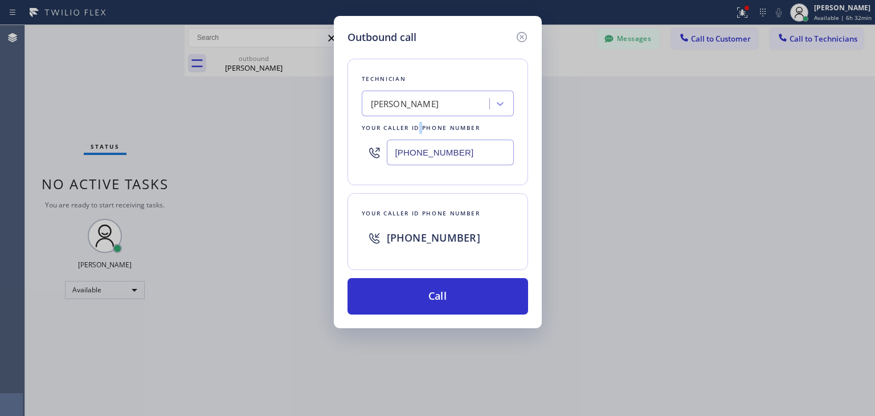
click at [419, 126] on div "Your caller id phone number" at bounding box center [438, 128] width 152 height 12
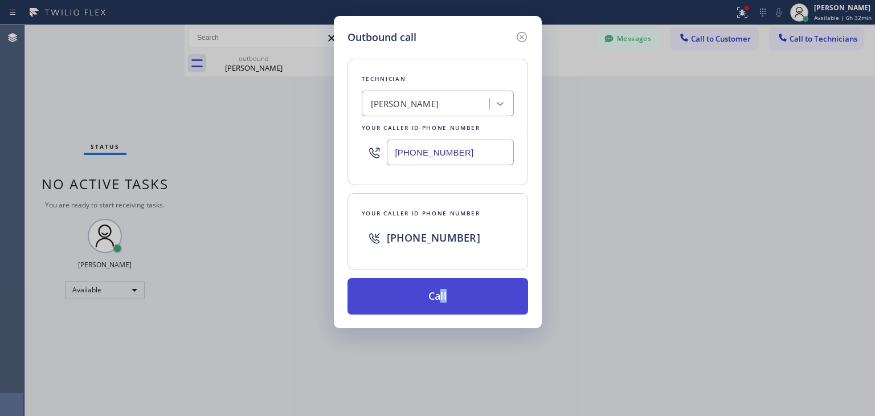
drag, startPoint x: 430, startPoint y: 317, endPoint x: 457, endPoint y: 281, distance: 44.8
click at [457, 281] on div "Outbound call Technician [PERSON_NAME] Your caller id phone number [PHONE_NUMBE…" at bounding box center [438, 172] width 208 height 312
click at [457, 281] on button "Call" at bounding box center [438, 296] width 181 height 36
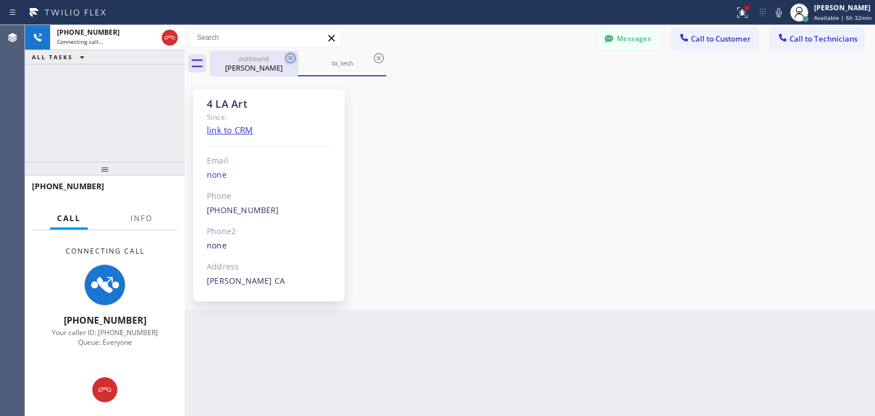
click at [288, 62] on icon at bounding box center [291, 58] width 14 height 14
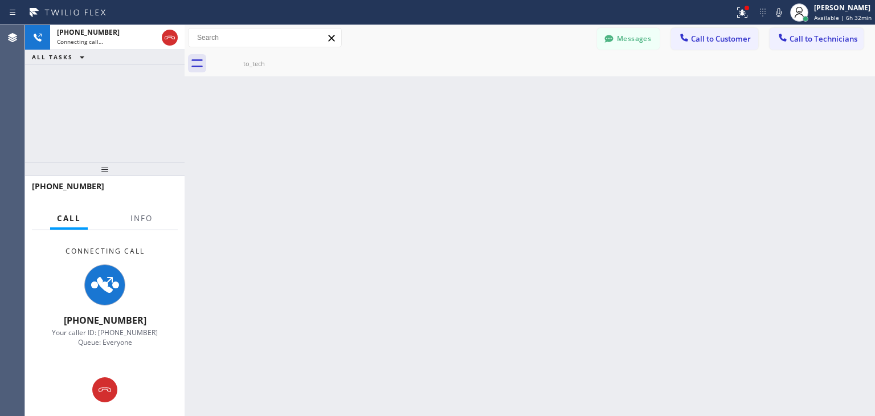
click at [0, 0] on icon at bounding box center [0, 0] width 0 height 0
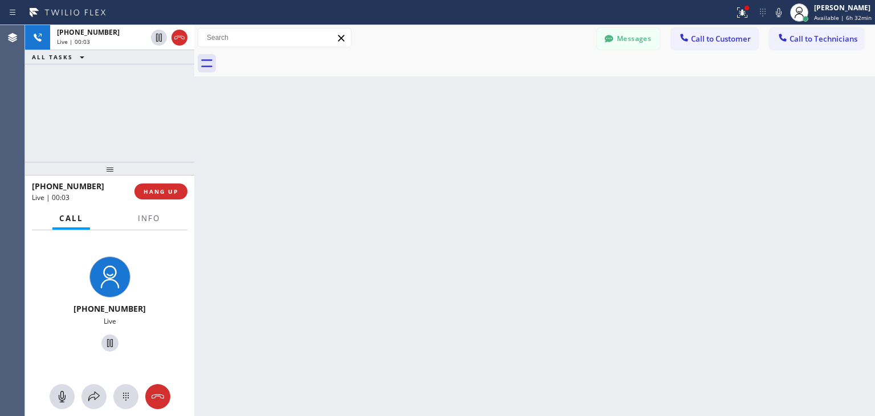
drag, startPoint x: 187, startPoint y: 135, endPoint x: 199, endPoint y: 133, distance: 12.1
click at [194, 133] on div at bounding box center [194, 220] width 0 height 391
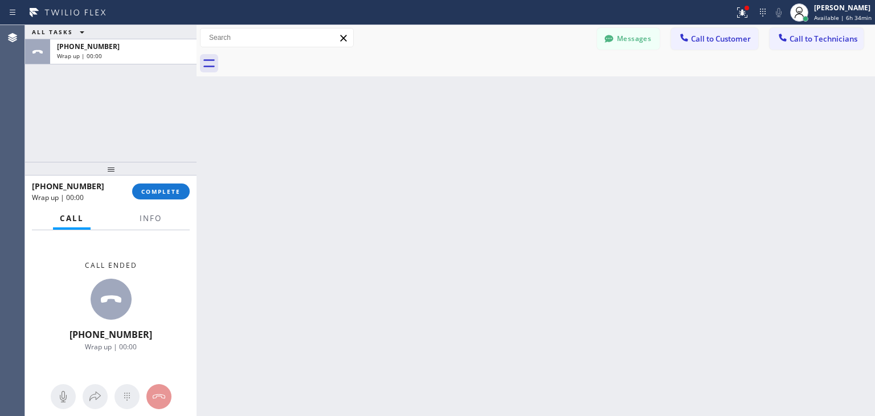
drag, startPoint x: 164, startPoint y: 178, endPoint x: 166, endPoint y: 185, distance: 7.6
click at [166, 176] on div at bounding box center [111, 169] width 172 height 14
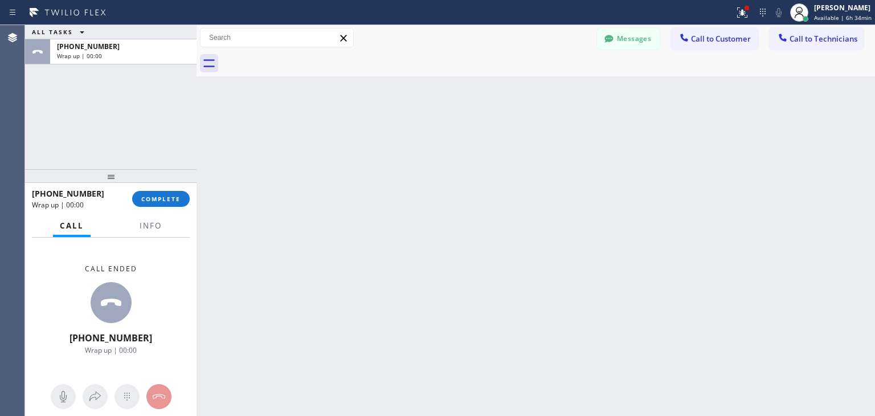
click at [166, 183] on div at bounding box center [111, 176] width 172 height 14
click at [166, 193] on button "COMPLETE" at bounding box center [161, 199] width 58 height 16
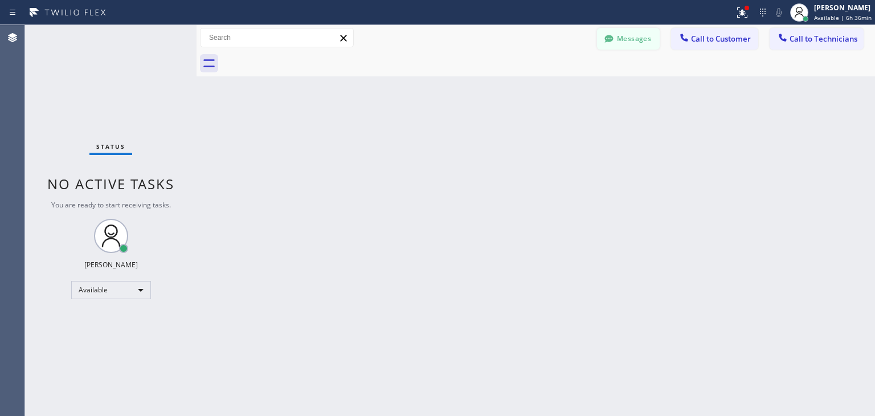
click at [628, 39] on button "Messages" at bounding box center [628, 39] width 63 height 22
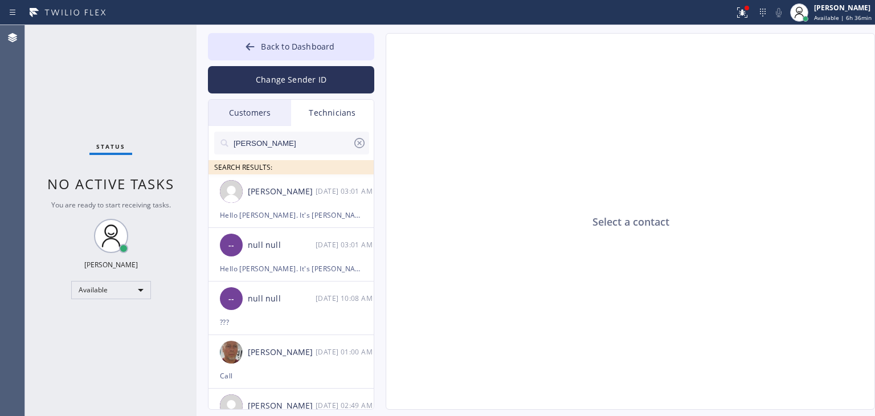
click at [249, 128] on div "[PERSON_NAME] SEARCH RESULTS:" at bounding box center [292, 150] width 166 height 48
click at [258, 113] on div "Customers" at bounding box center [250, 113] width 83 height 26
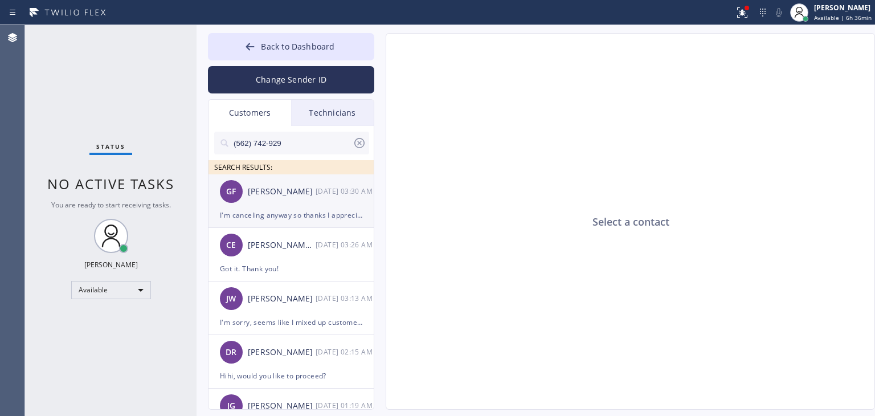
click at [279, 221] on div "I'm canceling anyway so thanks I appreciate it" at bounding box center [291, 215] width 142 height 13
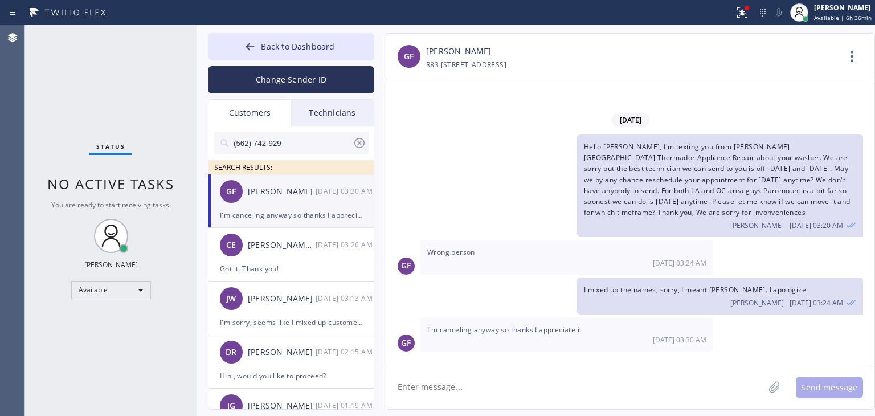
click at [492, 379] on textarea at bounding box center [575, 387] width 378 height 44
type textarea "Got it, Thank you!"
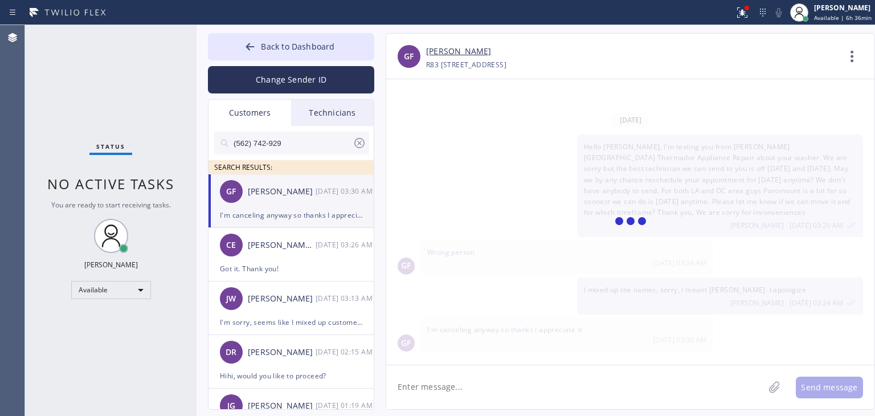
scroll to position [7, 0]
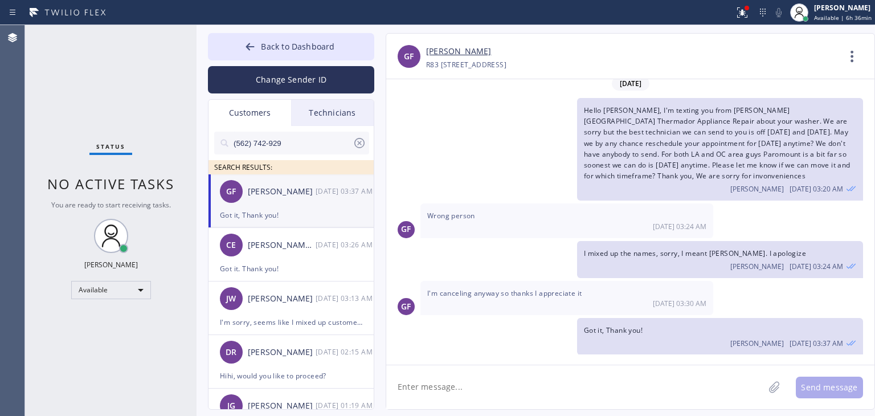
click at [360, 144] on icon at bounding box center [359, 143] width 10 height 10
click at [315, 148] on input "text" at bounding box center [301, 143] width 137 height 23
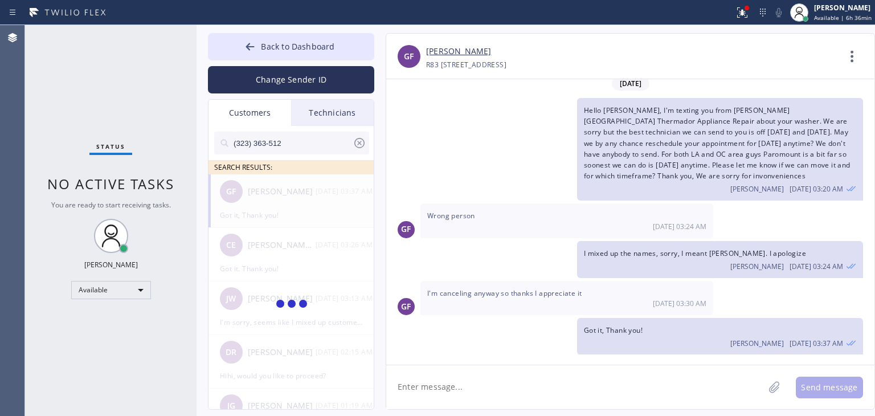
click at [315, 148] on input "(323) 363-512" at bounding box center [293, 143] width 120 height 23
type input "(323) 363-512"
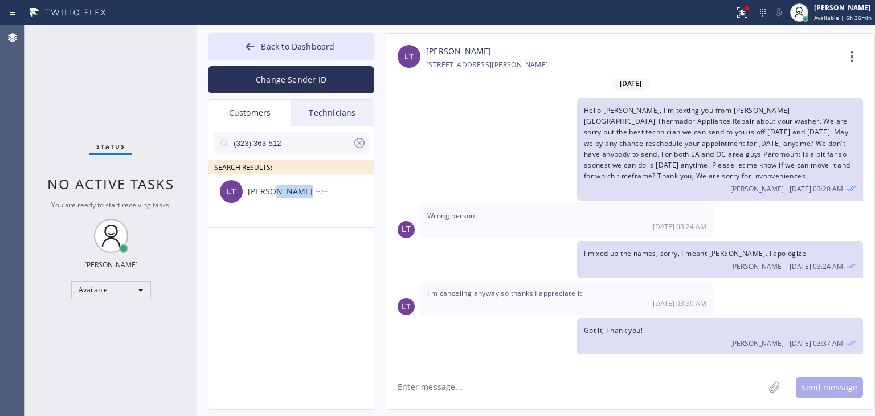
click at [294, 194] on div "[PERSON_NAME]" at bounding box center [282, 191] width 68 height 13
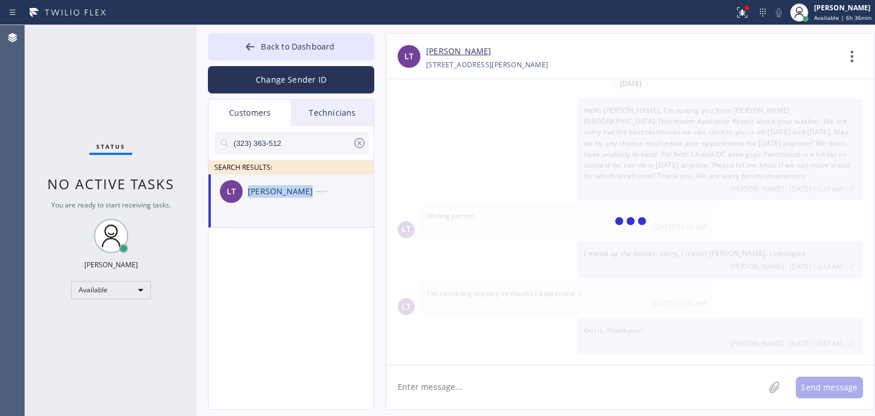
click at [294, 194] on div "[PERSON_NAME]" at bounding box center [282, 191] width 68 height 13
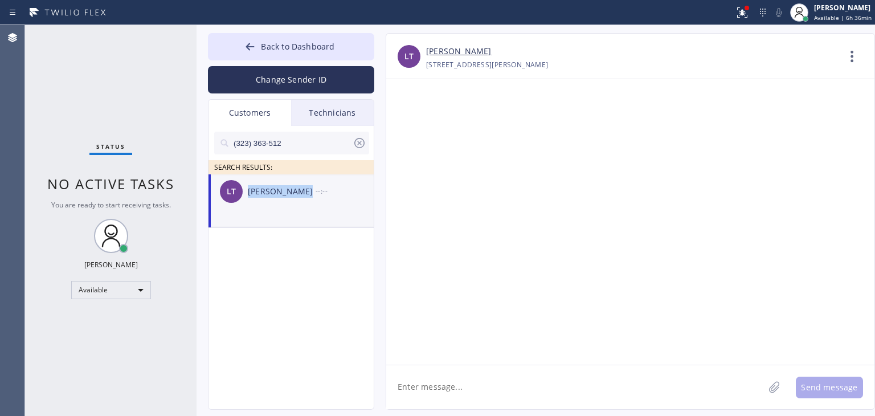
scroll to position [0, 0]
click at [521, 390] on textarea at bounding box center [575, 387] width 378 height 44
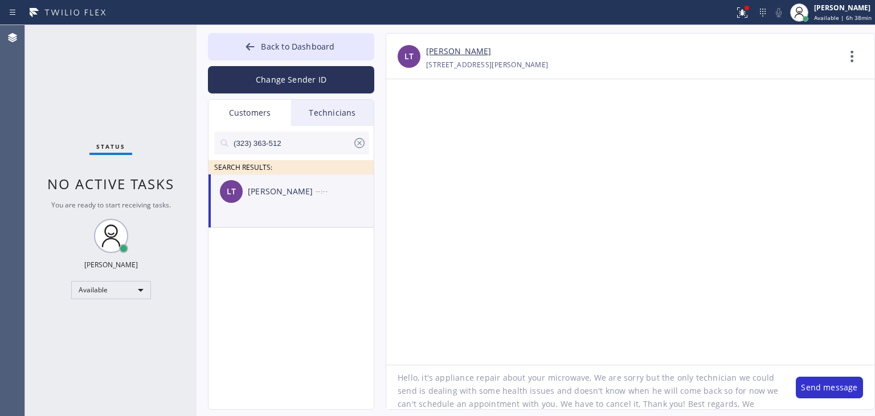
scroll to position [23, 0]
type textarea "Hello, it's appliance repair about your microwave, We are sorry but the only te…"
click at [811, 397] on button "Send message" at bounding box center [829, 388] width 67 height 22
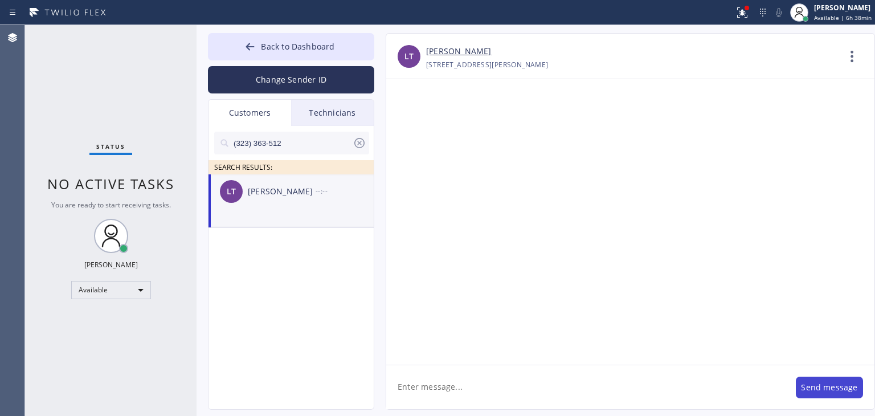
scroll to position [0, 0]
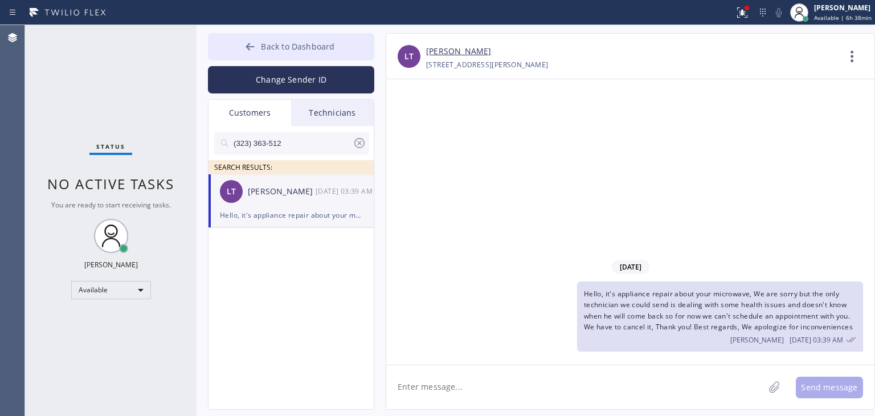
click at [340, 47] on button "Back to Dashboard" at bounding box center [291, 46] width 166 height 27
